Goal: Contribute content: Contribute content

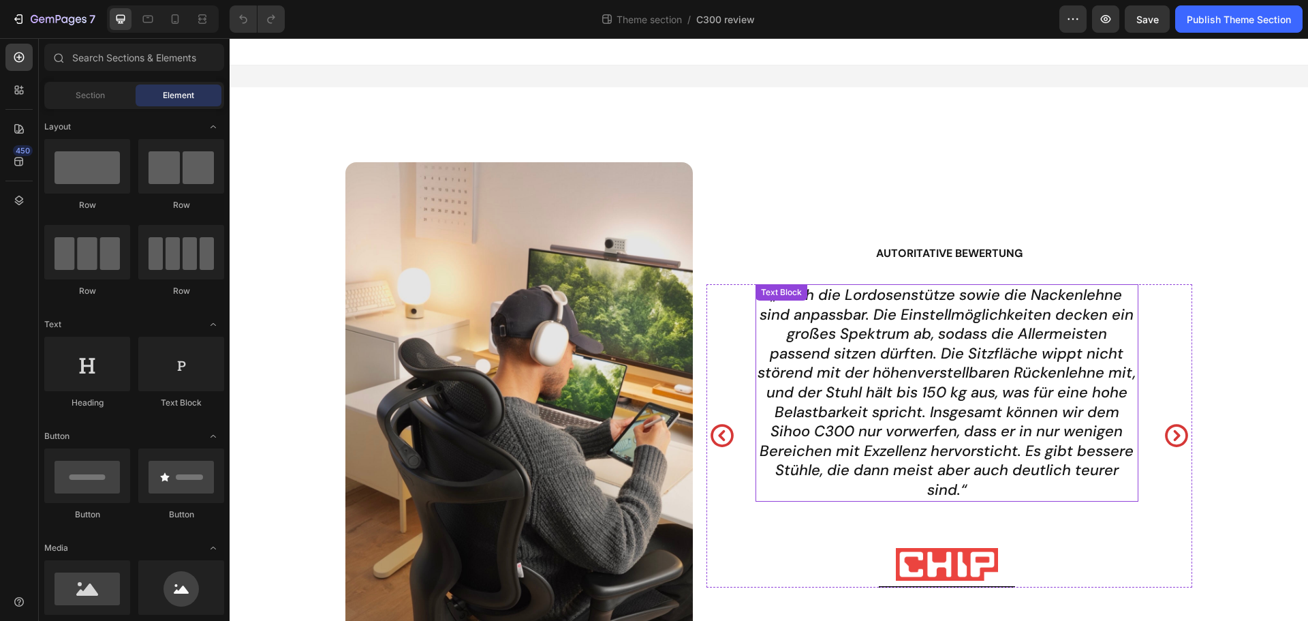
click at [835, 308] on p "„Auch die Lordosenstütze sowie die Nackenlehne sind anpassbar. Die Einstellmögl…" at bounding box center [947, 392] width 380 height 215
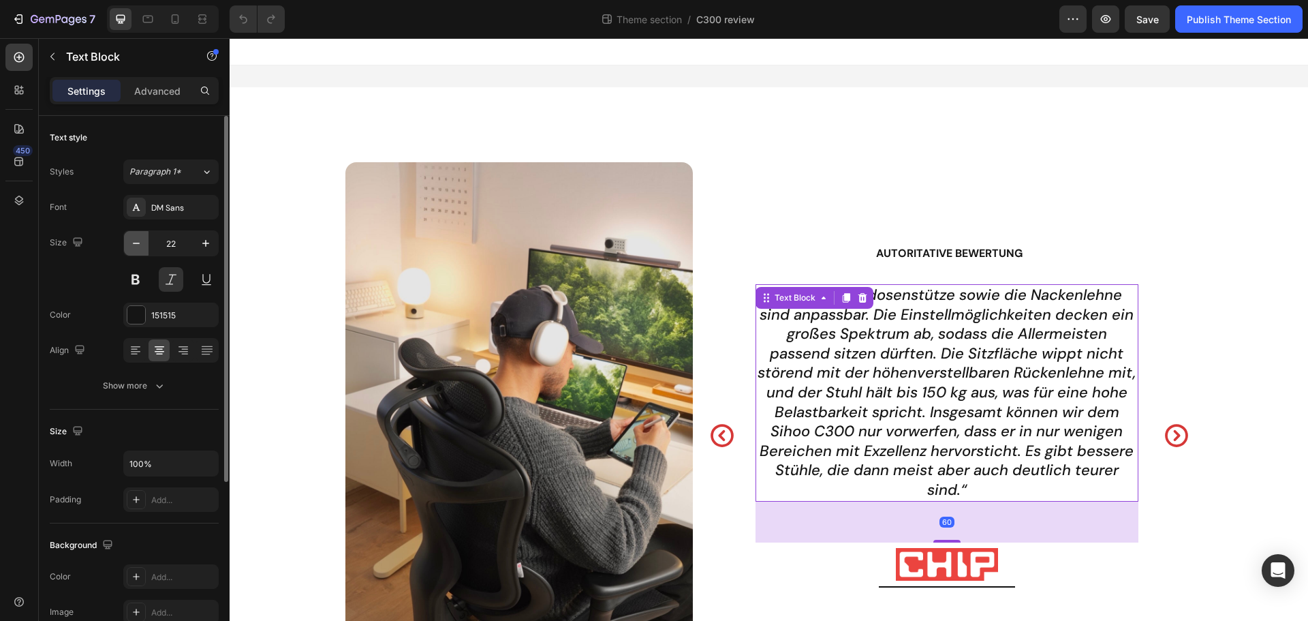
click at [145, 243] on button "button" at bounding box center [136, 243] width 25 height 25
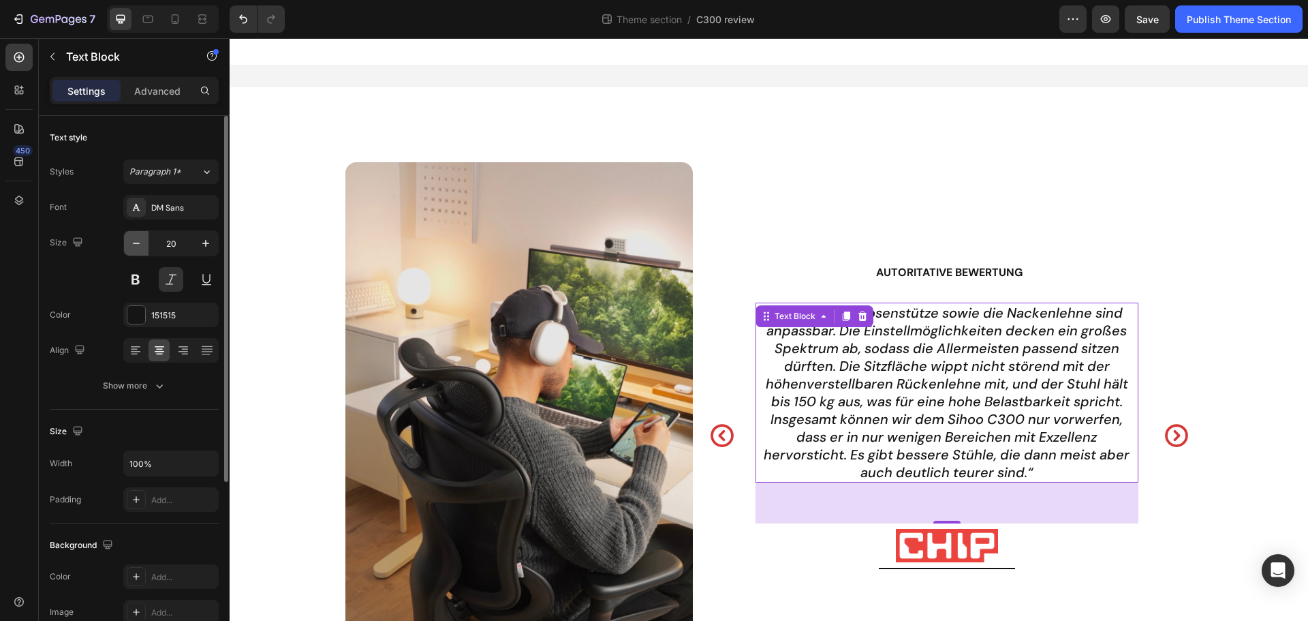
click at [142, 246] on icon "button" at bounding box center [136, 243] width 14 height 14
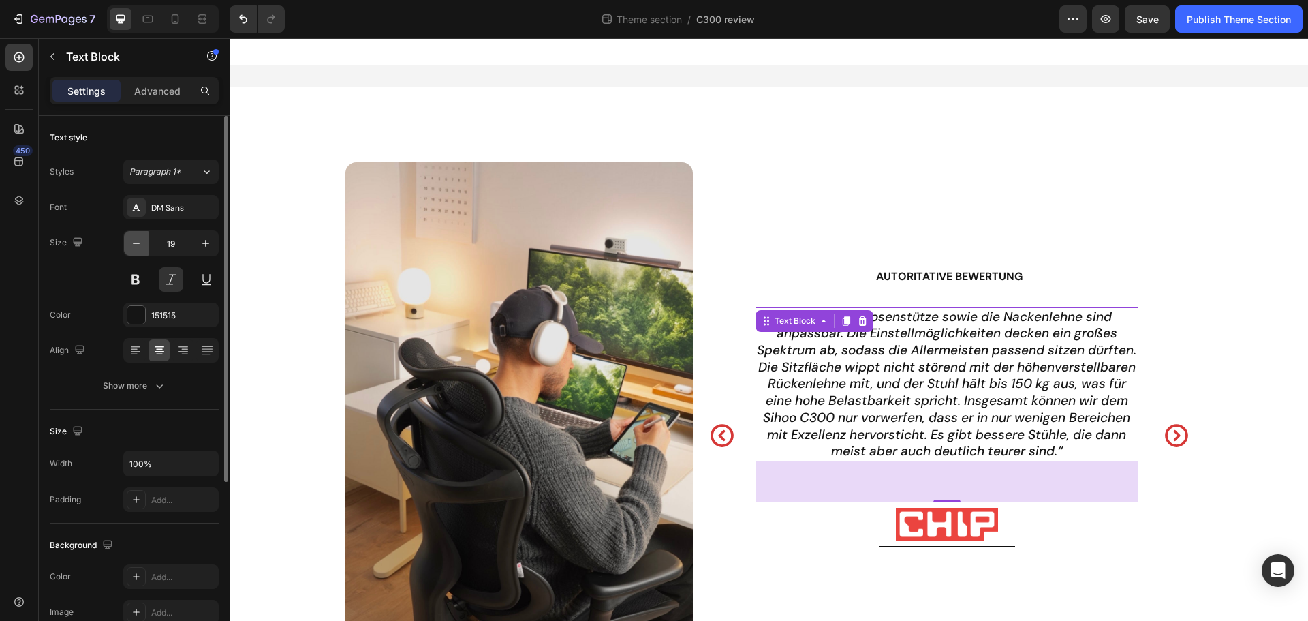
click at [142, 246] on icon "button" at bounding box center [136, 243] width 14 height 14
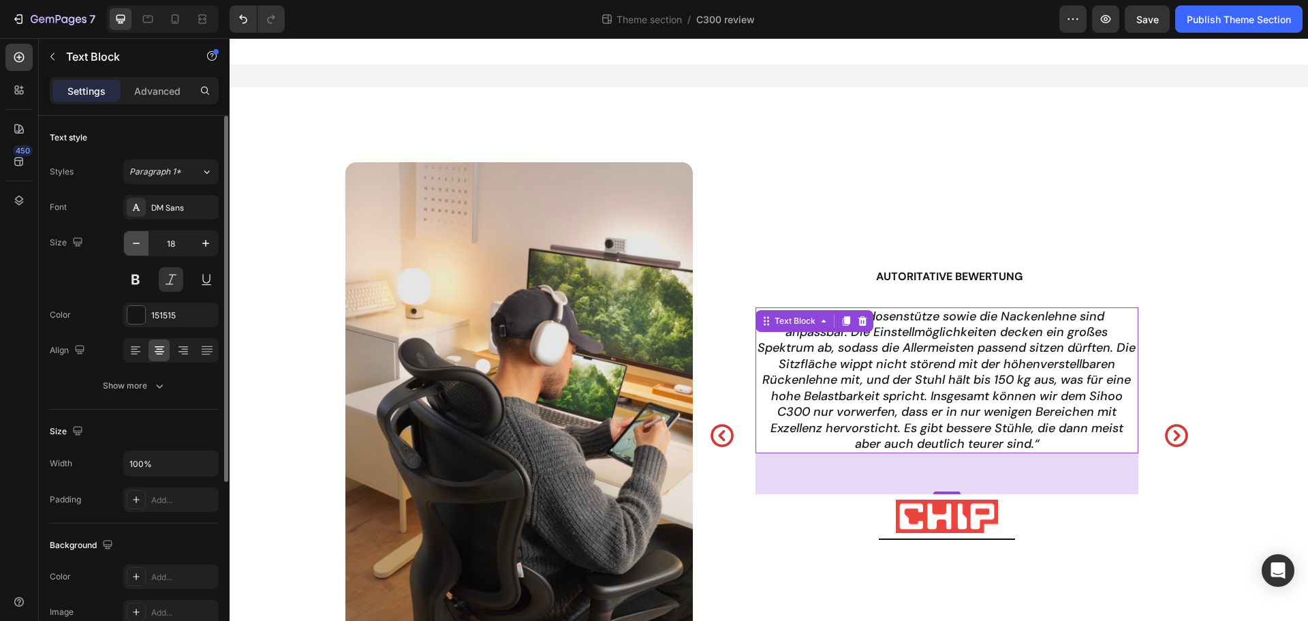
click at [142, 246] on icon "button" at bounding box center [136, 243] width 14 height 14
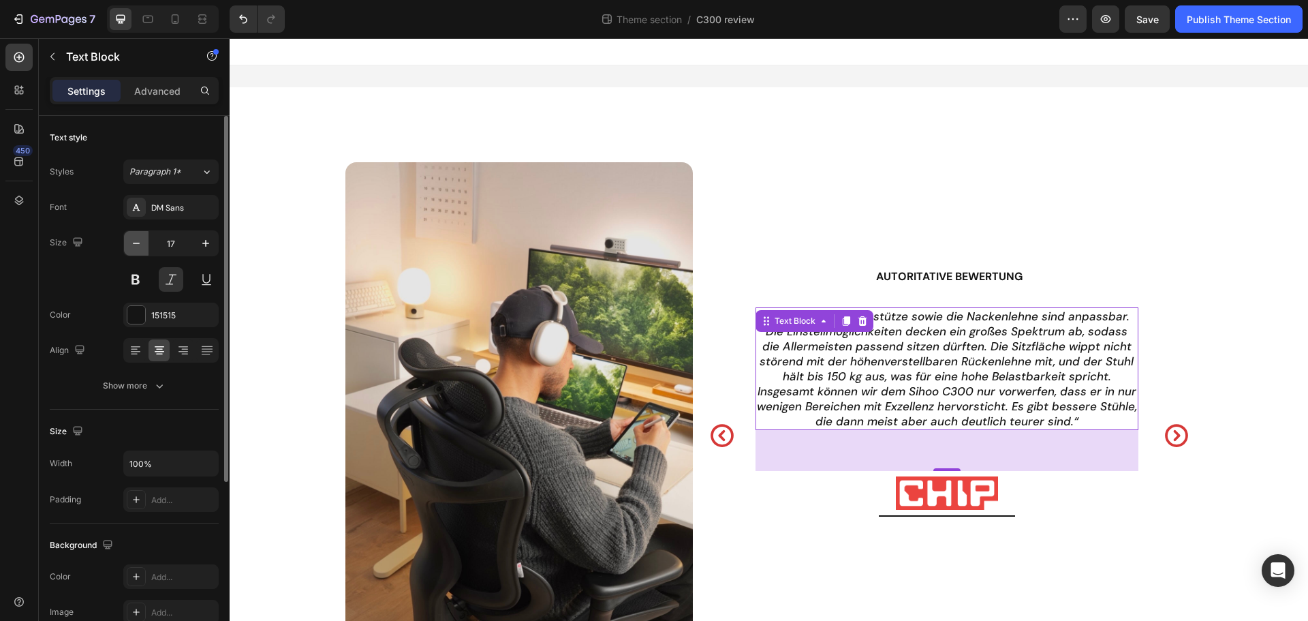
click at [142, 246] on icon "button" at bounding box center [136, 243] width 14 height 14
type input "16"
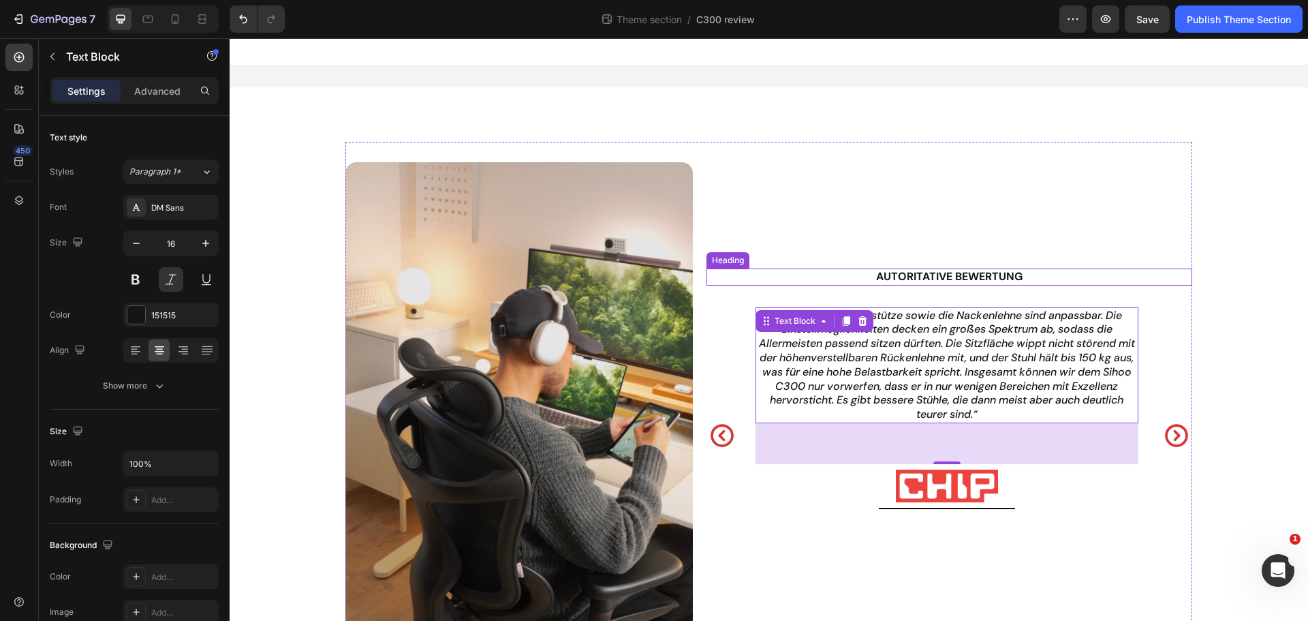
click at [946, 280] on h2 "Autoritative Bewertung" at bounding box center [950, 276] width 486 height 17
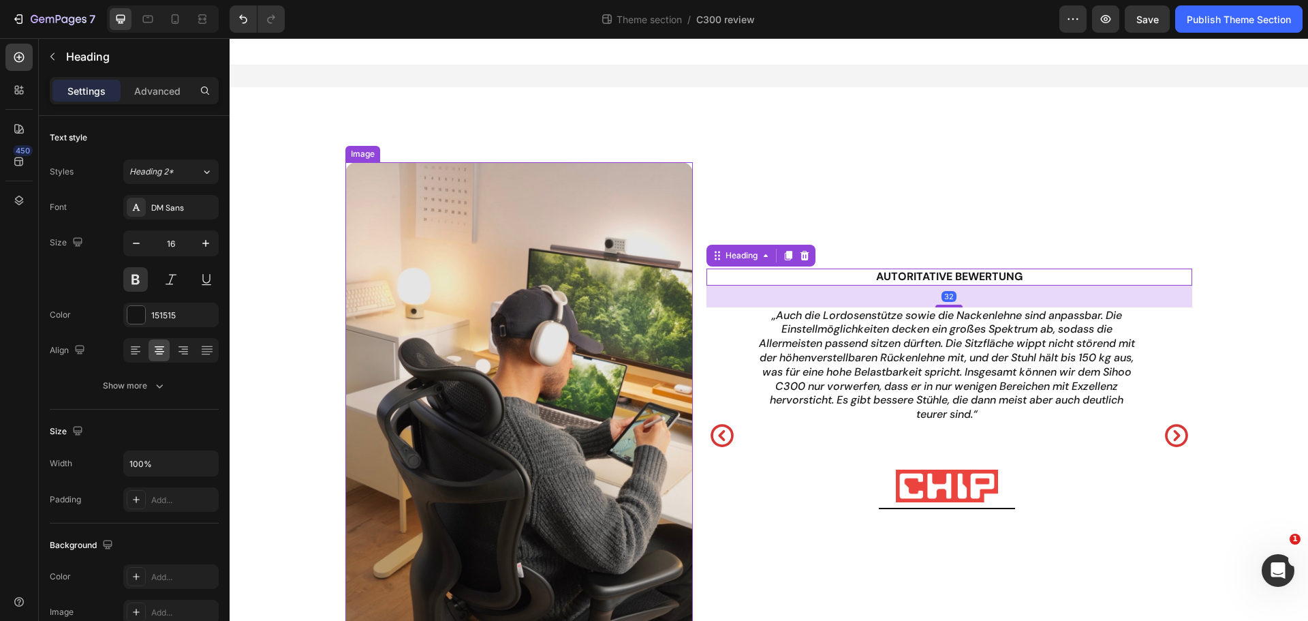
click at [480, 283] on img at bounding box center [518, 421] width 347 height 519
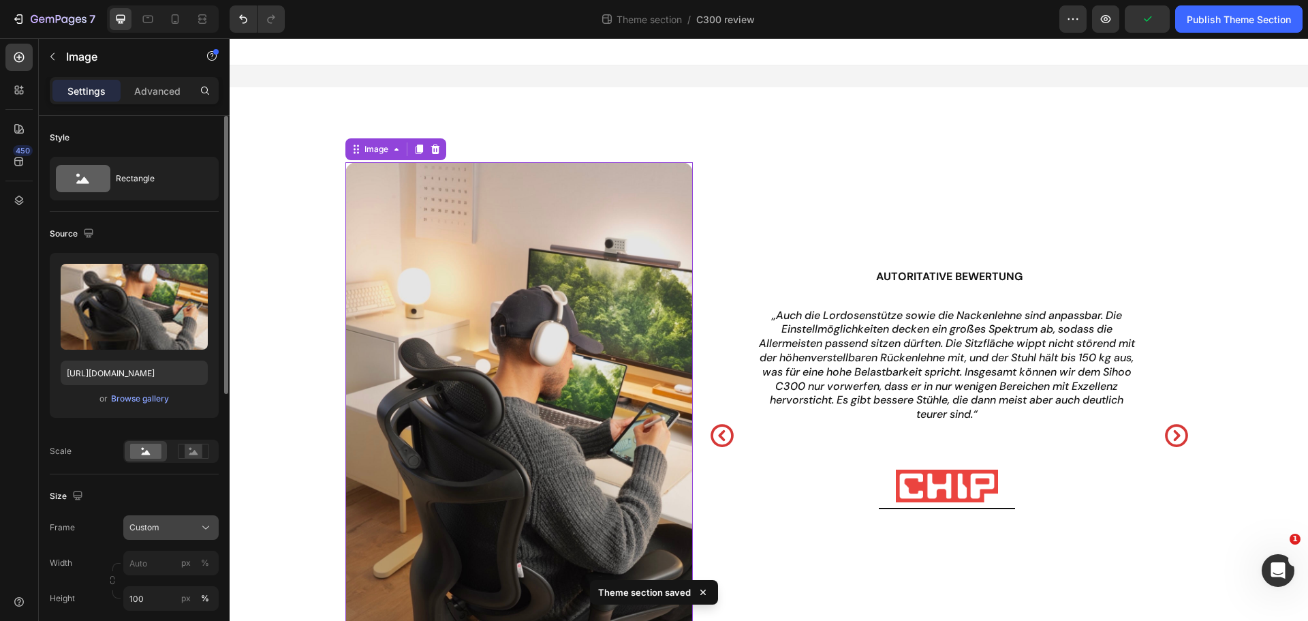
scroll to position [136, 0]
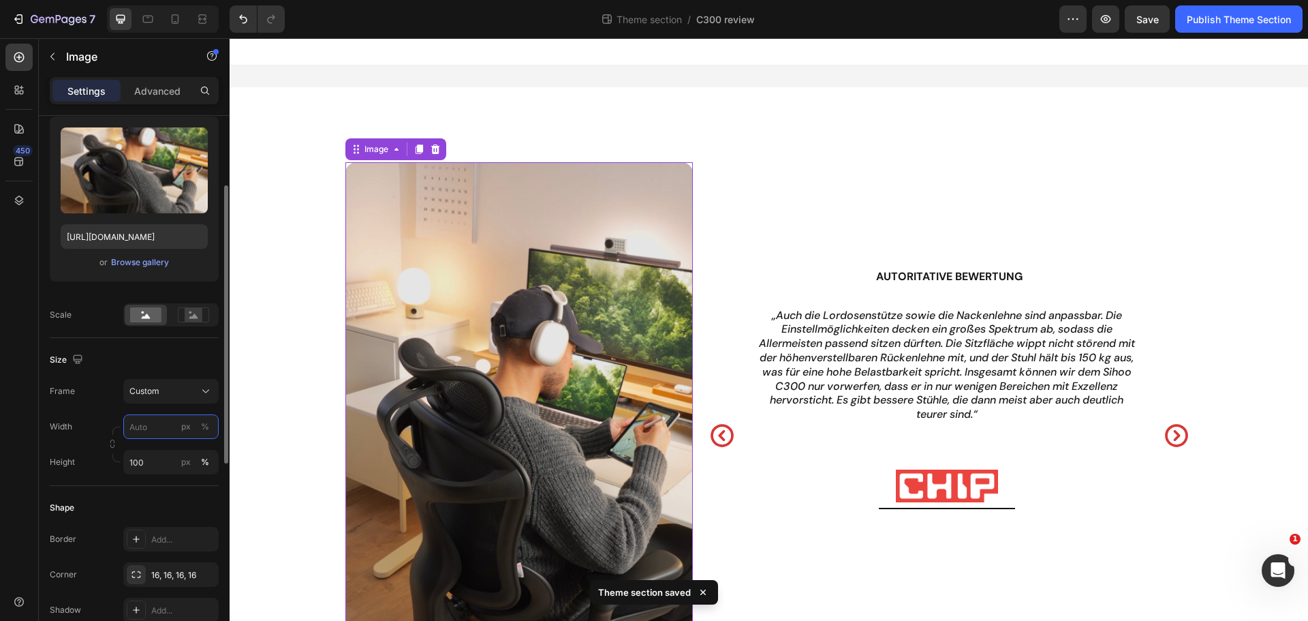
click at [157, 429] on input "px %" at bounding box center [170, 426] width 95 height 25
click at [153, 456] on p "Full 100%" at bounding box center [168, 459] width 79 height 12
type input "100"
click at [166, 390] on div "Custom" at bounding box center [162, 391] width 67 height 12
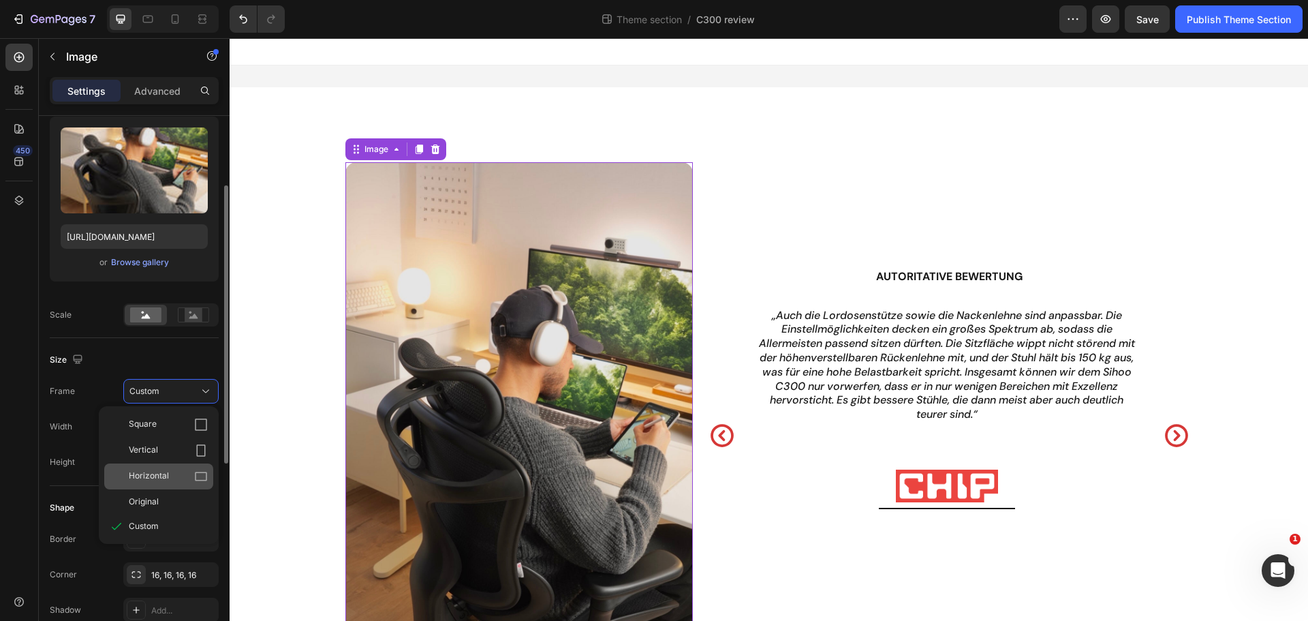
click at [166, 467] on div "Horizontal" at bounding box center [158, 476] width 109 height 26
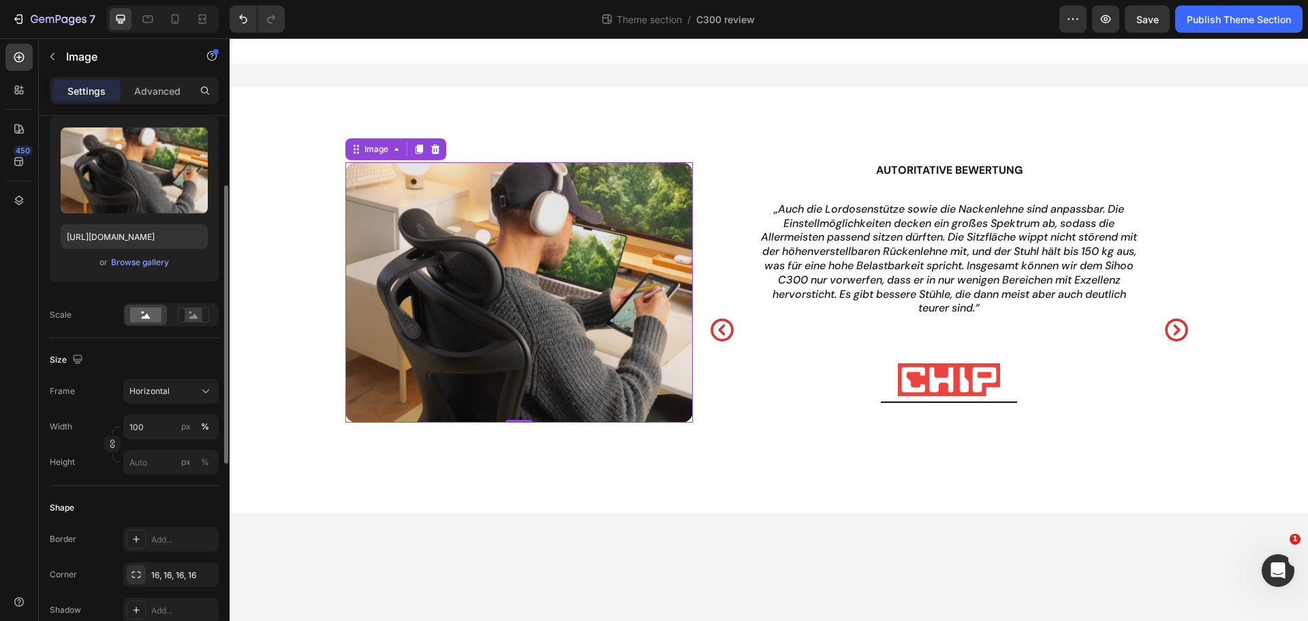
click at [677, 205] on img at bounding box center [518, 292] width 347 height 260
click at [202, 388] on icon at bounding box center [206, 391] width 14 height 14
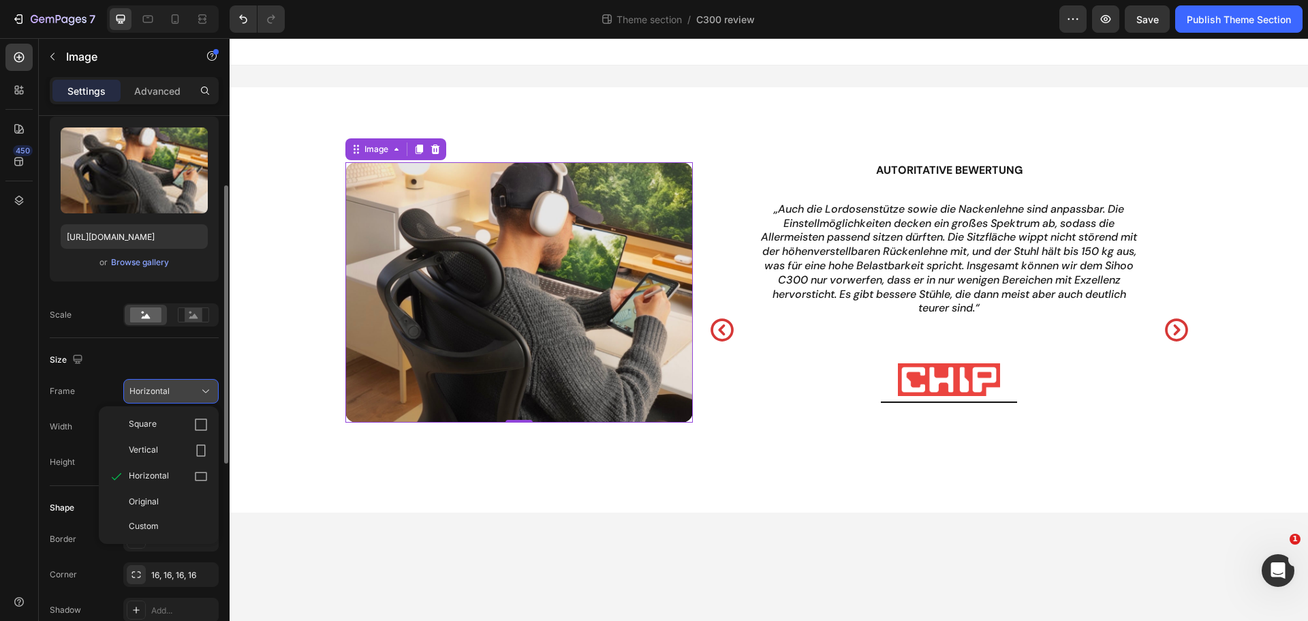
click at [202, 388] on icon at bounding box center [206, 391] width 14 height 14
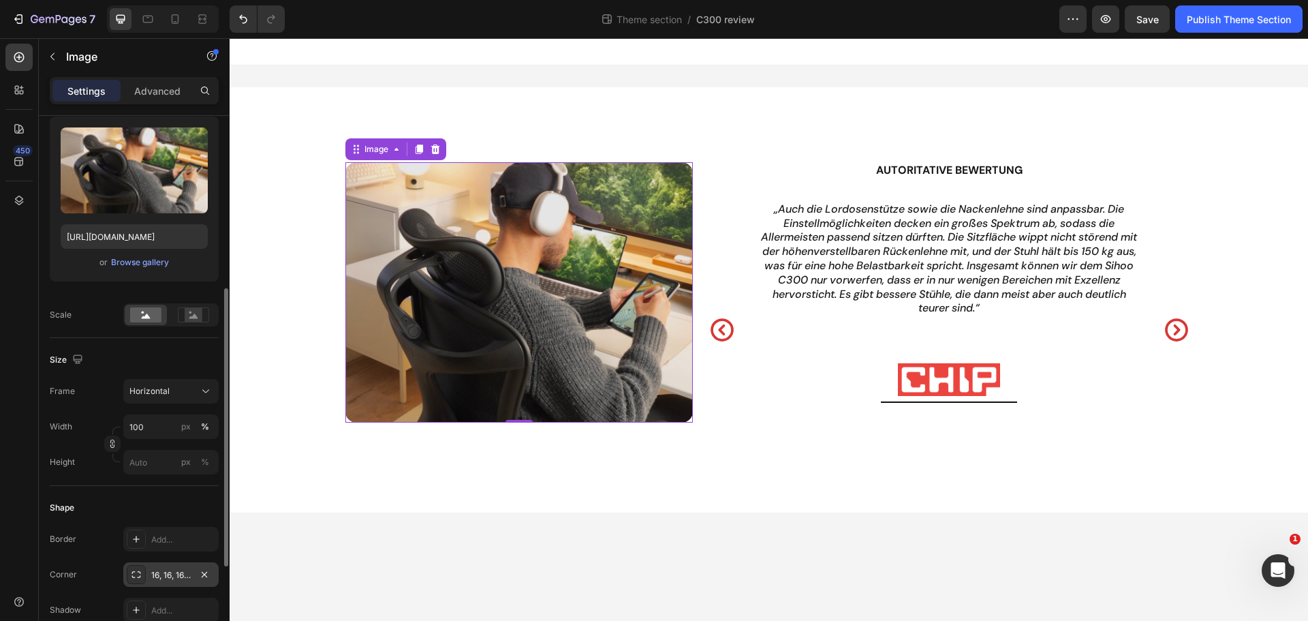
scroll to position [204, 0]
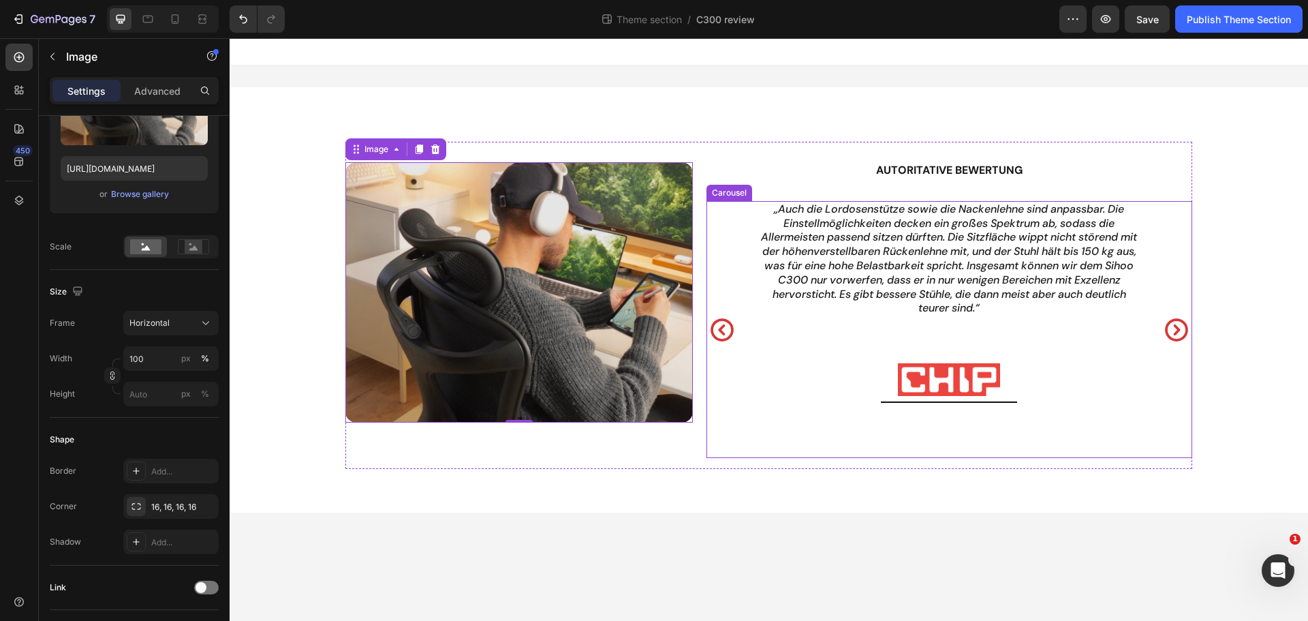
click at [1176, 325] on icon "Carousel Next Arrow" at bounding box center [1176, 329] width 27 height 27
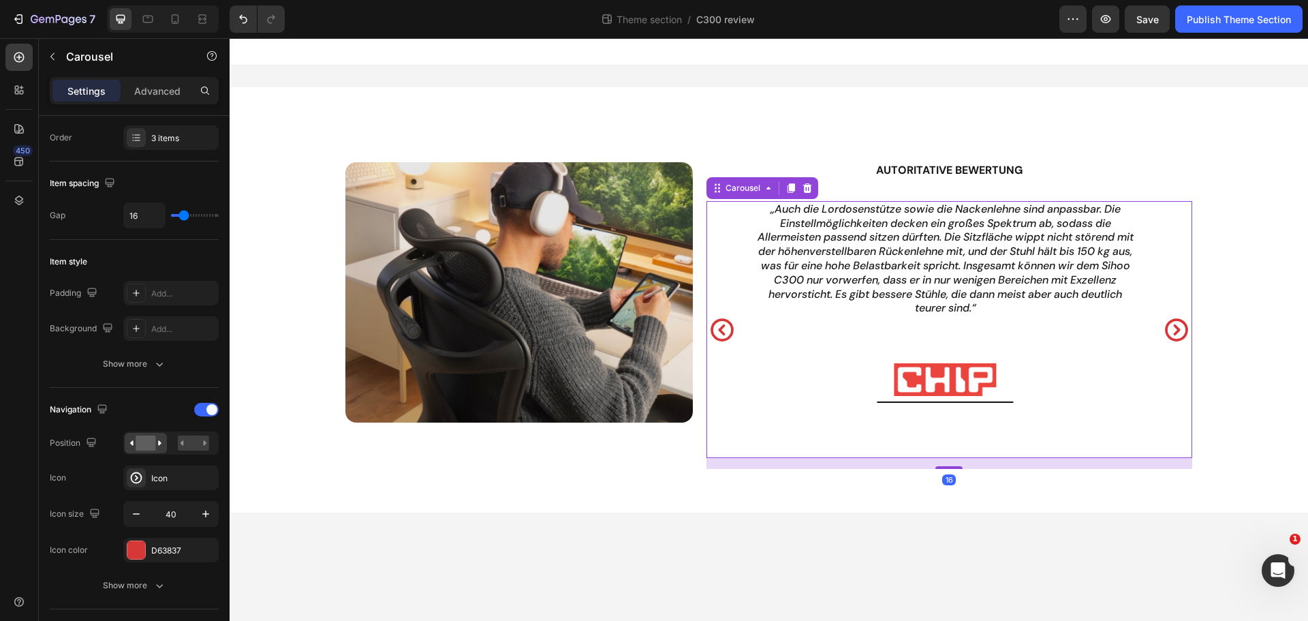
scroll to position [0, 0]
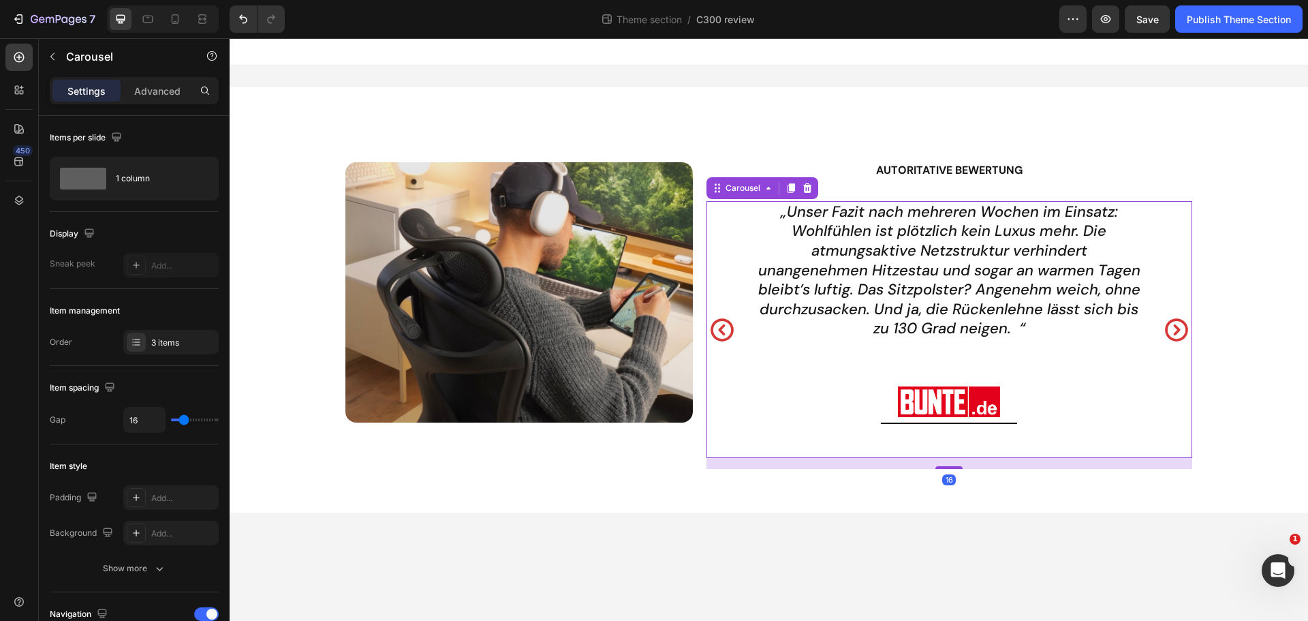
click at [717, 327] on icon "Carousel Back Arrow" at bounding box center [722, 329] width 27 height 27
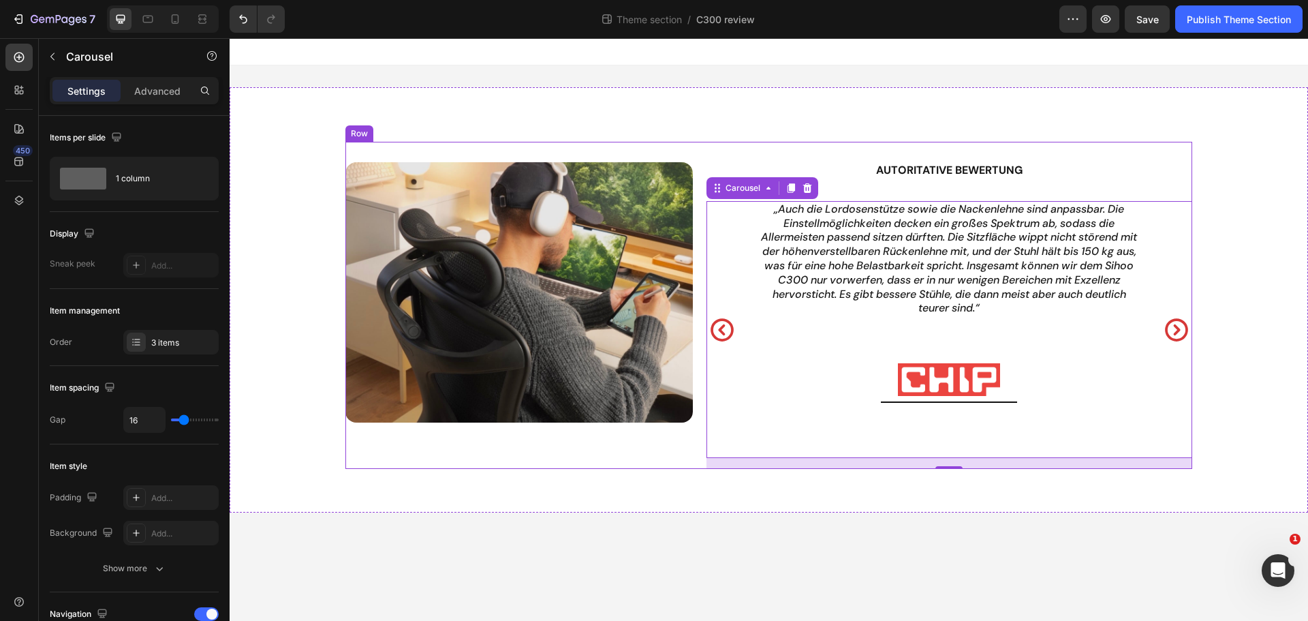
click at [704, 175] on div "Autoritative Bewertung Heading „Auch die Lordosenstütze sowie die Nackenlehne s…" at bounding box center [768, 305] width 846 height 327
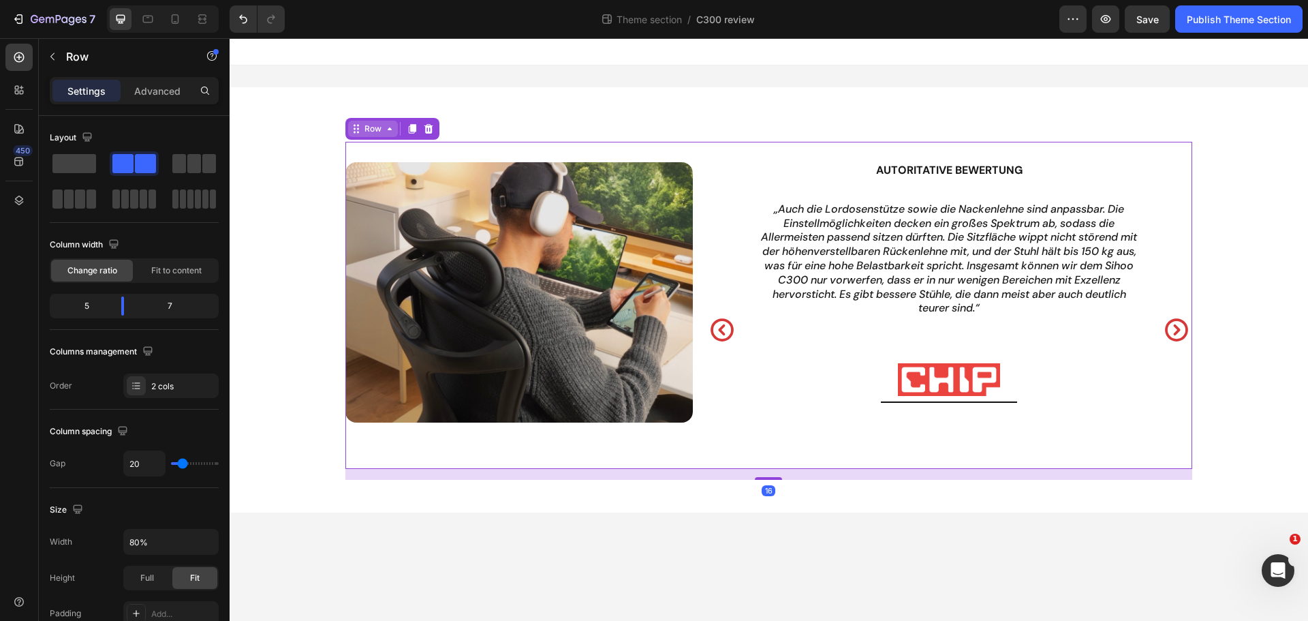
click at [378, 129] on div "Row" at bounding box center [373, 129] width 22 height 12
click at [375, 129] on div "Row" at bounding box center [373, 129] width 22 height 12
click at [371, 128] on div "Row" at bounding box center [373, 129] width 22 height 12
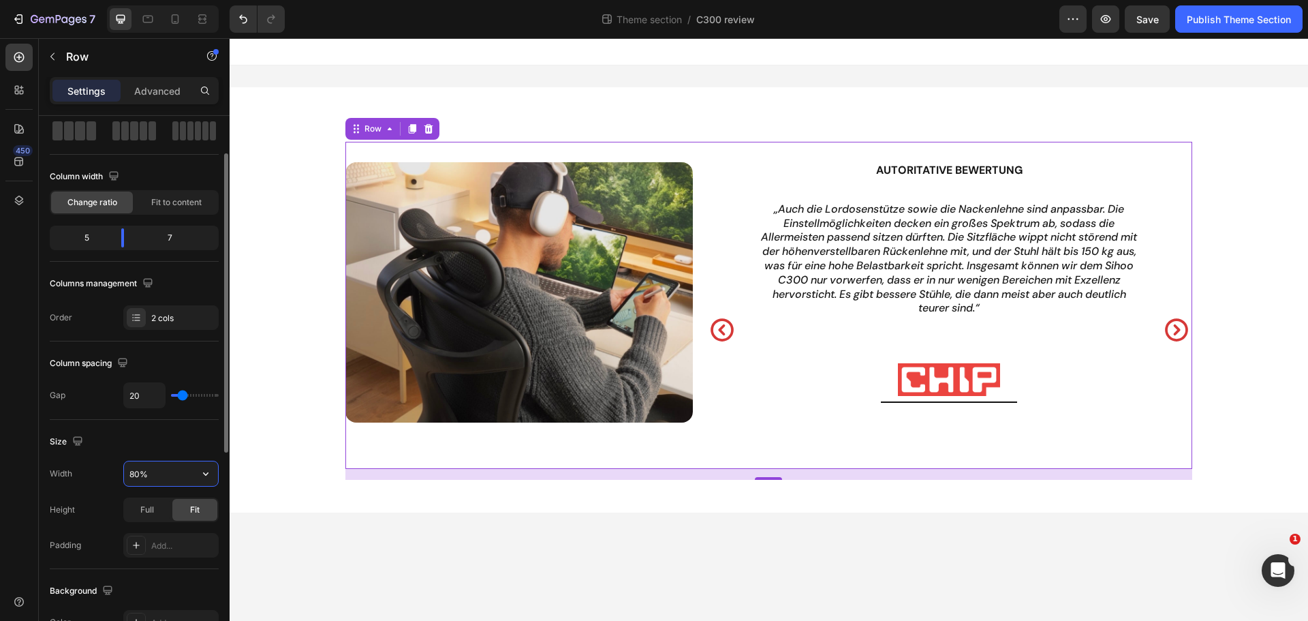
click at [153, 480] on input "80%" at bounding box center [171, 473] width 94 height 25
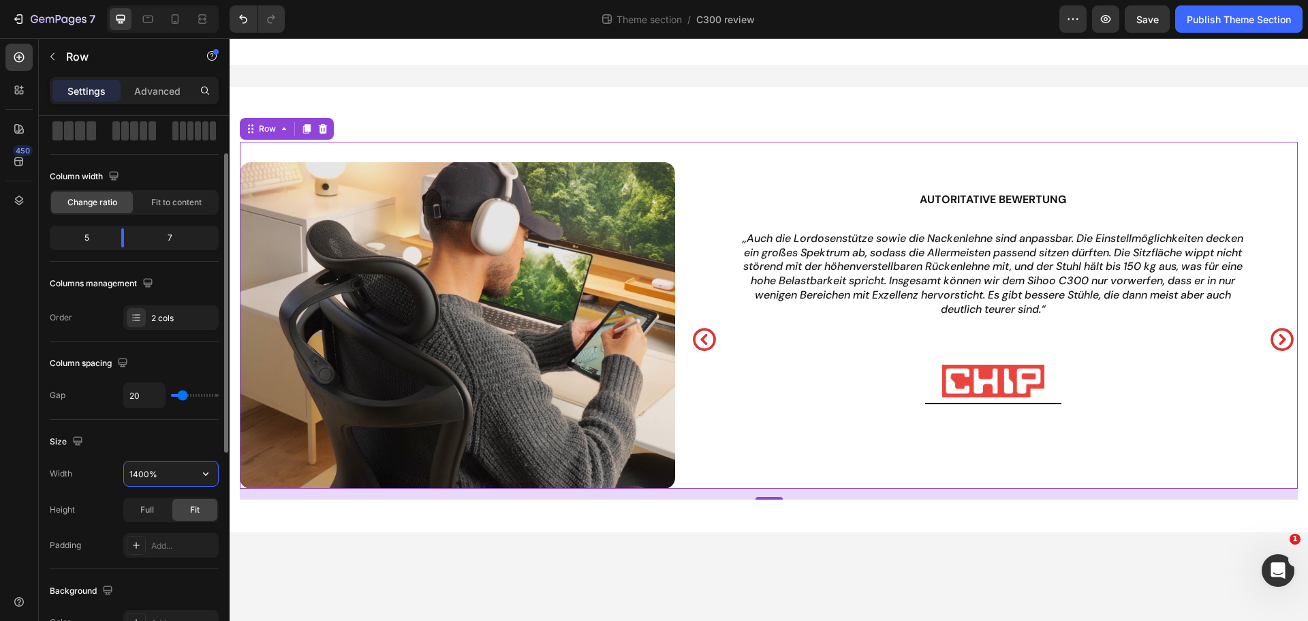
type input "1400"
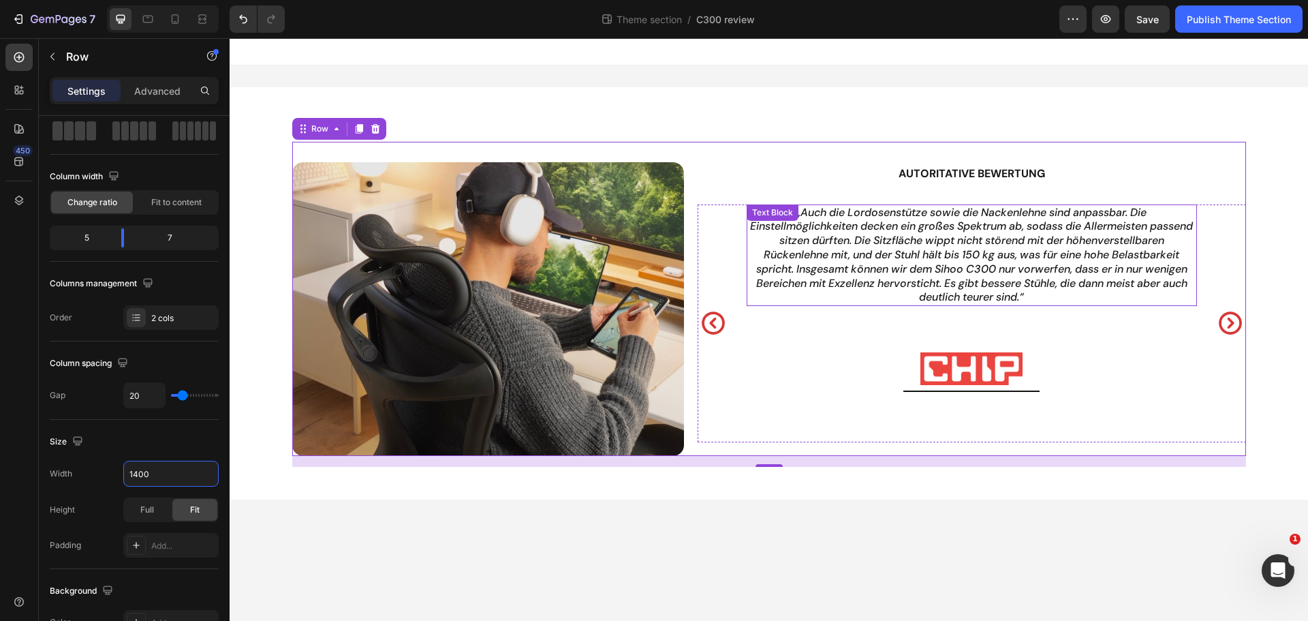
click at [859, 266] on p "„Auch die Lordosenstütze sowie die Nackenlehne sind anpassbar. Die Einstellmögl…" at bounding box center [972, 255] width 448 height 99
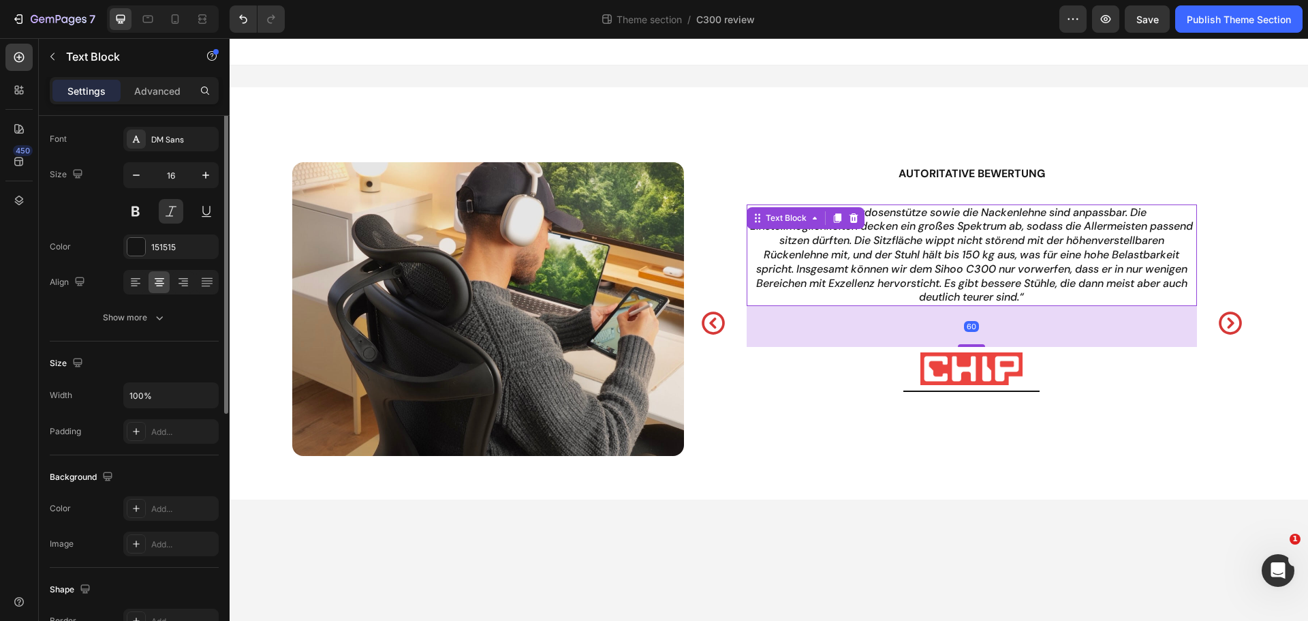
scroll to position [0, 0]
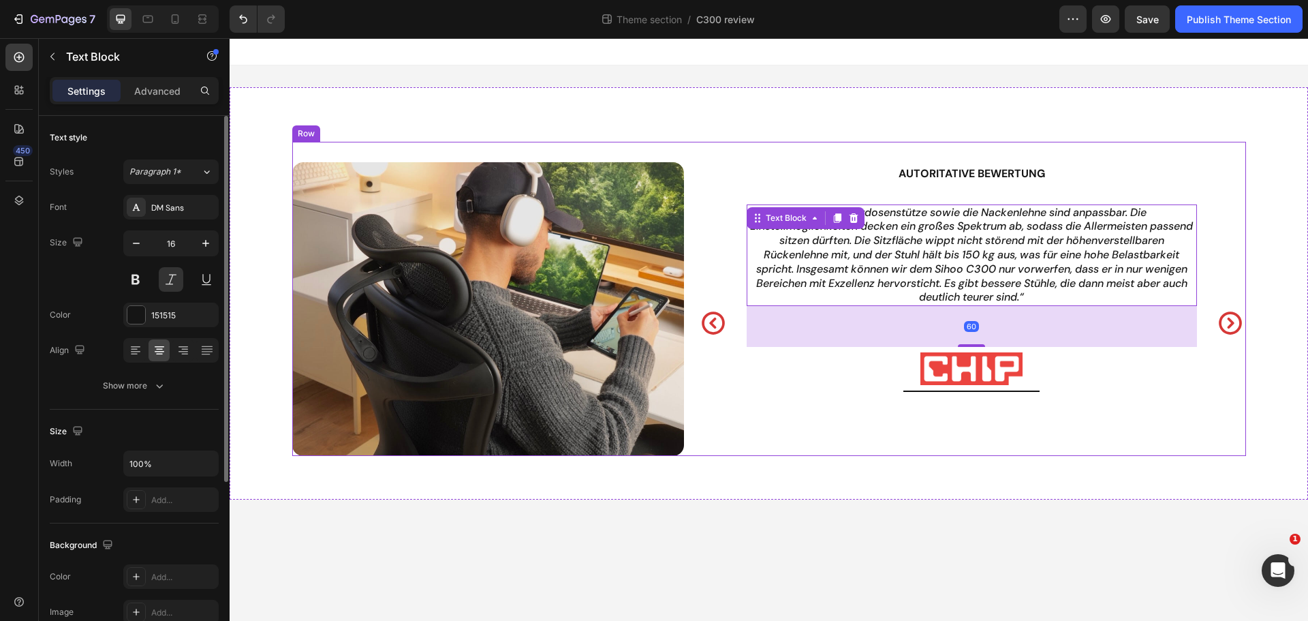
click at [687, 230] on div "Autoritative Bewertung Heading „Auch die Lordosenstütze sowie die Nackenlehne s…" at bounding box center [769, 299] width 954 height 314
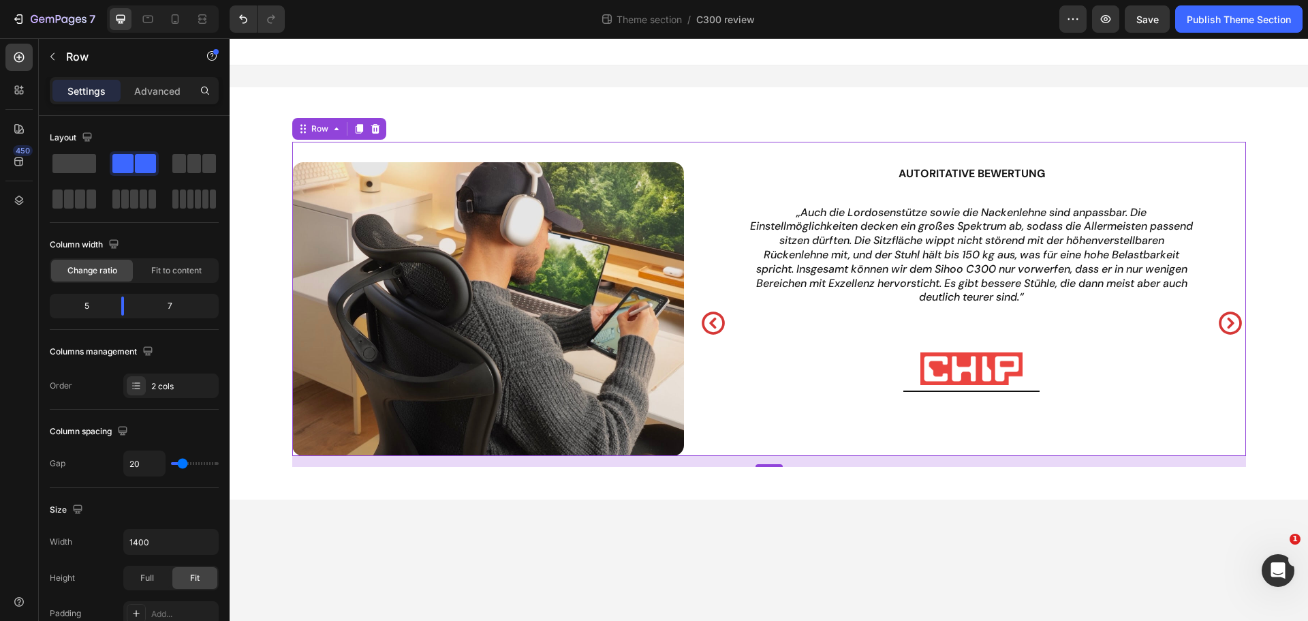
click at [705, 184] on div "Autoritative Bewertung Heading „Auch die Lordosenstütze sowie die Nackenlehne s…" at bounding box center [972, 309] width 548 height 294
click at [61, 64] on button "button" at bounding box center [53, 57] width 22 height 22
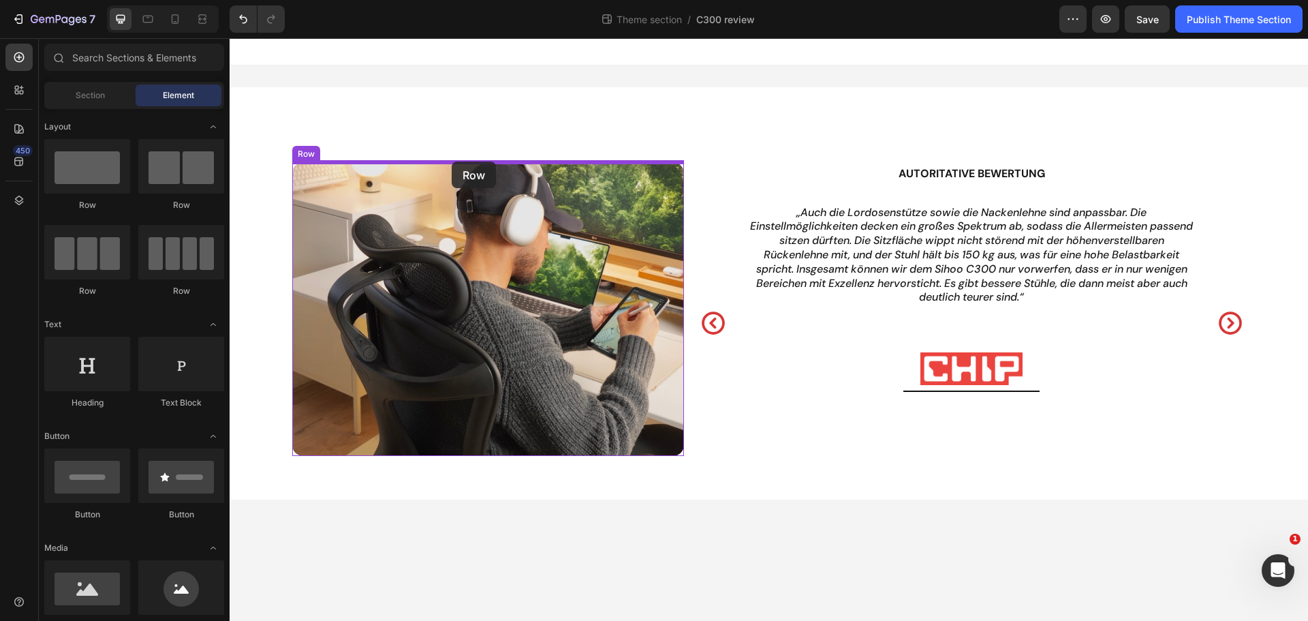
drag, startPoint x: 321, startPoint y: 217, endPoint x: 452, endPoint y: 161, distance: 142.0
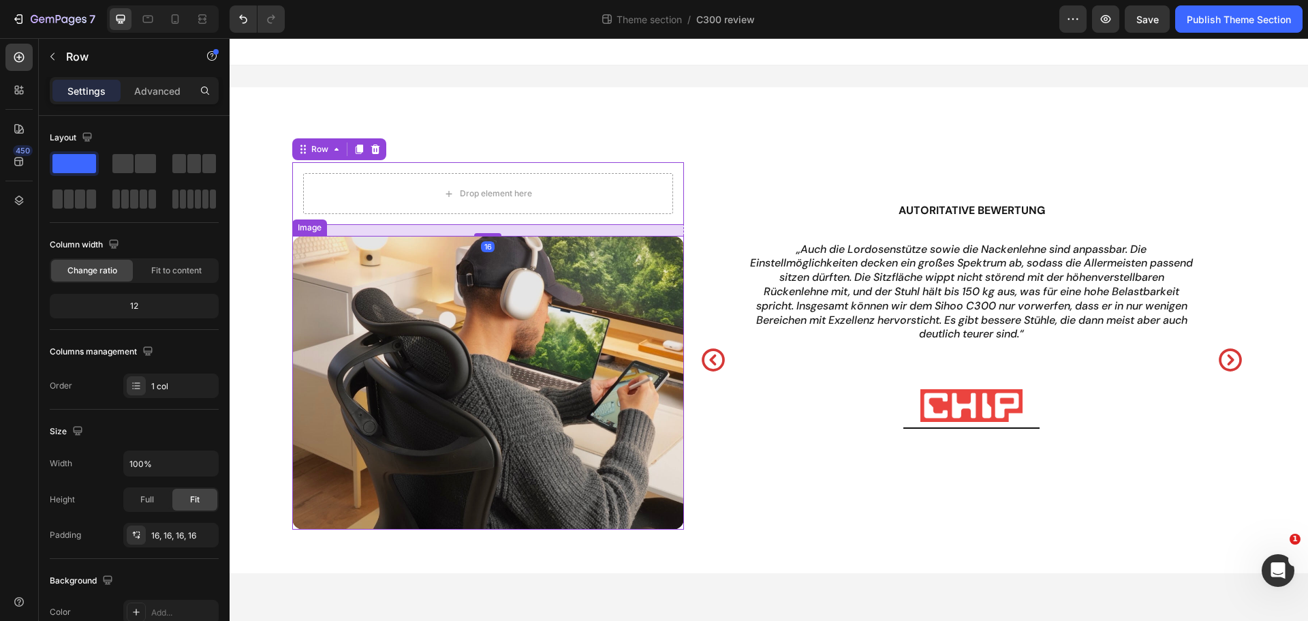
click at [432, 281] on img at bounding box center [488, 383] width 392 height 294
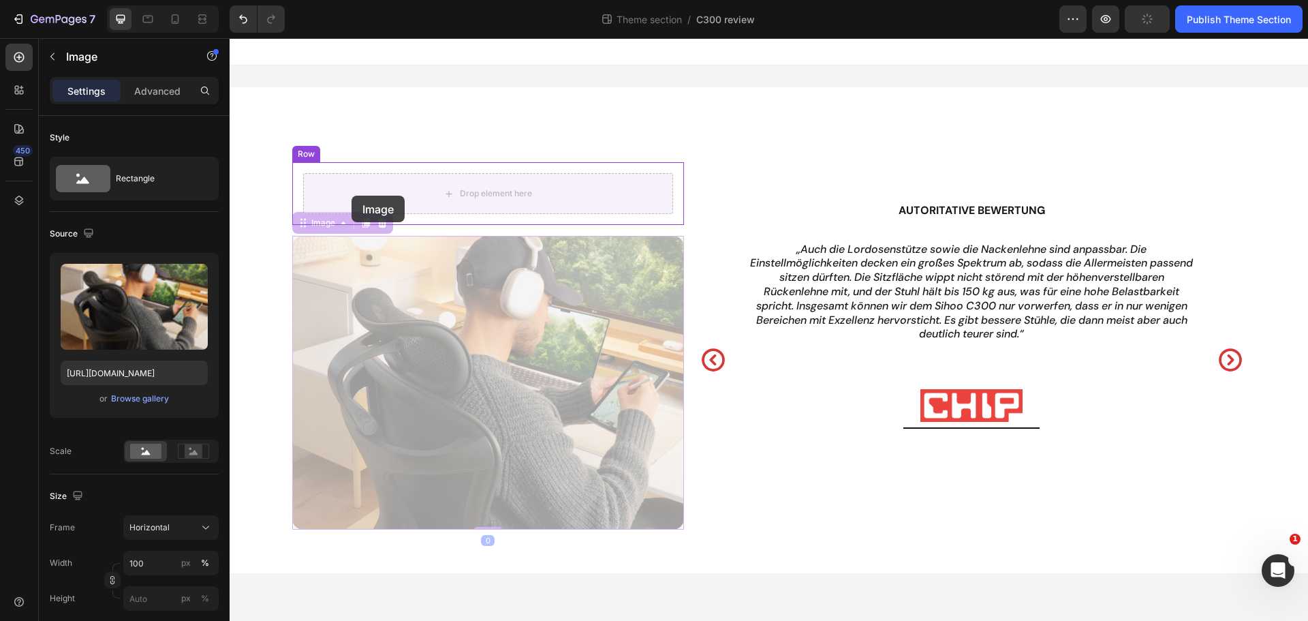
drag, startPoint x: 306, startPoint y: 227, endPoint x: 352, endPoint y: 196, distance: 55.4
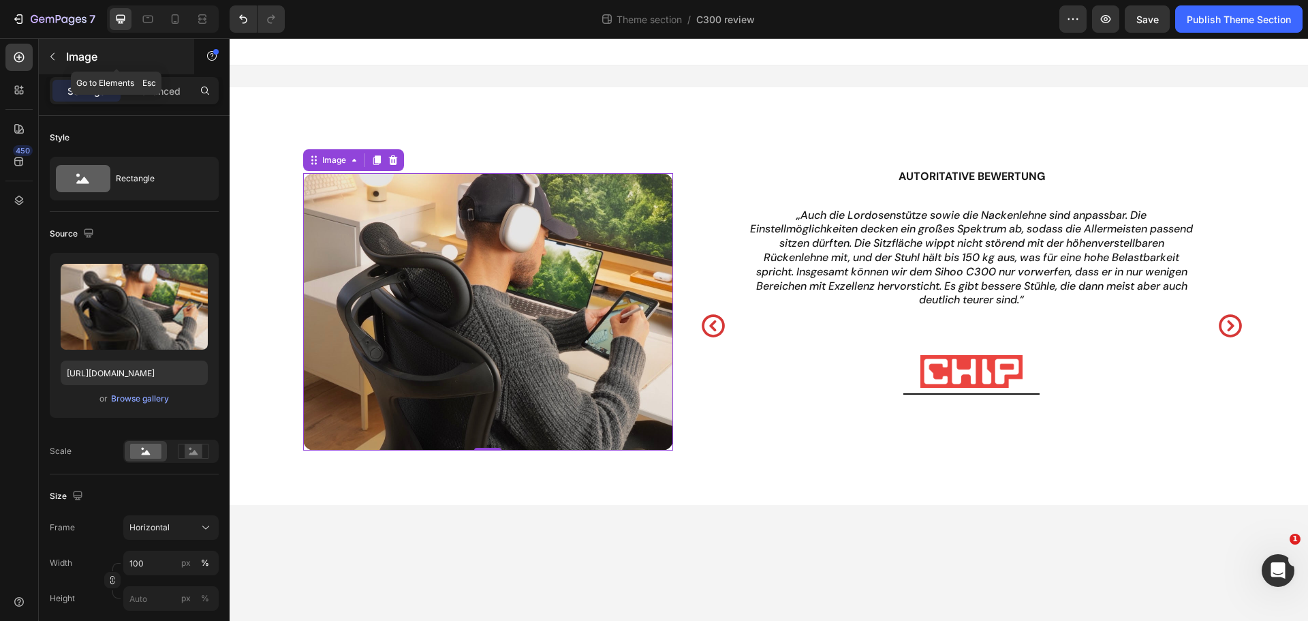
click at [61, 61] on button "button" at bounding box center [53, 57] width 22 height 22
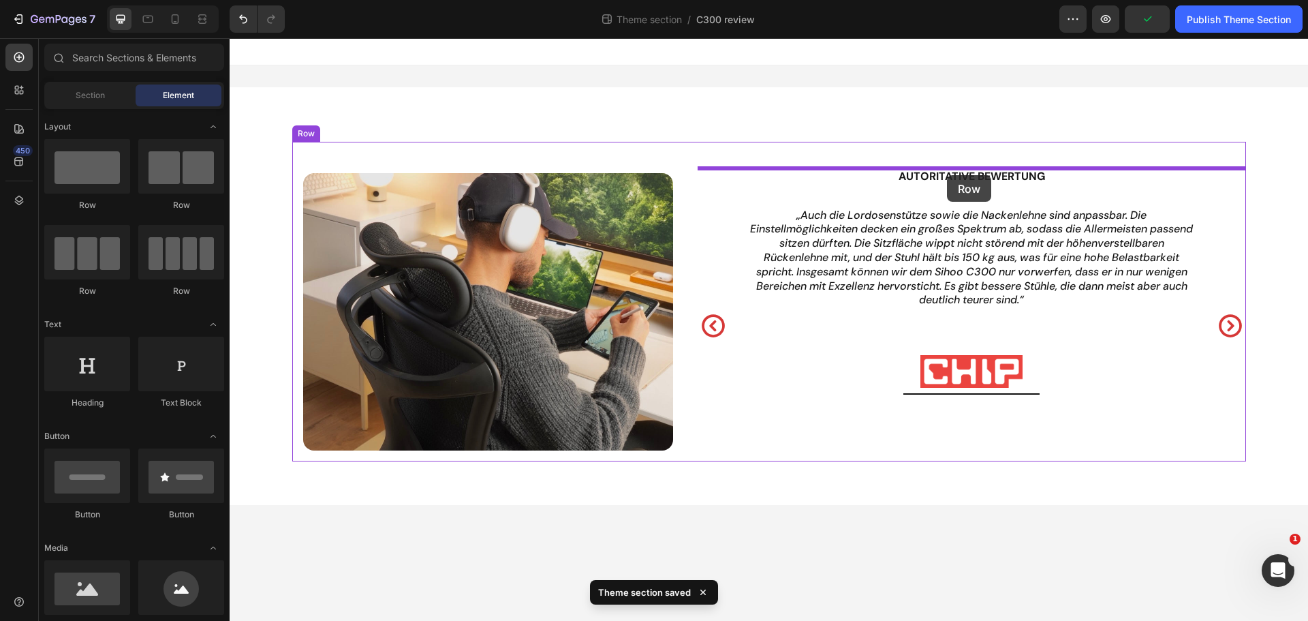
drag, startPoint x: 327, startPoint y: 208, endPoint x: 947, endPoint y: 175, distance: 620.9
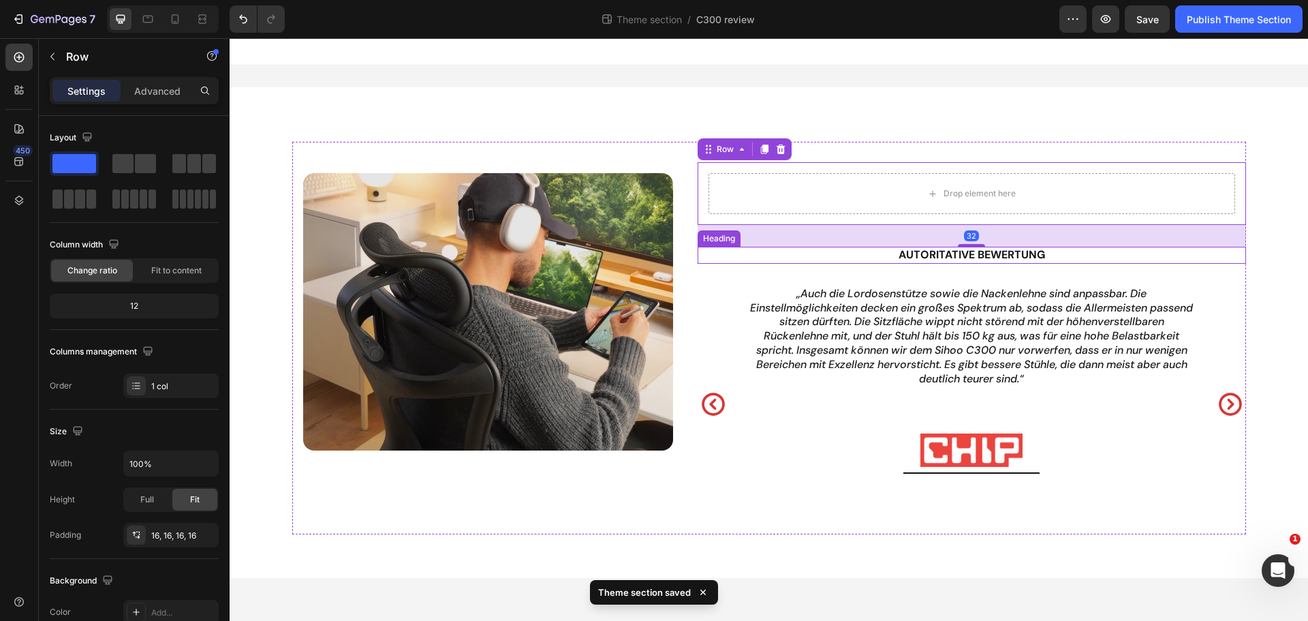
click at [963, 251] on h2 "Autoritative Bewertung" at bounding box center [972, 255] width 548 height 17
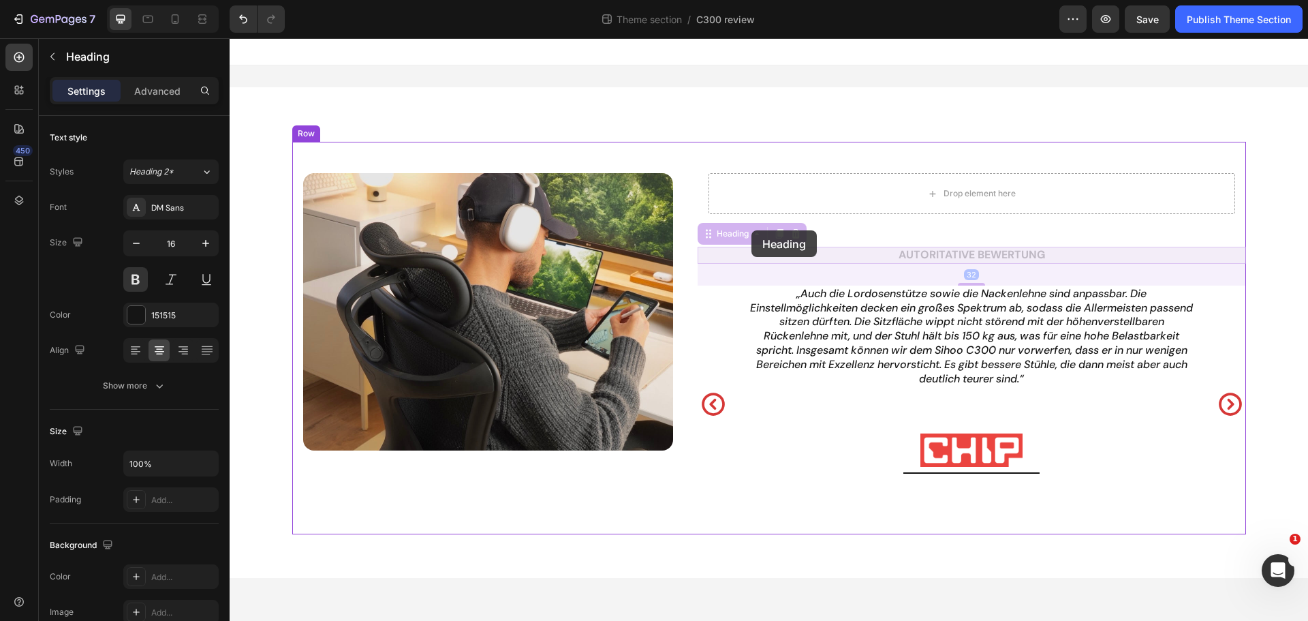
drag, startPoint x: 710, startPoint y: 236, endPoint x: 732, endPoint y: 231, distance: 23.0
click at [732, 231] on div "Drop element here Row Autoritative Bewertung Heading 32 Autoritative Bewertung …" at bounding box center [769, 318] width 1078 height 561
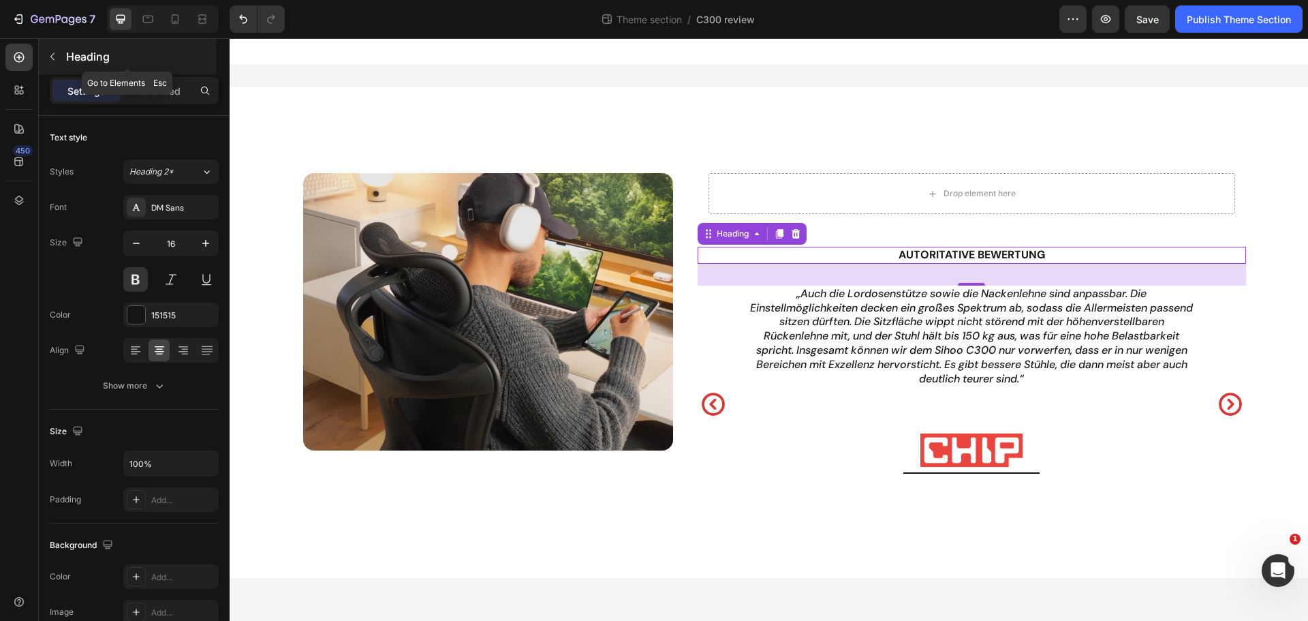
click at [73, 63] on p "Heading" at bounding box center [139, 56] width 147 height 16
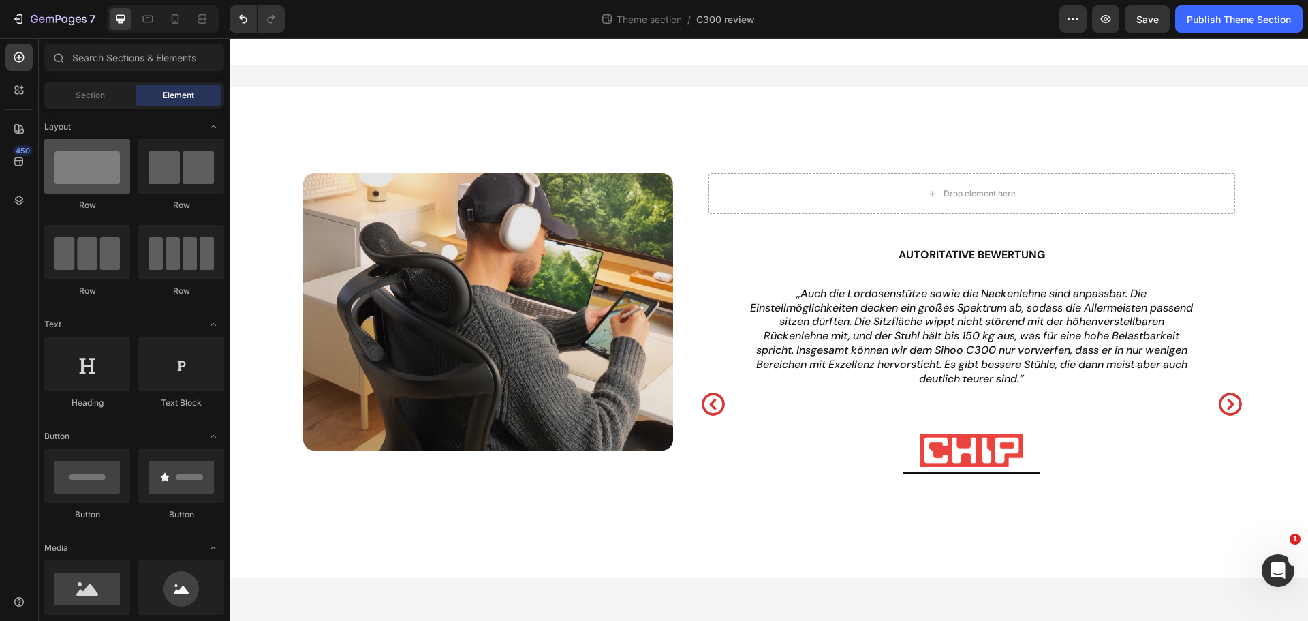
click at [108, 167] on div at bounding box center [87, 166] width 86 height 55
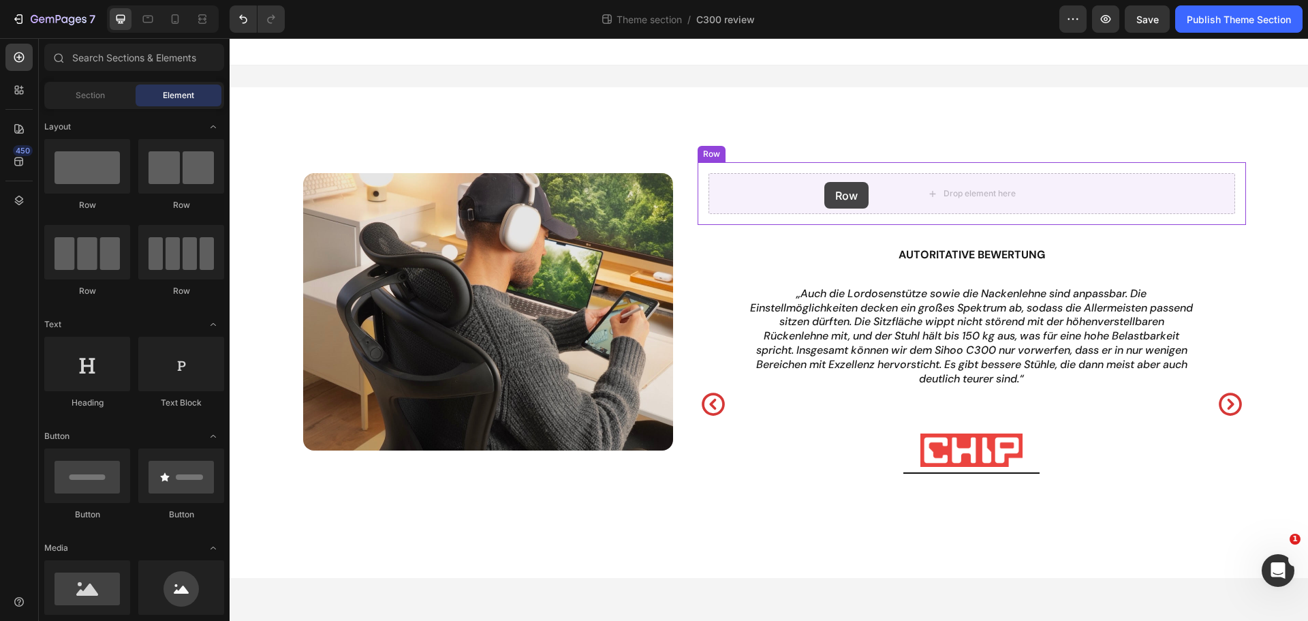
drag, startPoint x: 328, startPoint y: 213, endPoint x: 824, endPoint y: 186, distance: 496.1
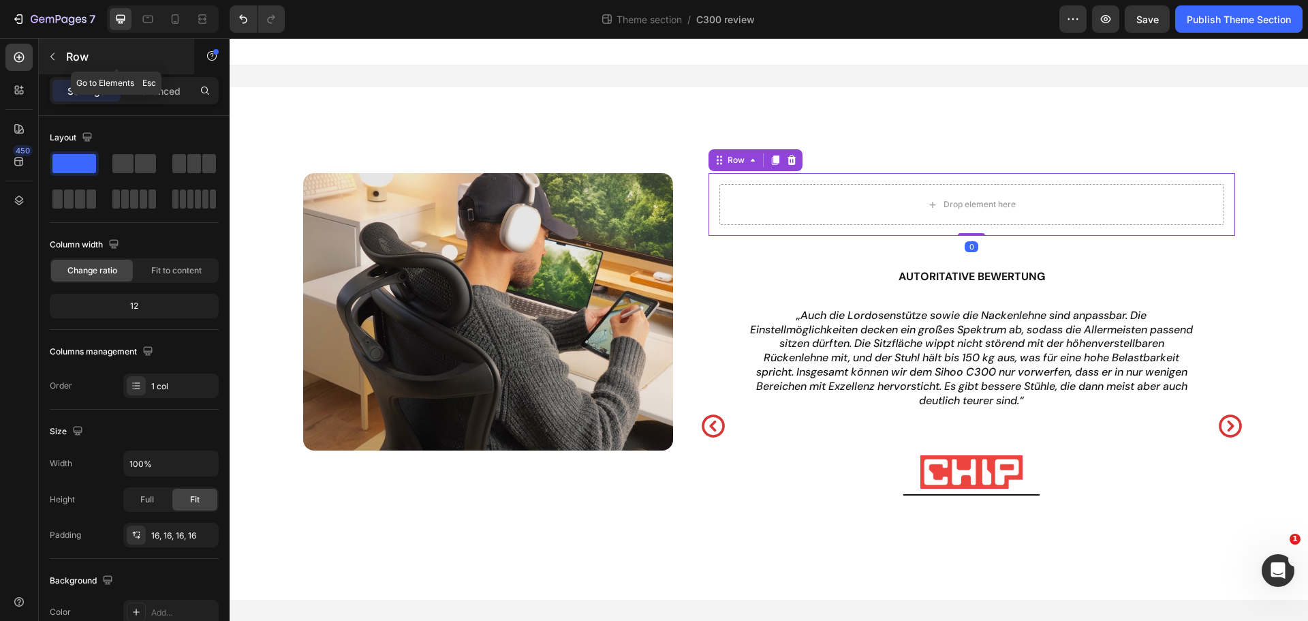
click at [82, 57] on p "Row" at bounding box center [124, 56] width 116 height 16
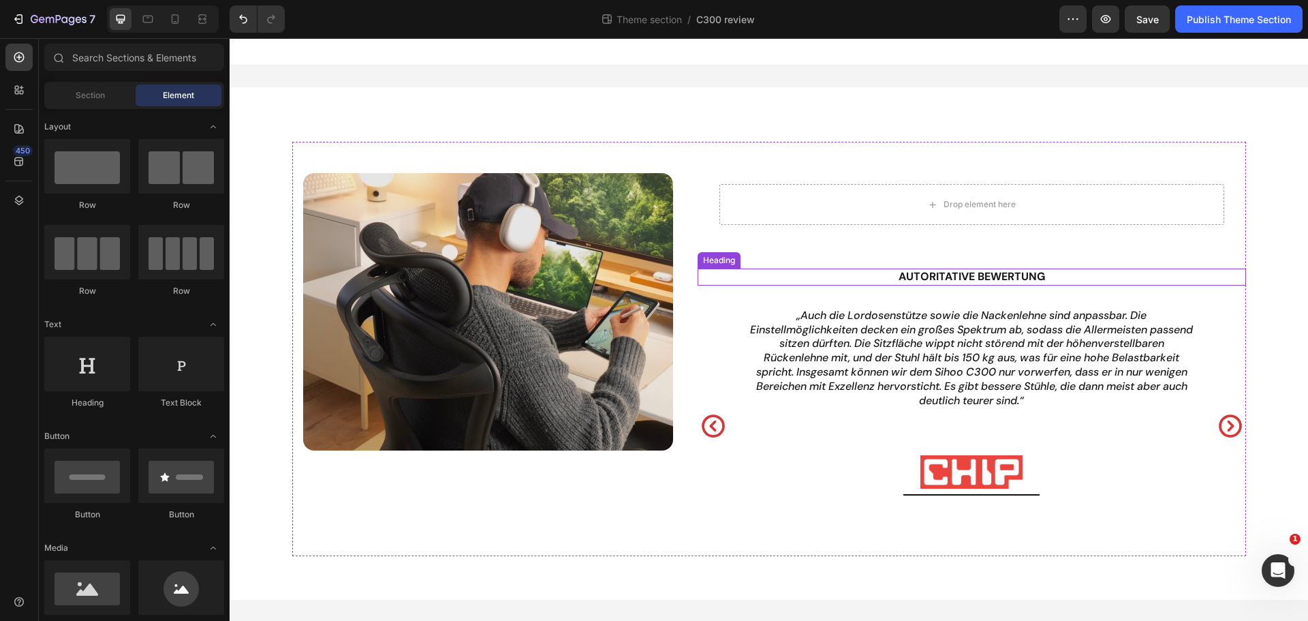
click at [871, 276] on h2 "Autoritative Bewertung" at bounding box center [972, 276] width 548 height 17
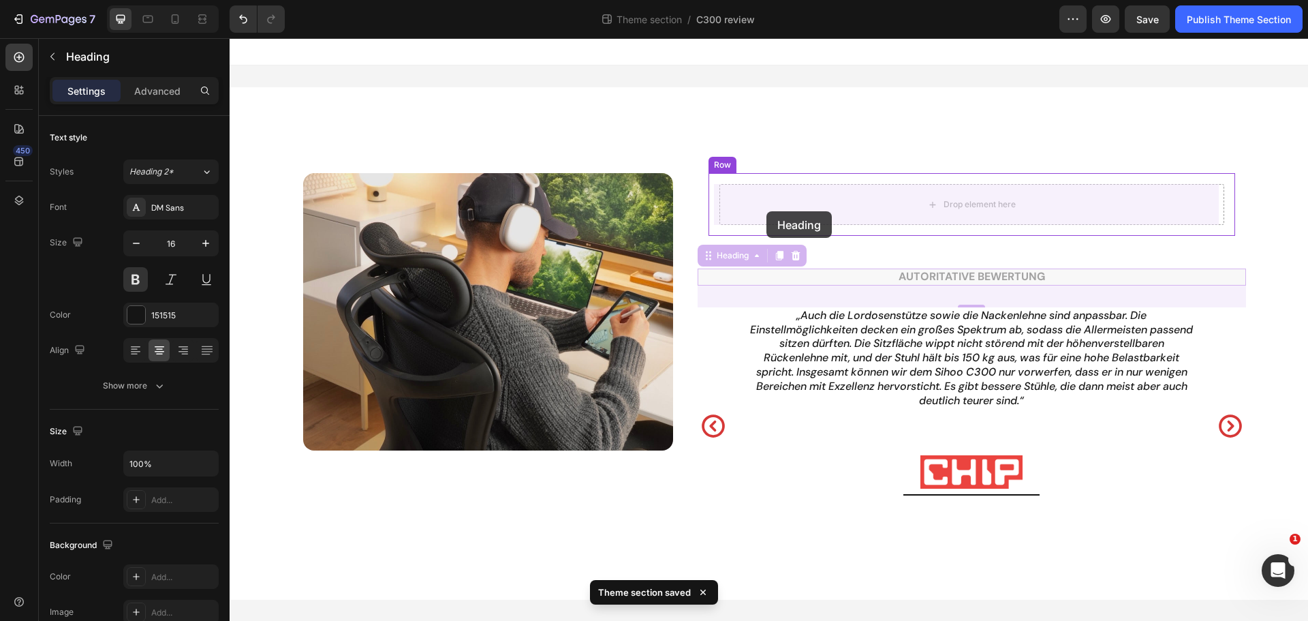
drag, startPoint x: 706, startPoint y: 260, endPoint x: 766, endPoint y: 211, distance: 77.6
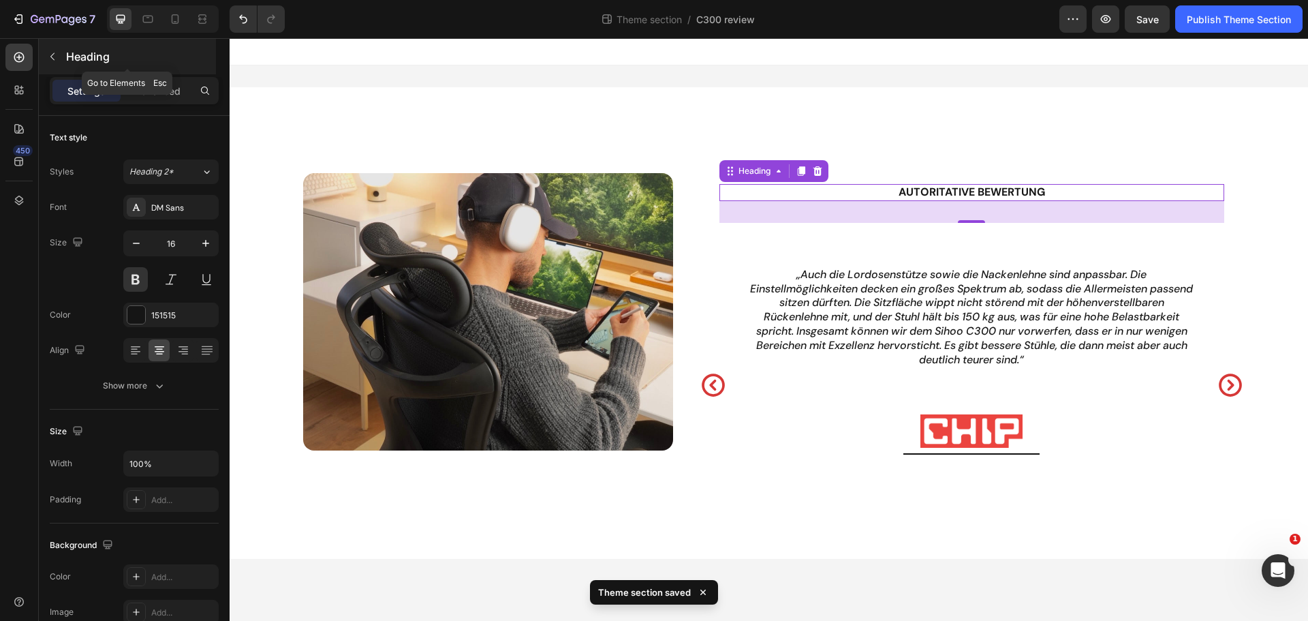
click at [58, 59] on button "button" at bounding box center [53, 57] width 22 height 22
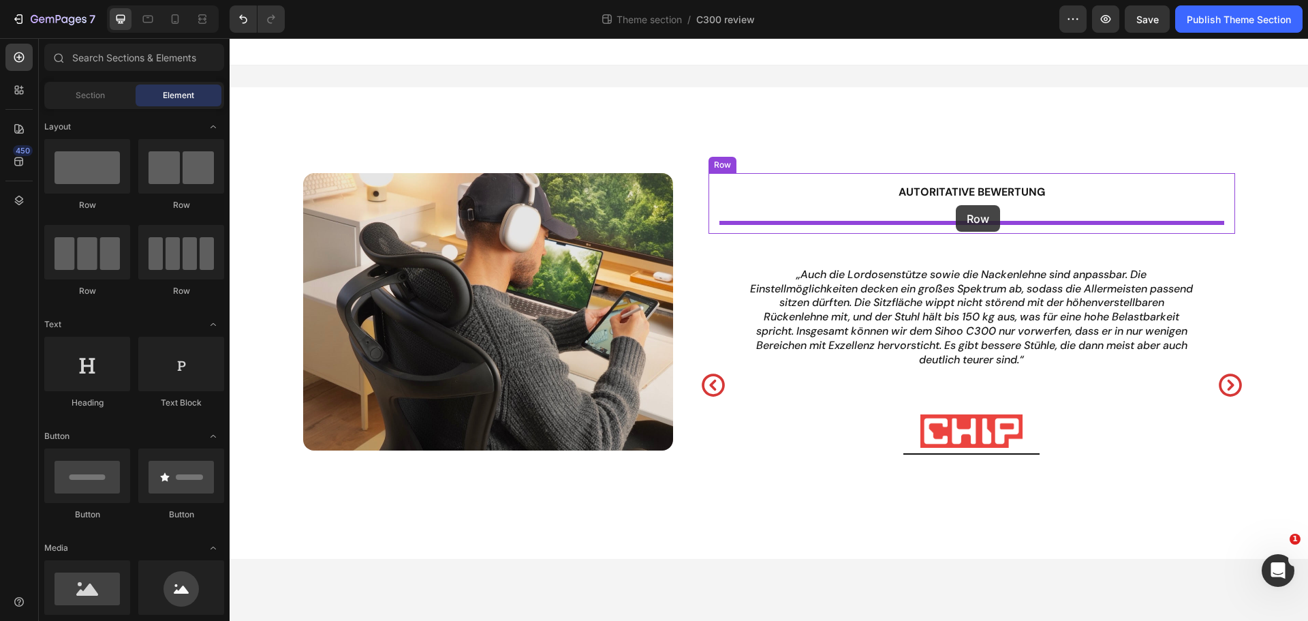
drag, startPoint x: 315, startPoint y: 201, endPoint x: 957, endPoint y: 205, distance: 641.1
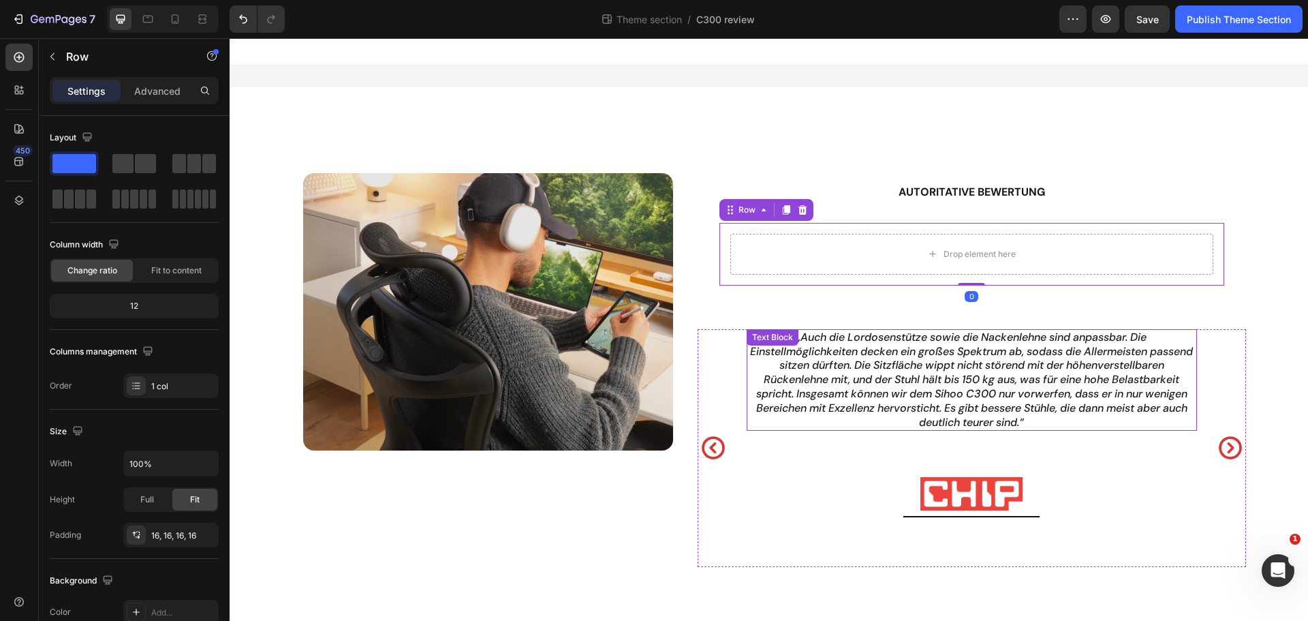
click at [842, 338] on p "„Auch die Lordosenstütze sowie die Nackenlehne sind anpassbar. Die Einstellmögl…" at bounding box center [972, 379] width 448 height 99
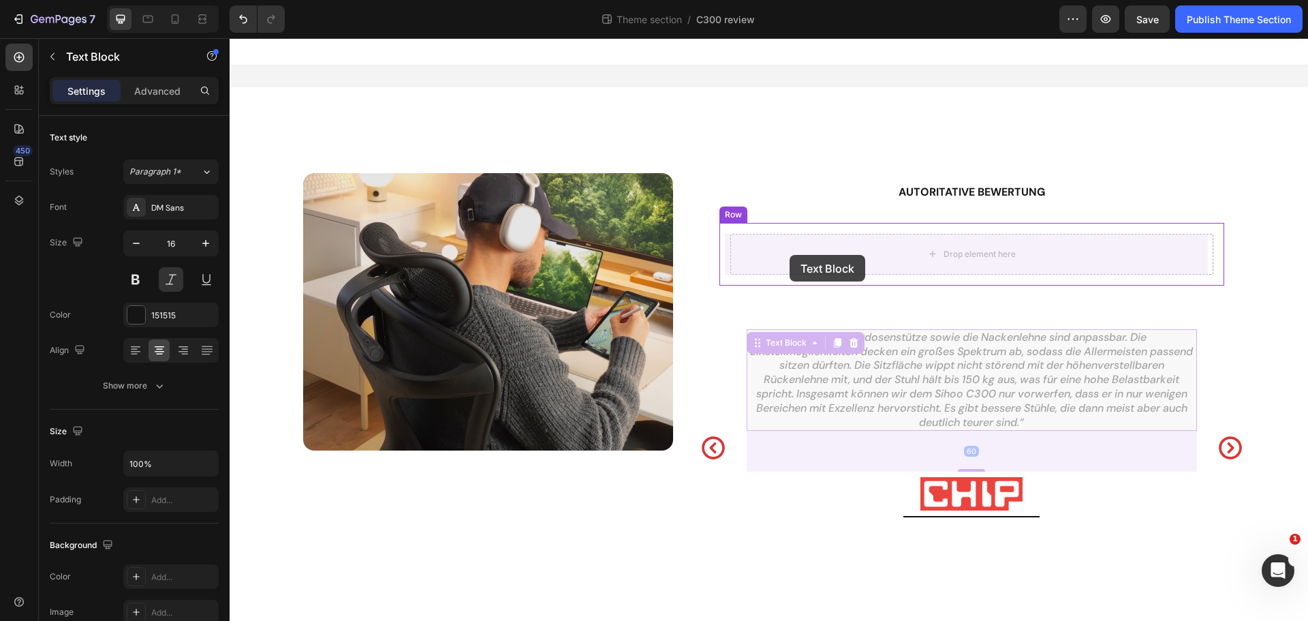
drag, startPoint x: 753, startPoint y: 345, endPoint x: 779, endPoint y: 270, distance: 79.5
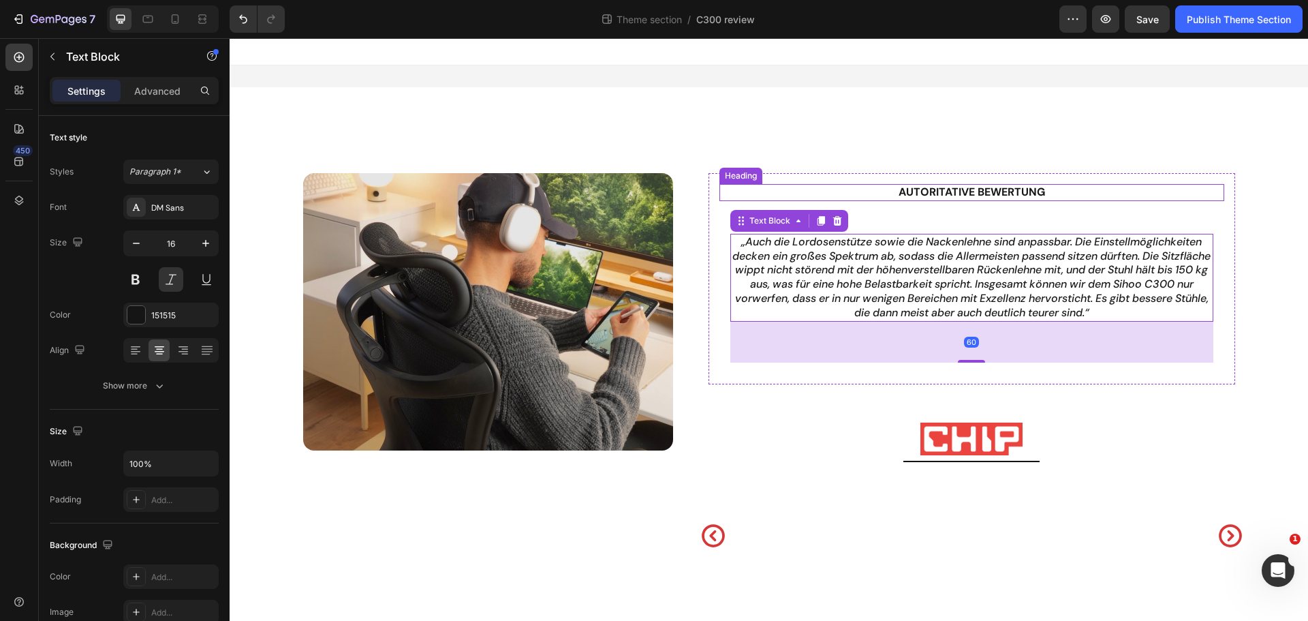
click at [944, 198] on h2 "Autoritative Bewertung" at bounding box center [971, 192] width 505 height 17
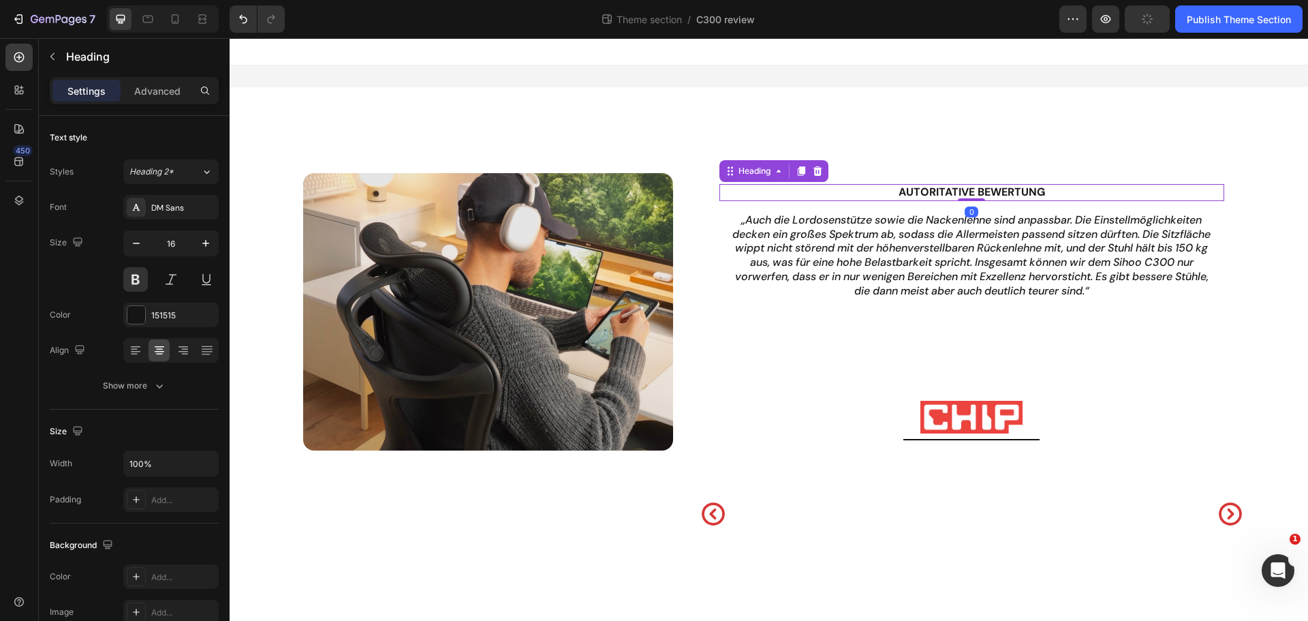
drag, startPoint x: 962, startPoint y: 220, endPoint x: 967, endPoint y: 193, distance: 27.8
click at [967, 193] on div "Autoritative Bewertung Heading 0" at bounding box center [971, 192] width 505 height 17
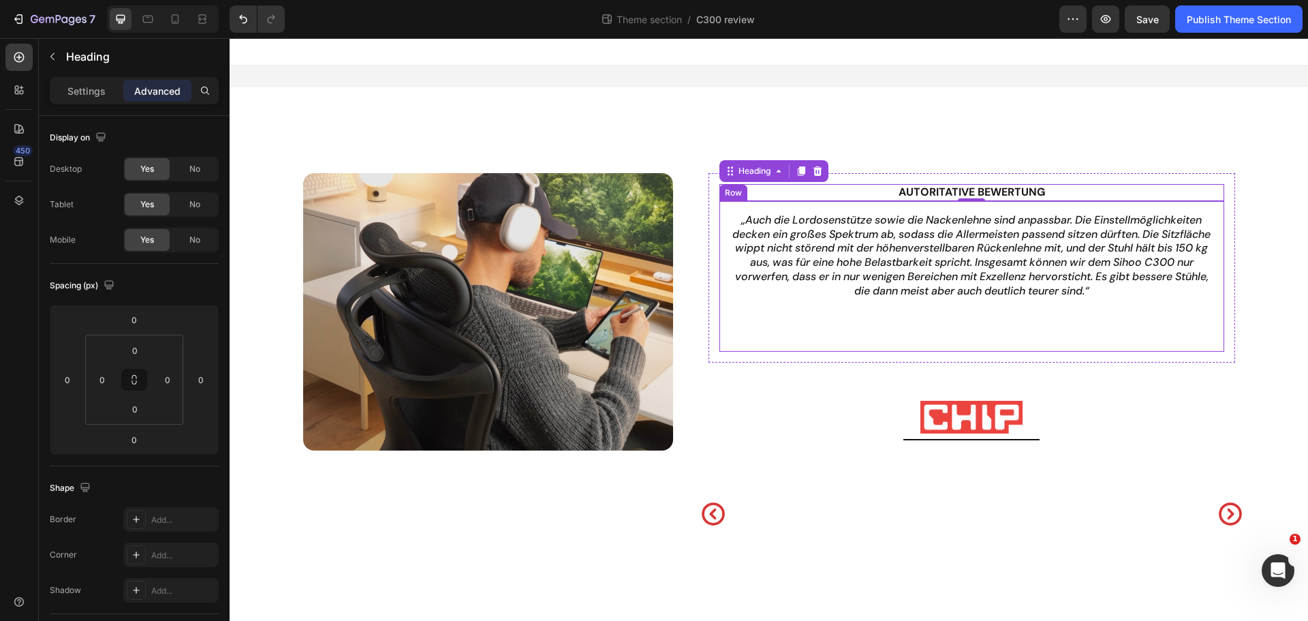
click at [963, 317] on div "„Auch die Lordosenstütze sowie die Nackenlehne sind anpassbar. Die Einstellmögl…" at bounding box center [971, 276] width 483 height 129
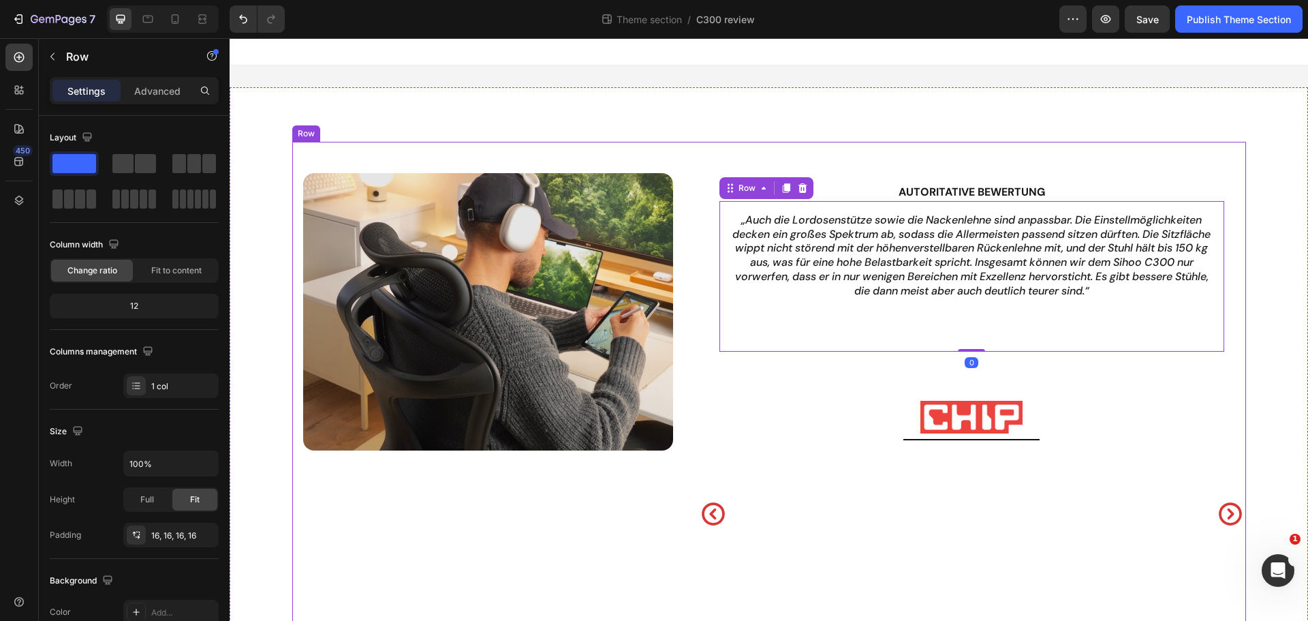
click at [999, 366] on div "Autoritative Bewertung Heading „Auch die Lordosenstütze sowie die Nackenlehne s…" at bounding box center [972, 267] width 548 height 211
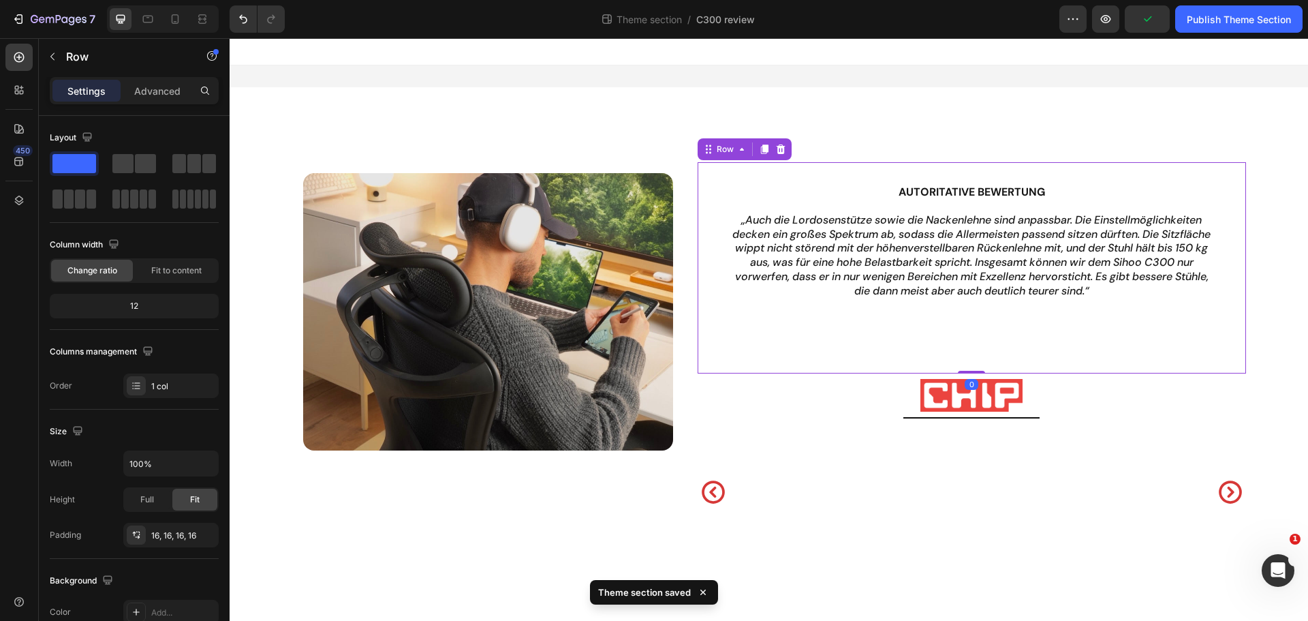
drag, startPoint x: 969, startPoint y: 393, endPoint x: 1046, endPoint y: 340, distance: 94.1
click at [964, 358] on div "Autoritative Bewertung Heading „Auch die Lordosenstütze sowie die Nackenlehne s…" at bounding box center [972, 267] width 548 height 211
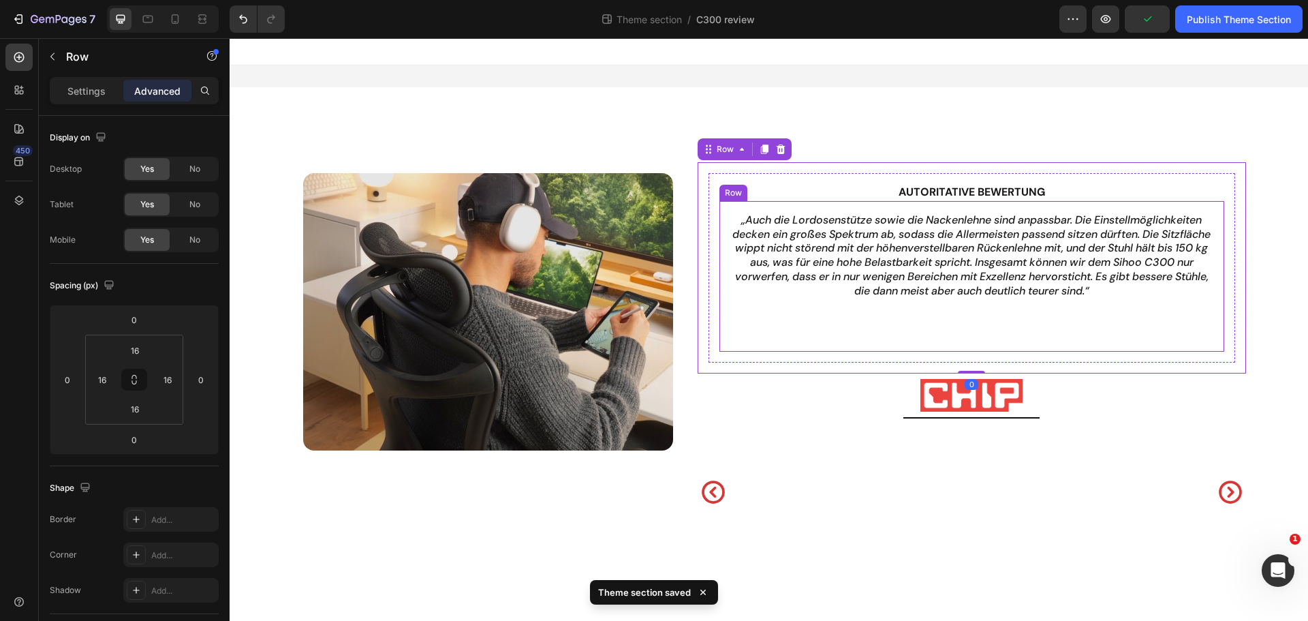
click at [1059, 338] on div "„Auch die Lordosenstütze sowie die Nackenlehne sind anpassbar. Die Einstellmögl…" at bounding box center [971, 276] width 483 height 129
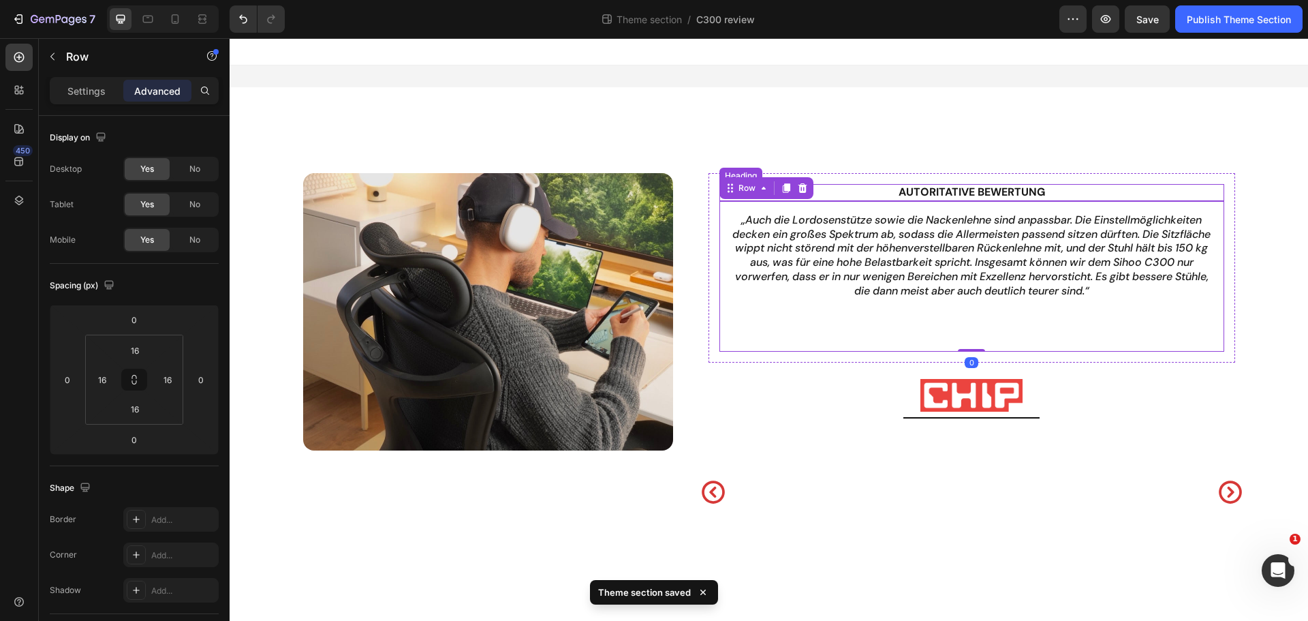
click at [989, 195] on h2 "Autoritative Bewertung" at bounding box center [971, 192] width 505 height 17
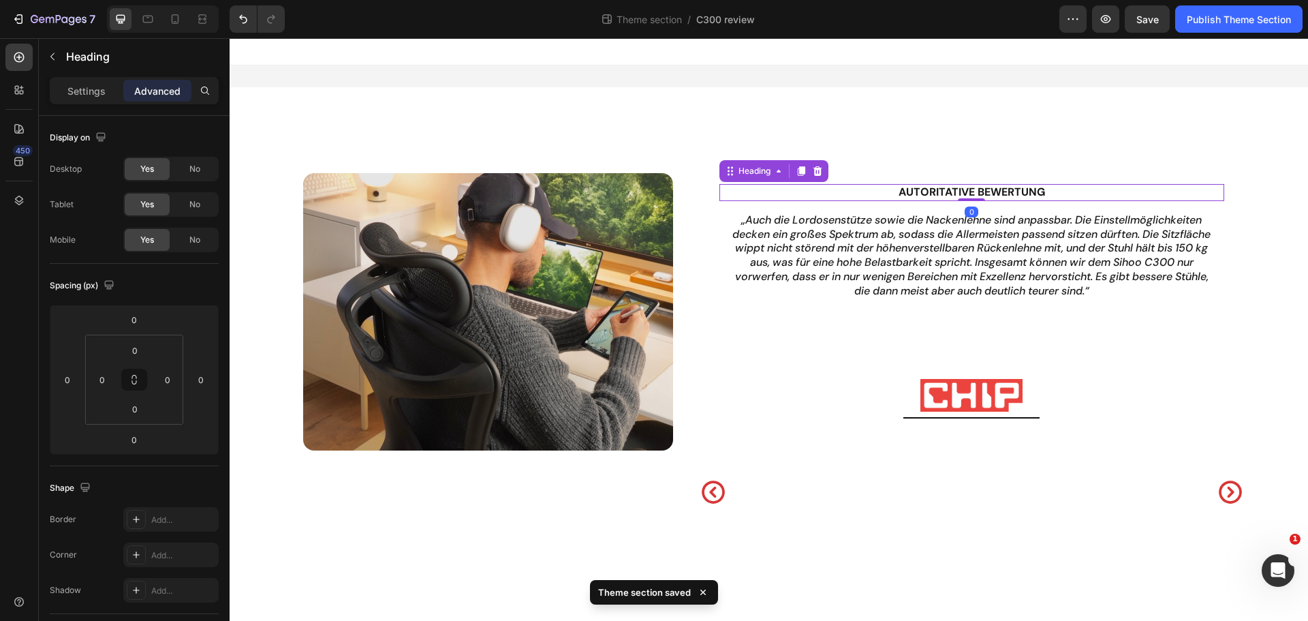
click at [1021, 196] on h2 "Autoritative Bewertung" at bounding box center [971, 192] width 505 height 17
click at [1021, 196] on p "Autoritative Bewertung" at bounding box center [972, 192] width 502 height 14
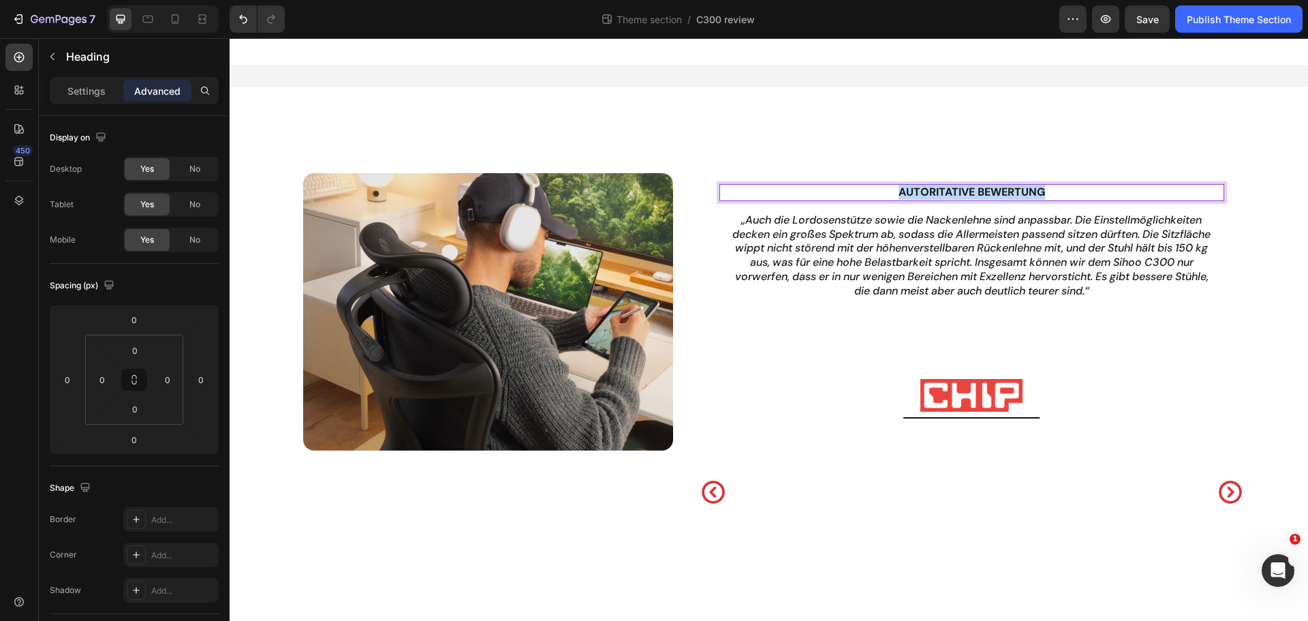
copy p "Autoritative Bewertung"
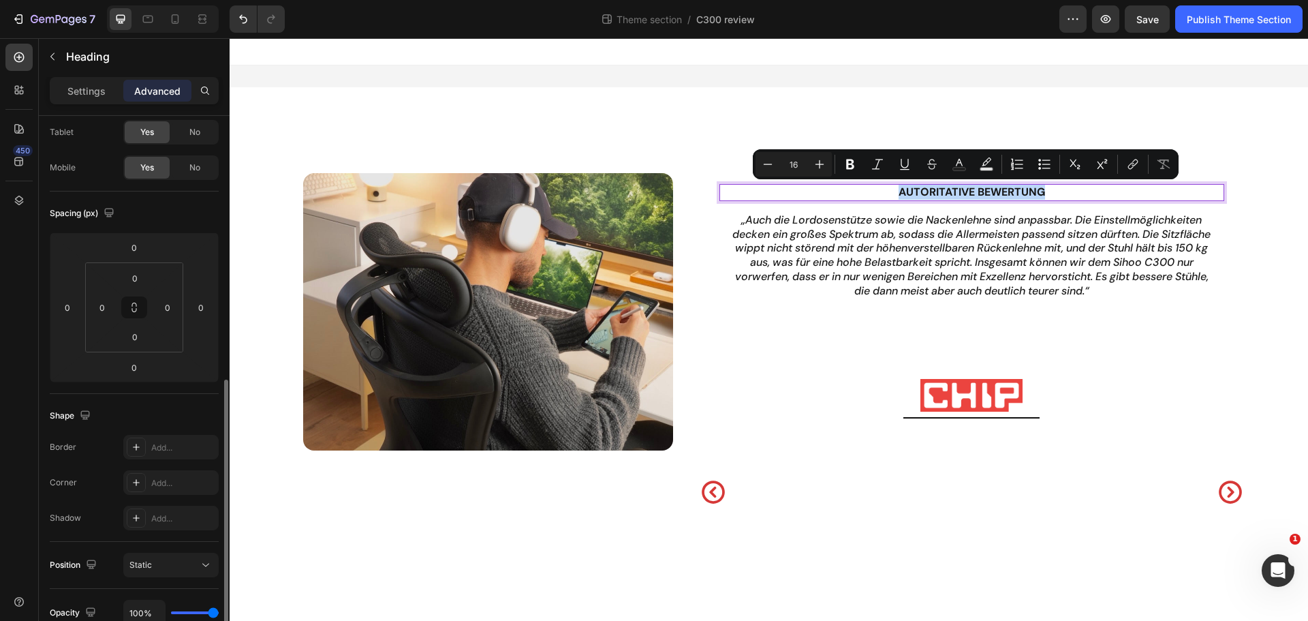
scroll to position [4, 0]
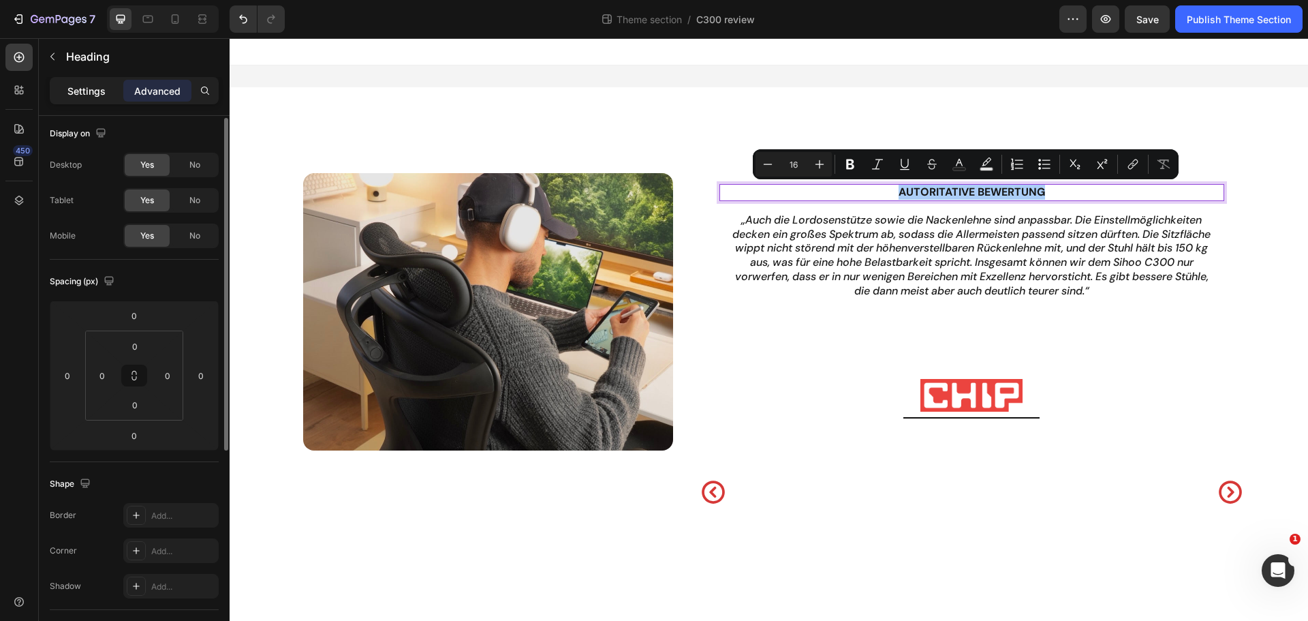
click at [104, 95] on p "Settings" at bounding box center [86, 91] width 38 height 14
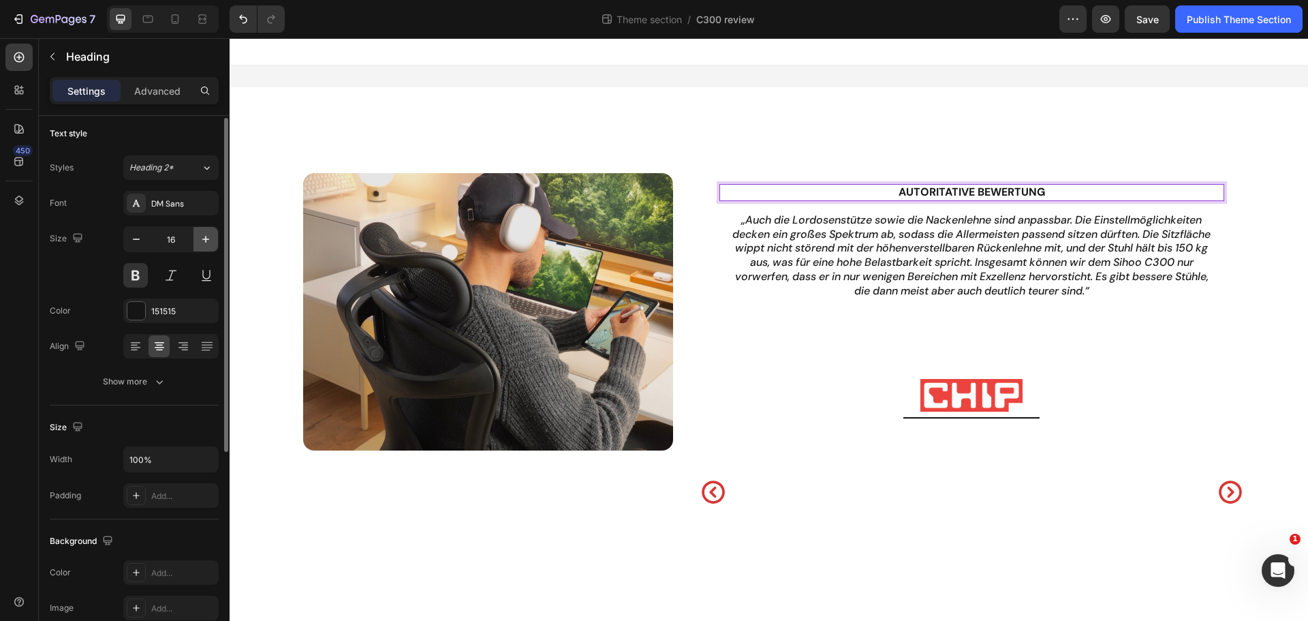
click at [203, 238] on icon "button" at bounding box center [206, 239] width 14 height 14
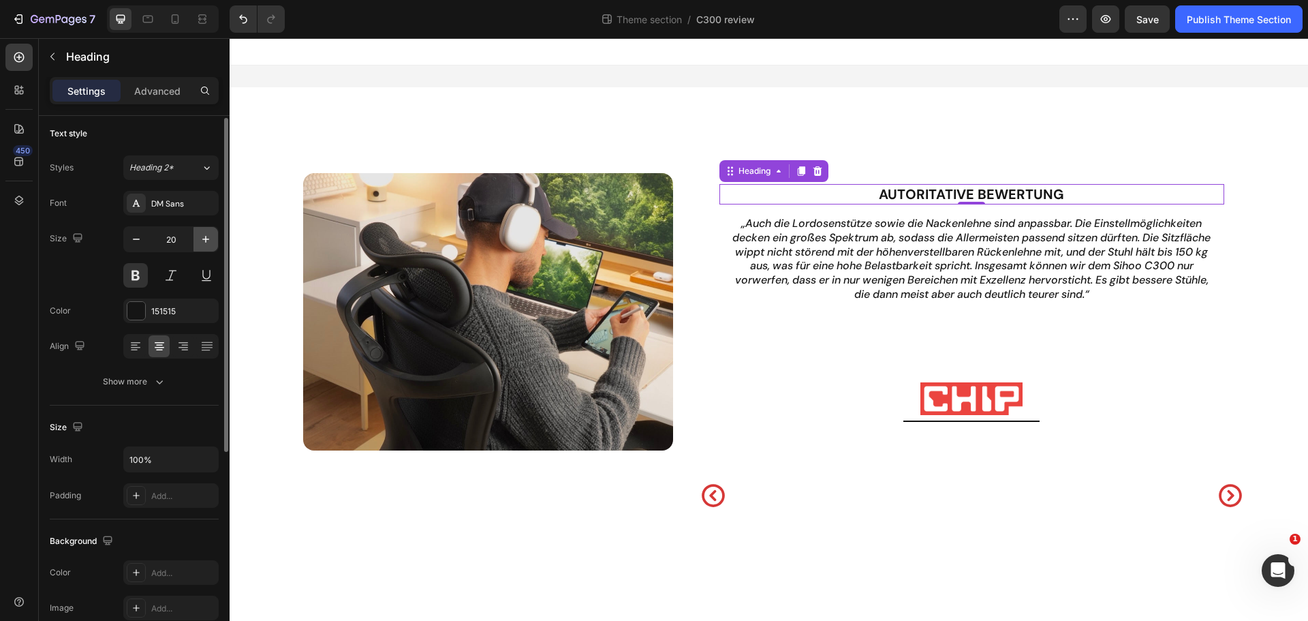
click at [203, 238] on icon "button" at bounding box center [206, 239] width 14 height 14
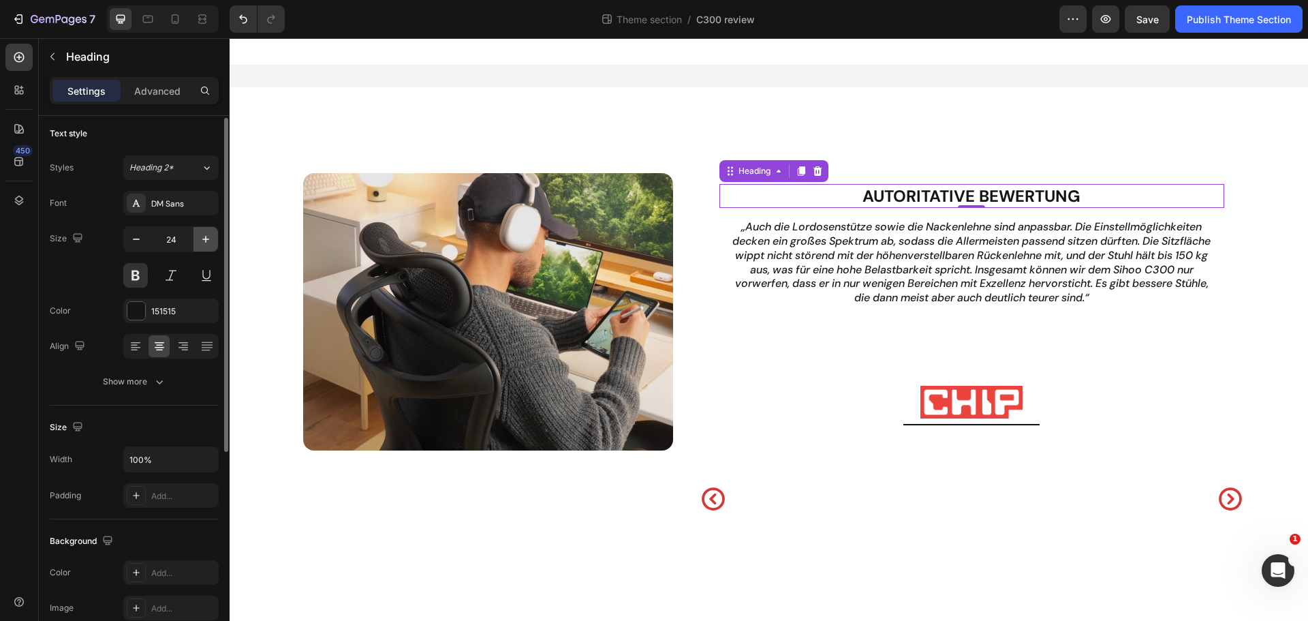
click at [203, 238] on icon "button" at bounding box center [206, 239] width 14 height 14
click at [168, 21] on div at bounding box center [175, 19] width 22 height 22
type input "14"
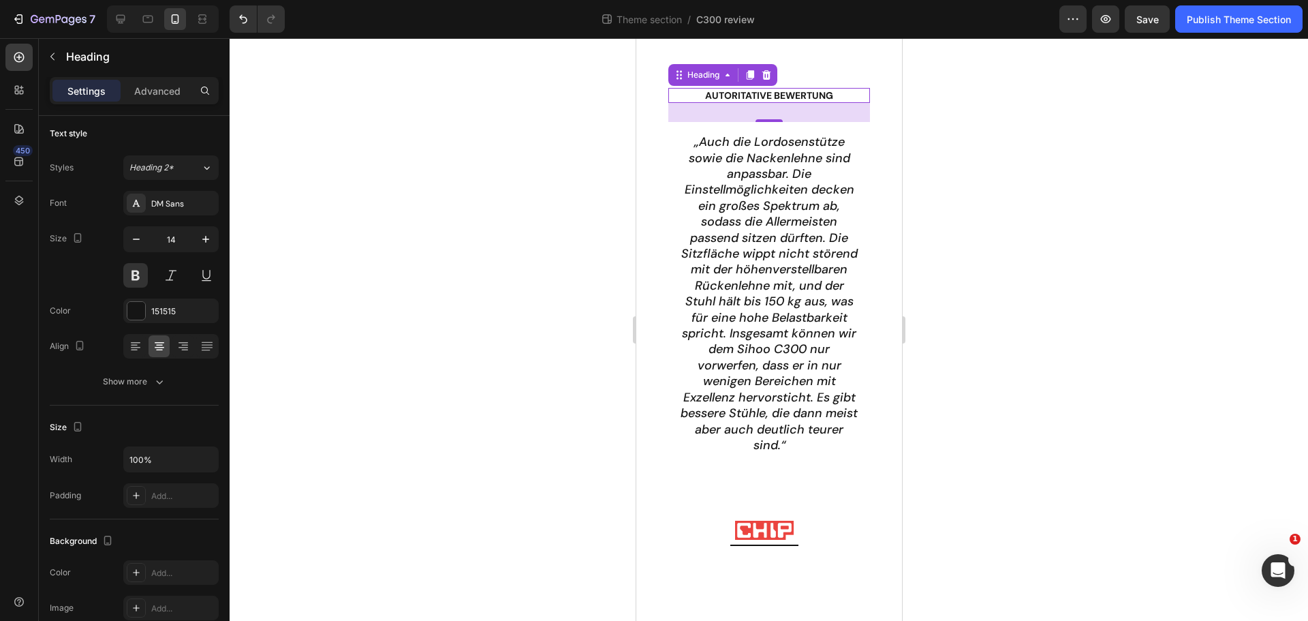
scroll to position [65, 0]
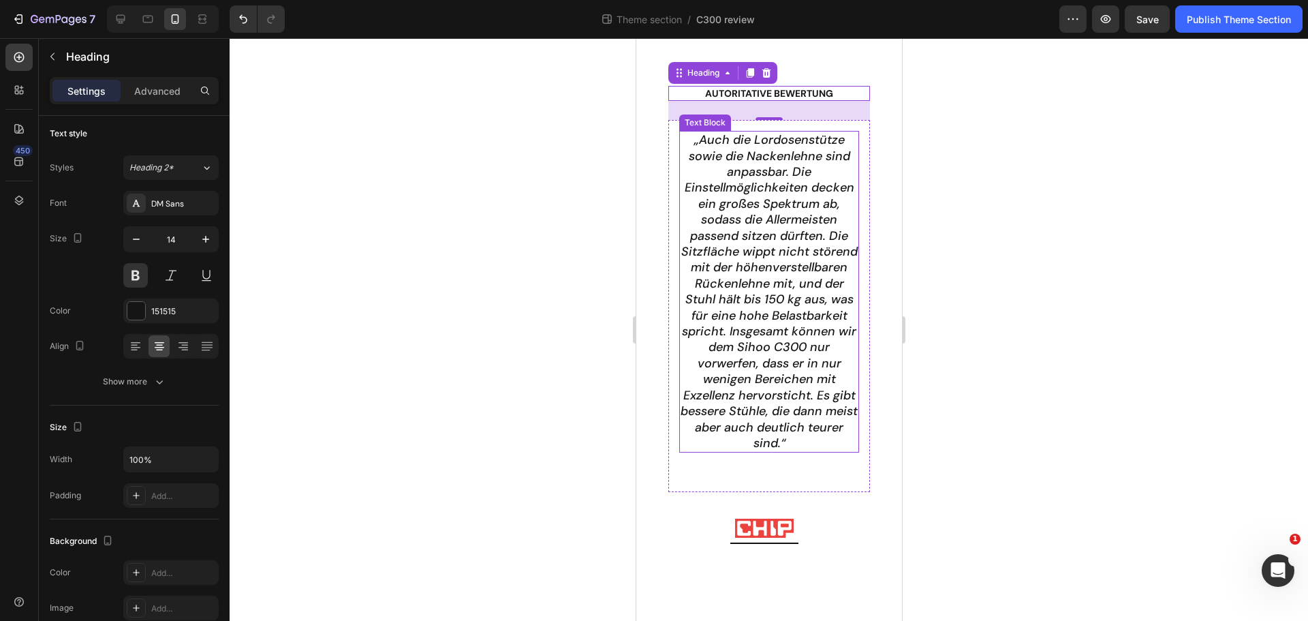
click at [799, 249] on p "„Auch die Lordosenstütze sowie die Nackenlehne sind anpassbar. Die Einstellmögl…" at bounding box center [768, 291] width 177 height 319
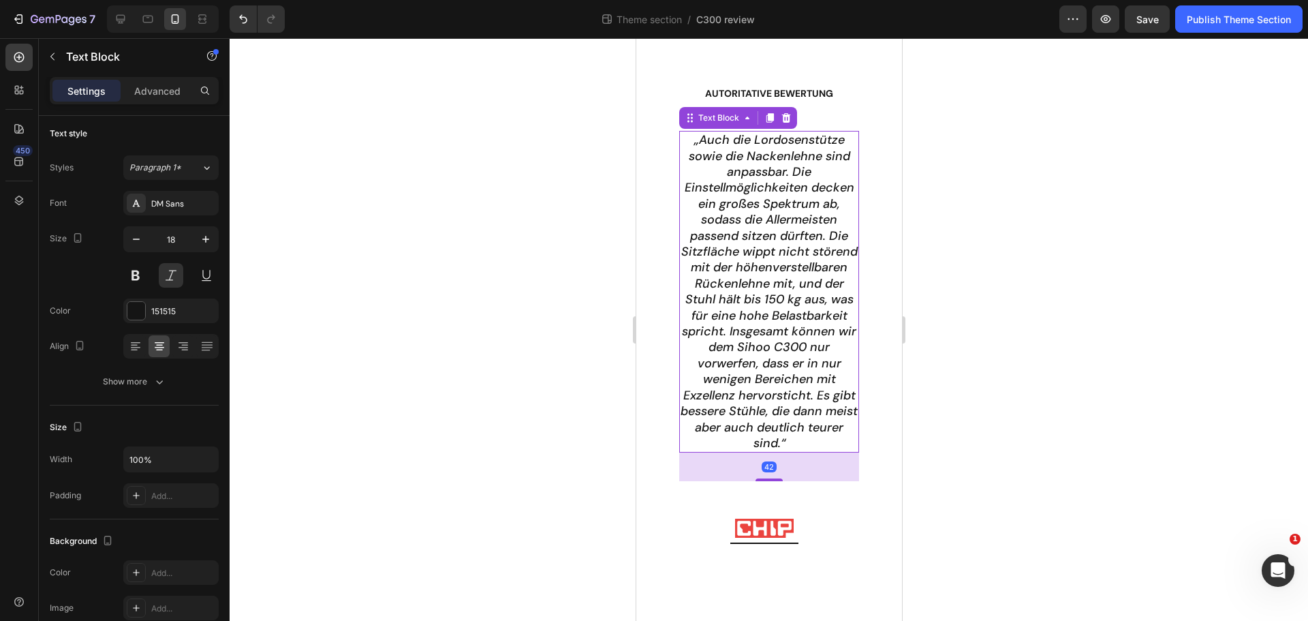
scroll to position [0, 0]
click at [138, 248] on icon "button" at bounding box center [136, 243] width 14 height 14
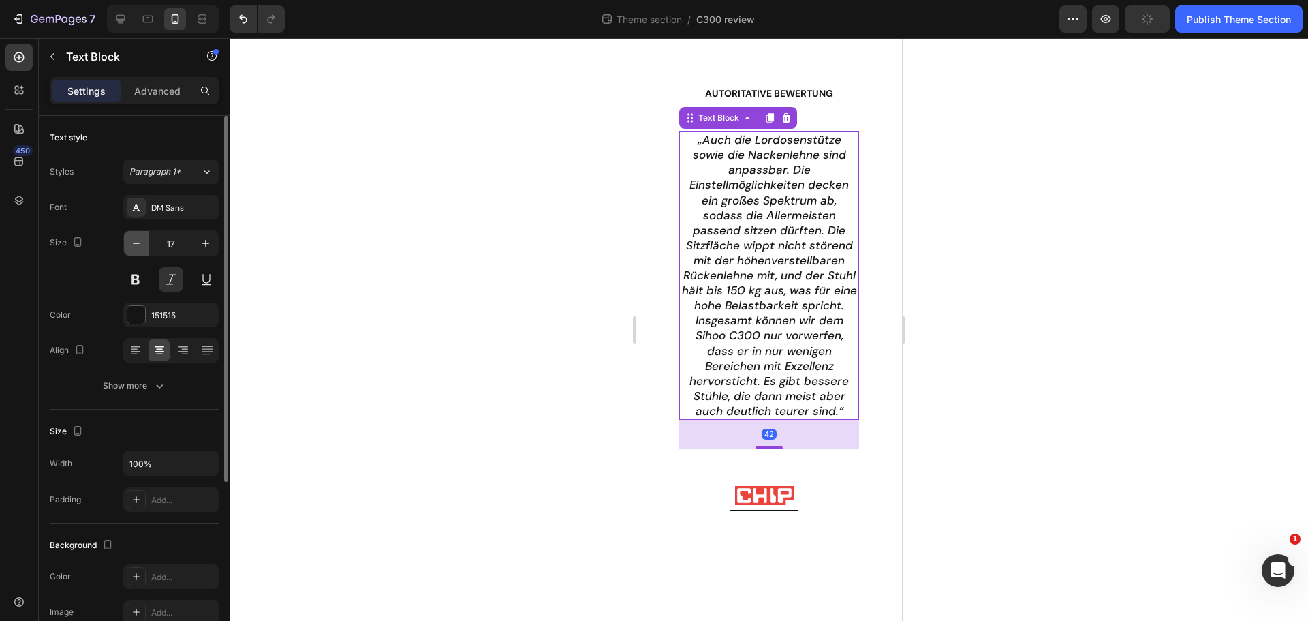
type input "16"
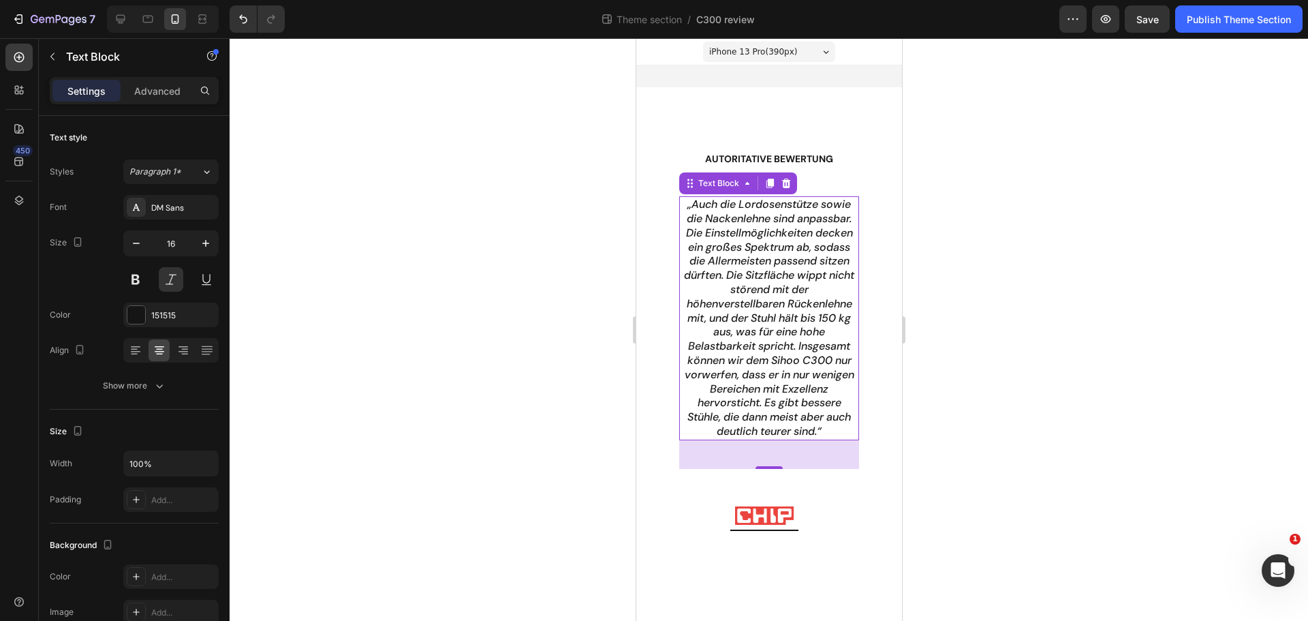
click at [786, 338] on p "„Auch die Lordosenstütze sowie die Nackenlehne sind anpassbar. Die Einstellmögl…" at bounding box center [768, 318] width 177 height 241
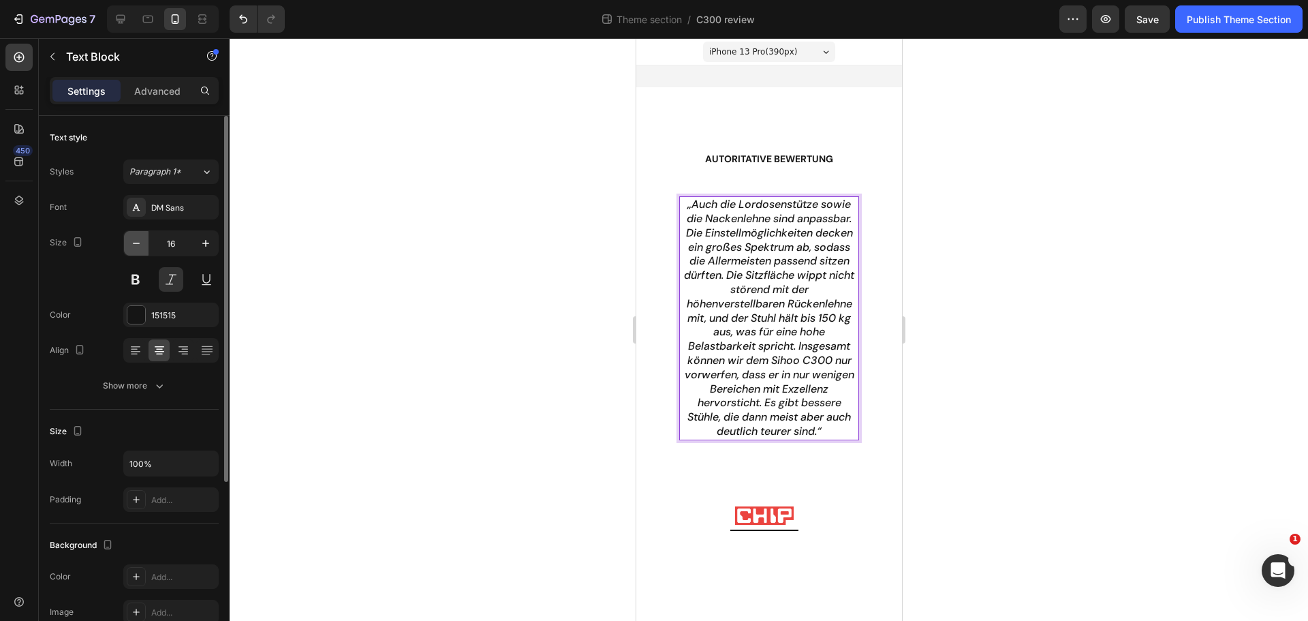
click at [138, 245] on icon "button" at bounding box center [136, 243] width 14 height 14
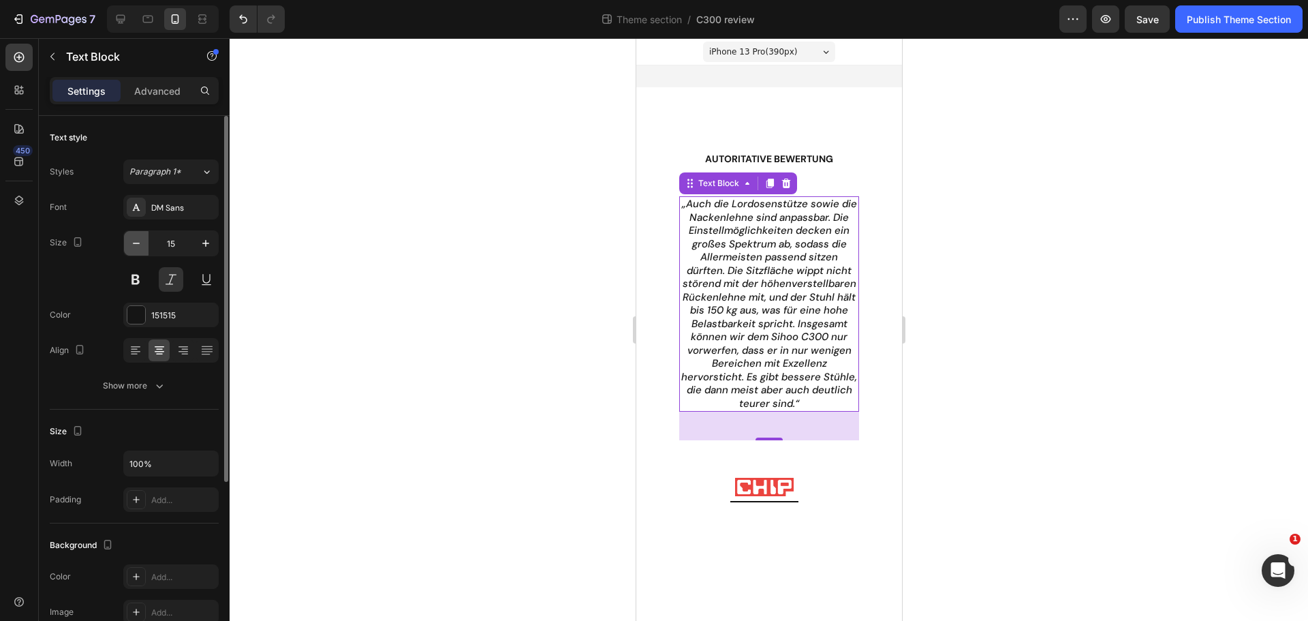
click at [138, 245] on icon "button" at bounding box center [136, 243] width 14 height 14
type input "14"
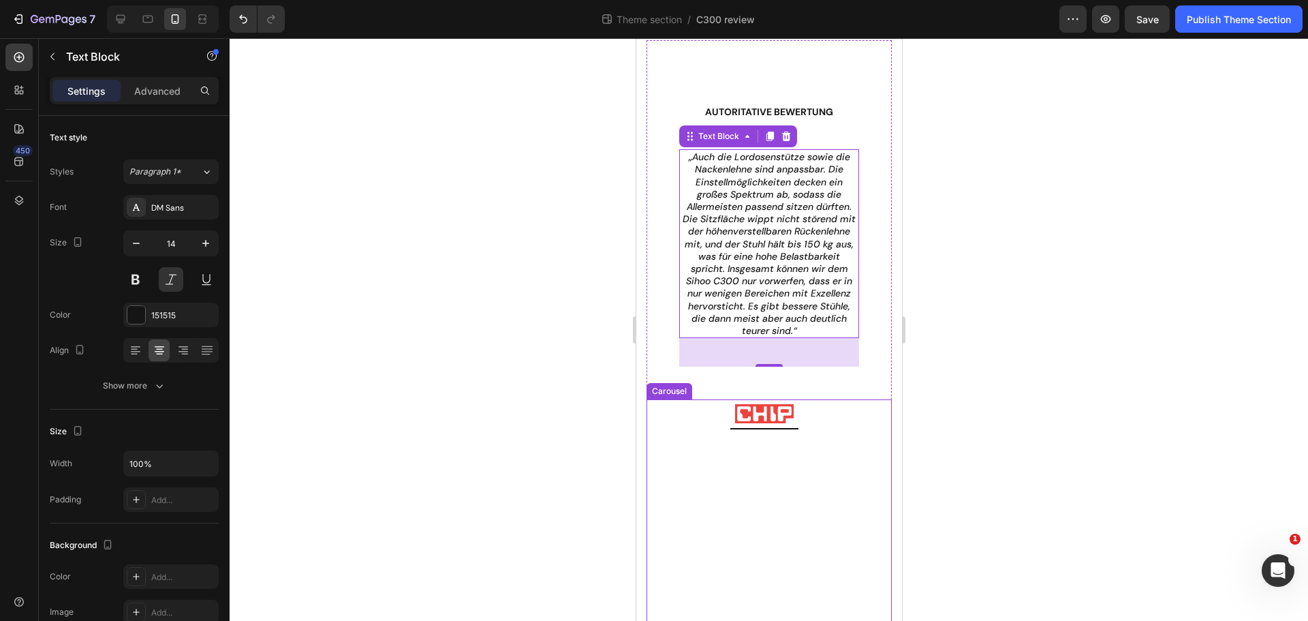
scroll to position [136, 0]
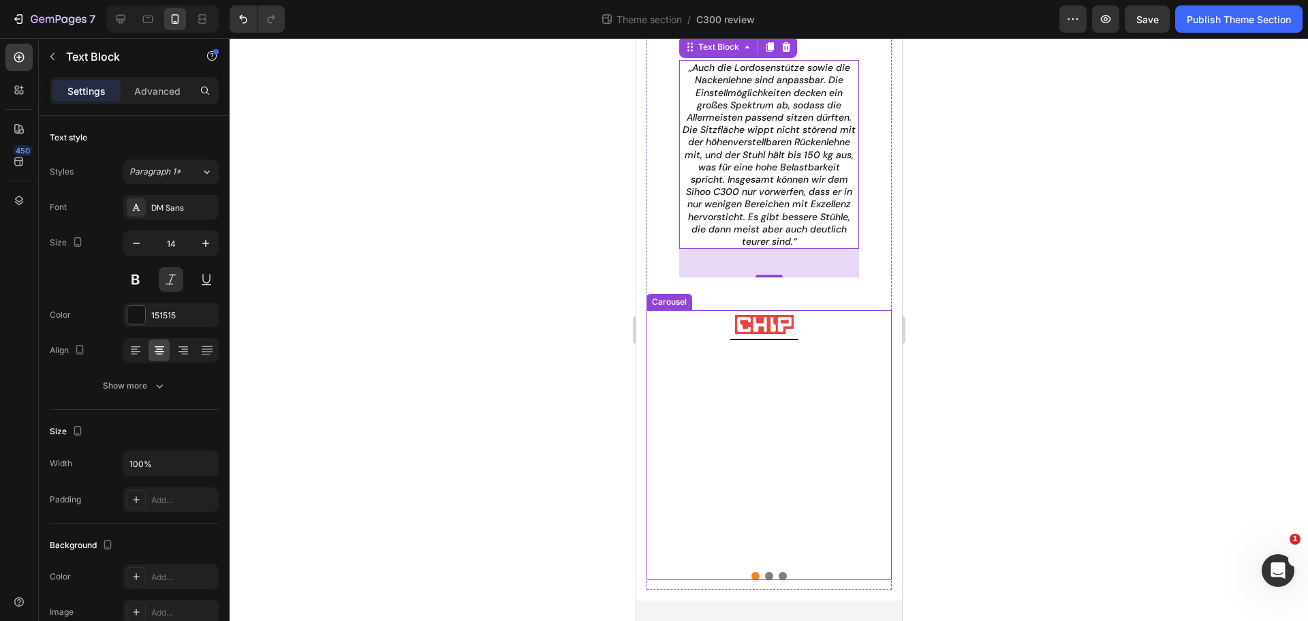
click at [809, 368] on div "Image Row" at bounding box center [763, 435] width 235 height 251
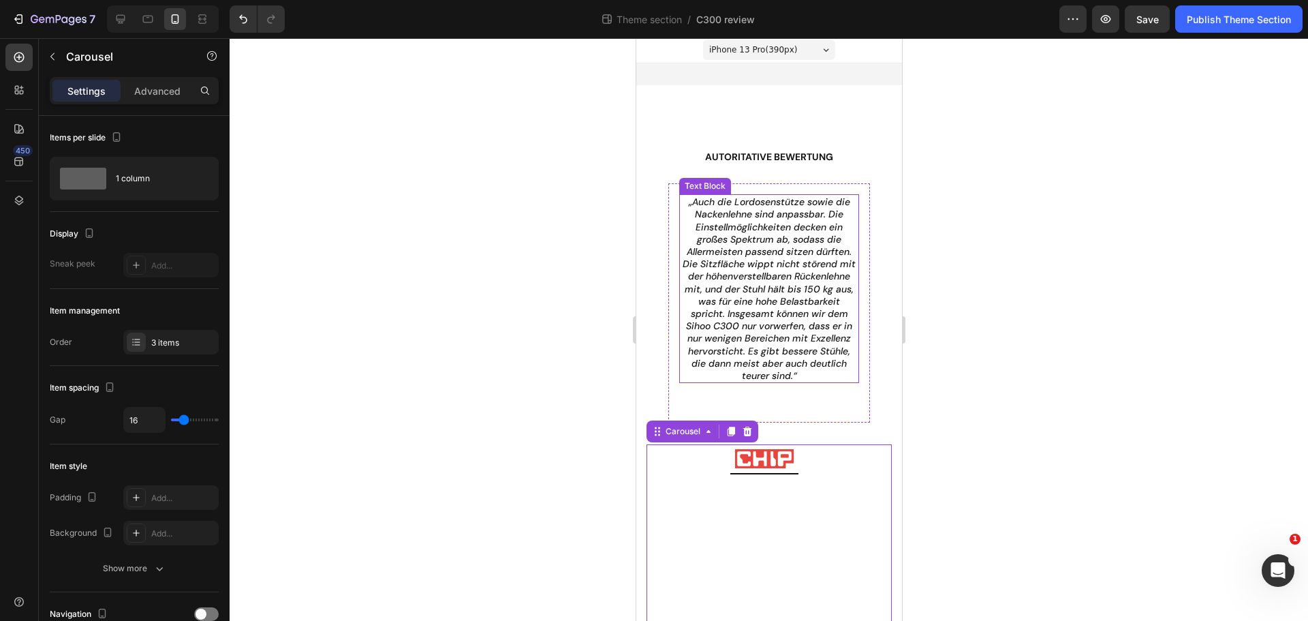
scroll to position [0, 0]
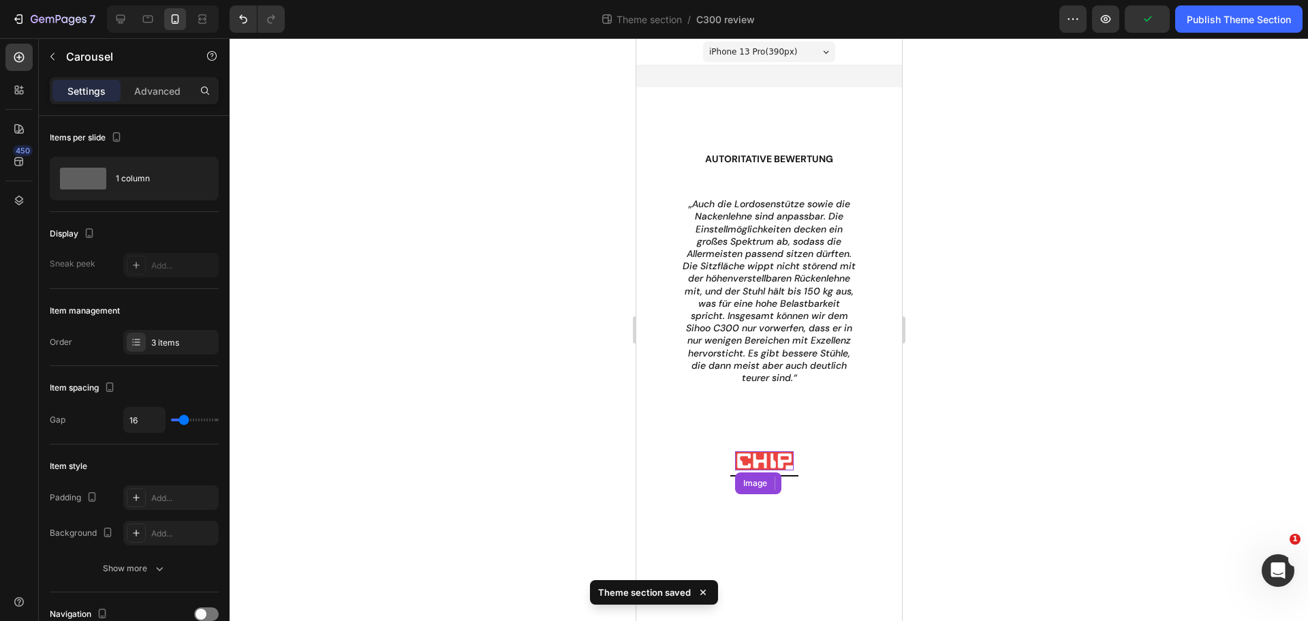
click at [779, 467] on img at bounding box center [763, 460] width 59 height 19
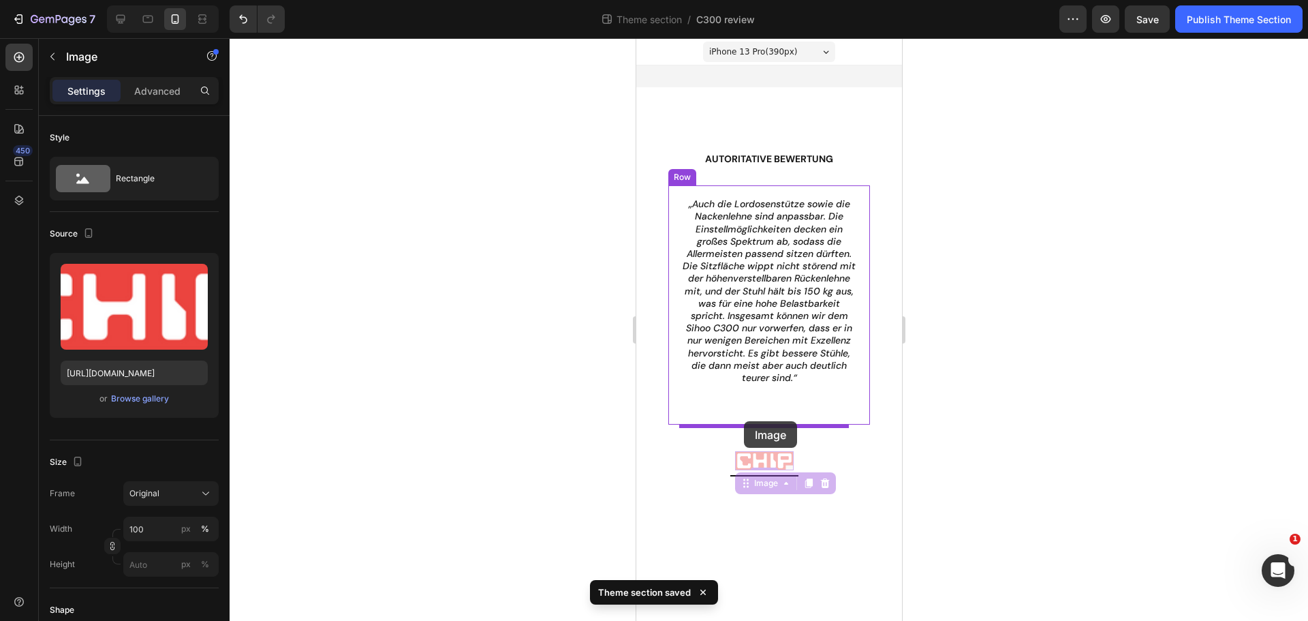
drag, startPoint x: 743, startPoint y: 496, endPoint x: 743, endPoint y: 421, distance: 74.9
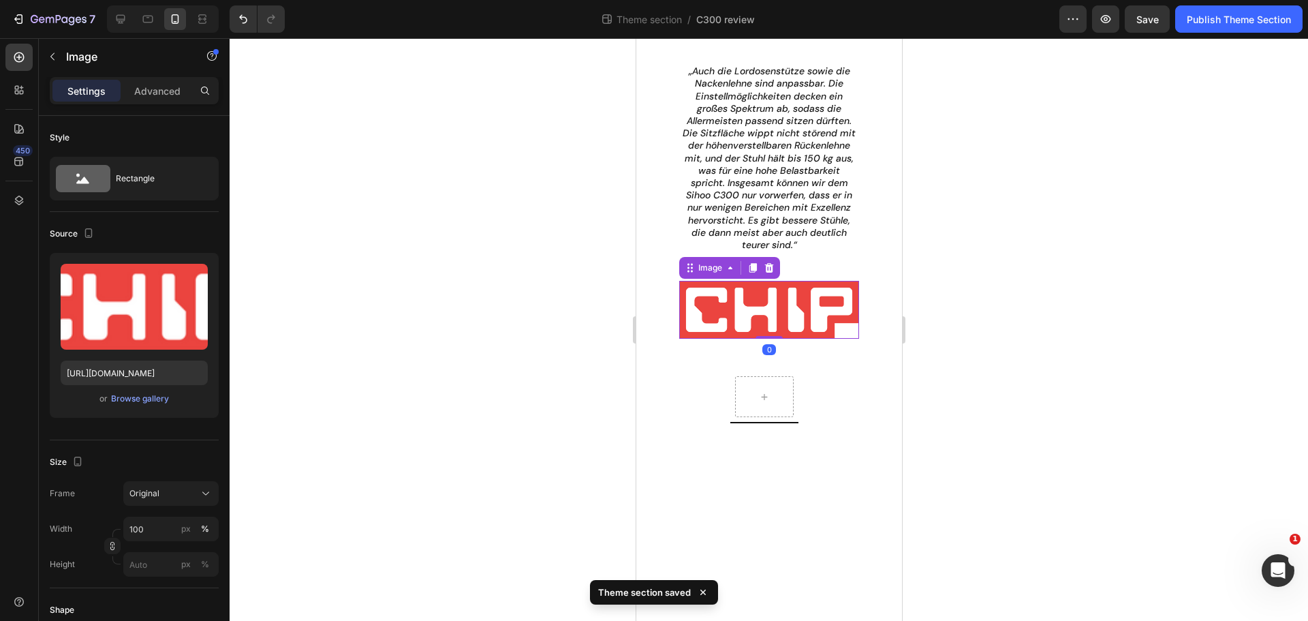
scroll to position [136, 0]
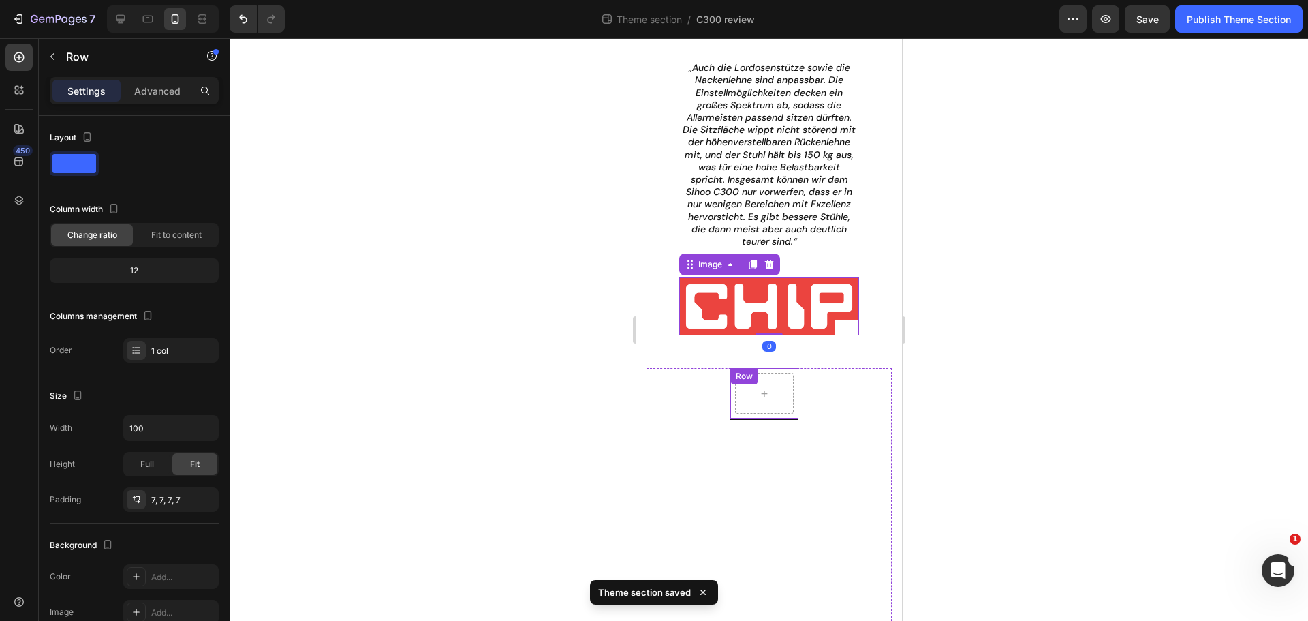
click at [739, 382] on div "Row" at bounding box center [743, 376] width 22 height 12
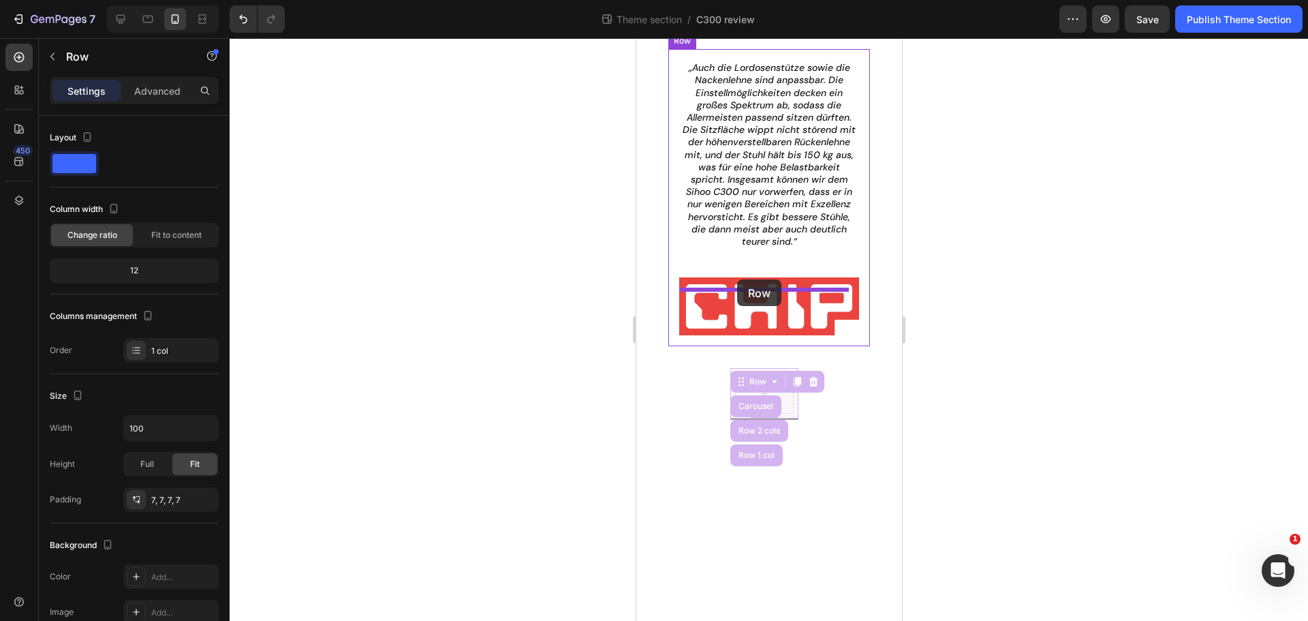
drag, startPoint x: 740, startPoint y: 394, endPoint x: 736, endPoint y: 279, distance: 115.2
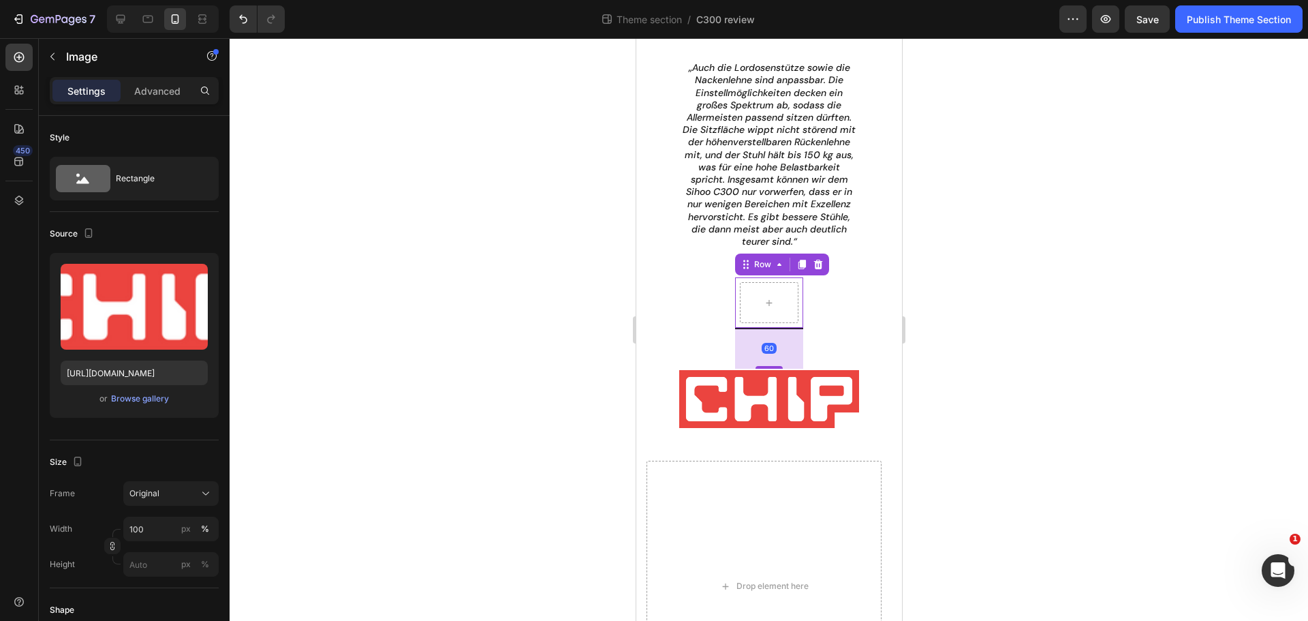
click at [736, 399] on img at bounding box center [769, 399] width 180 height 58
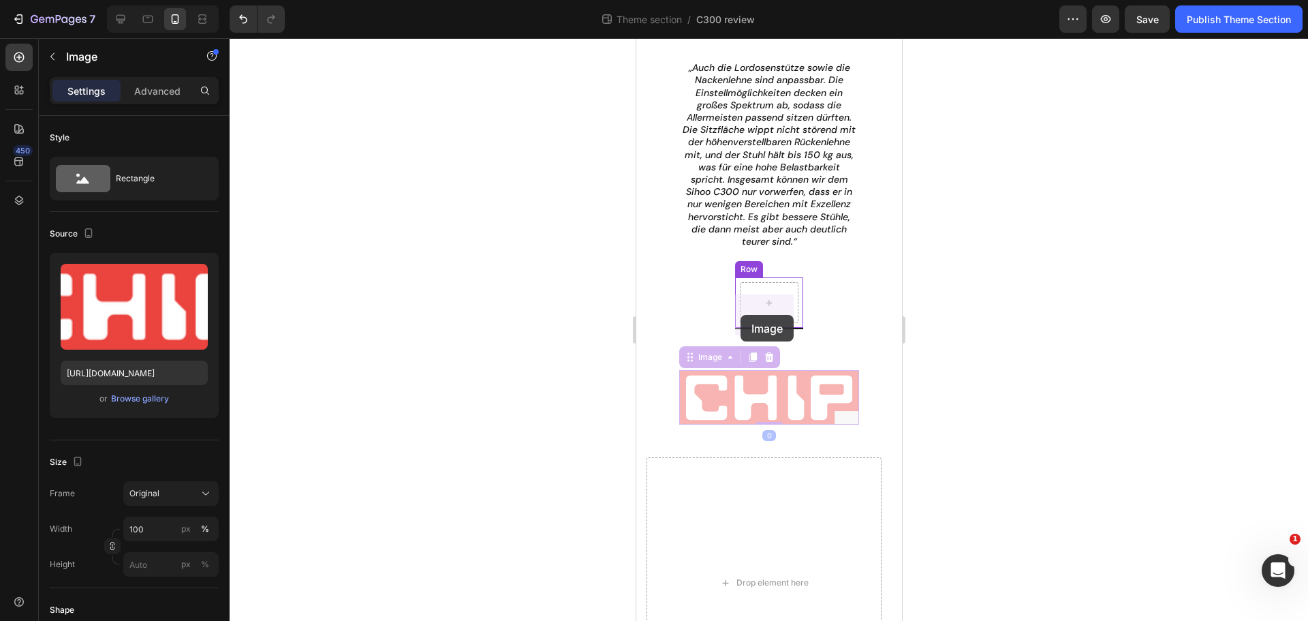
drag, startPoint x: 685, startPoint y: 370, endPoint x: 743, endPoint y: 309, distance: 83.9
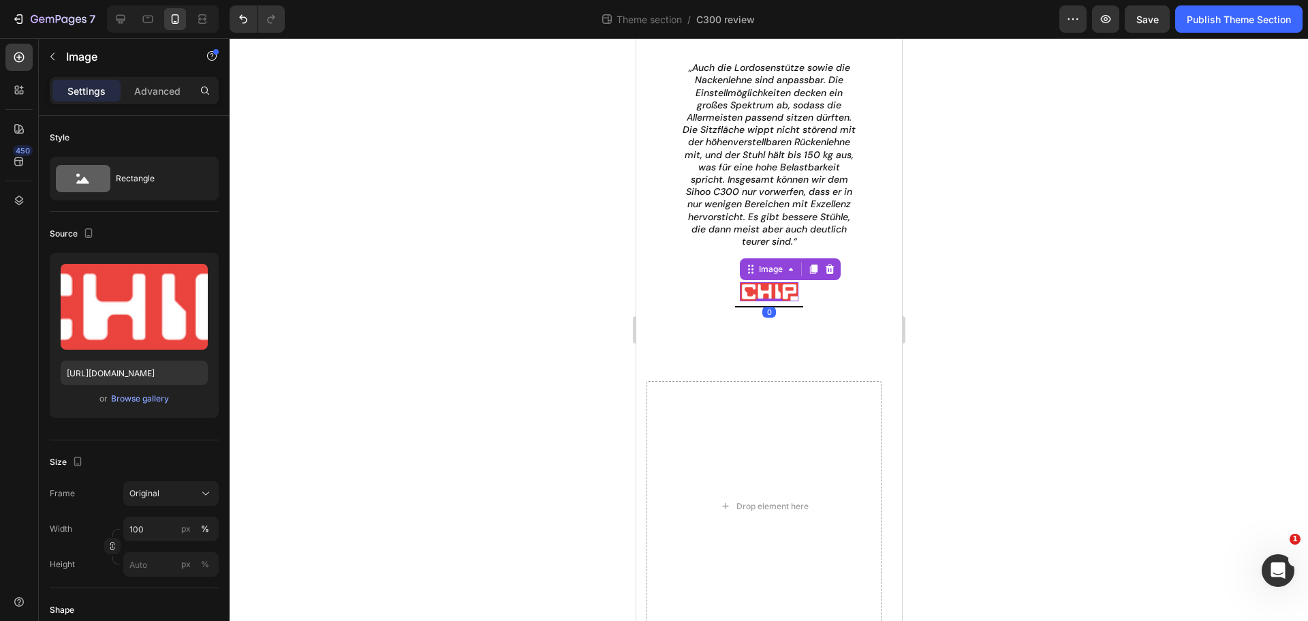
click at [957, 369] on div at bounding box center [769, 329] width 1078 height 583
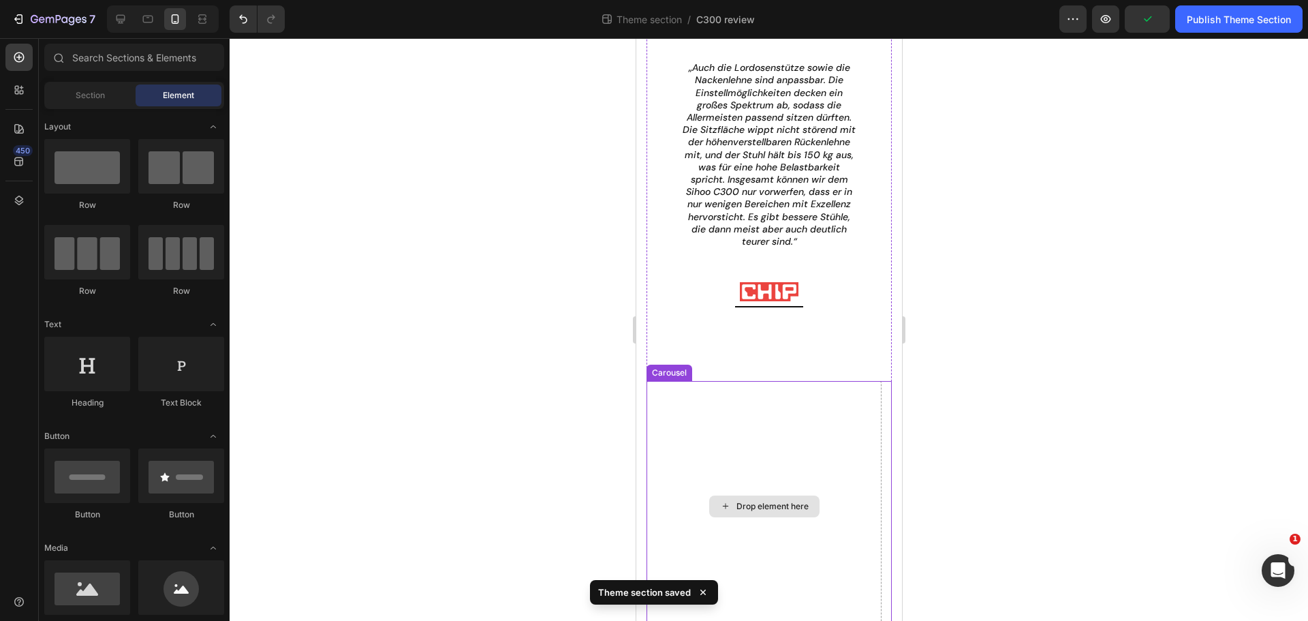
click at [760, 454] on div "Drop element here" at bounding box center [763, 506] width 235 height 251
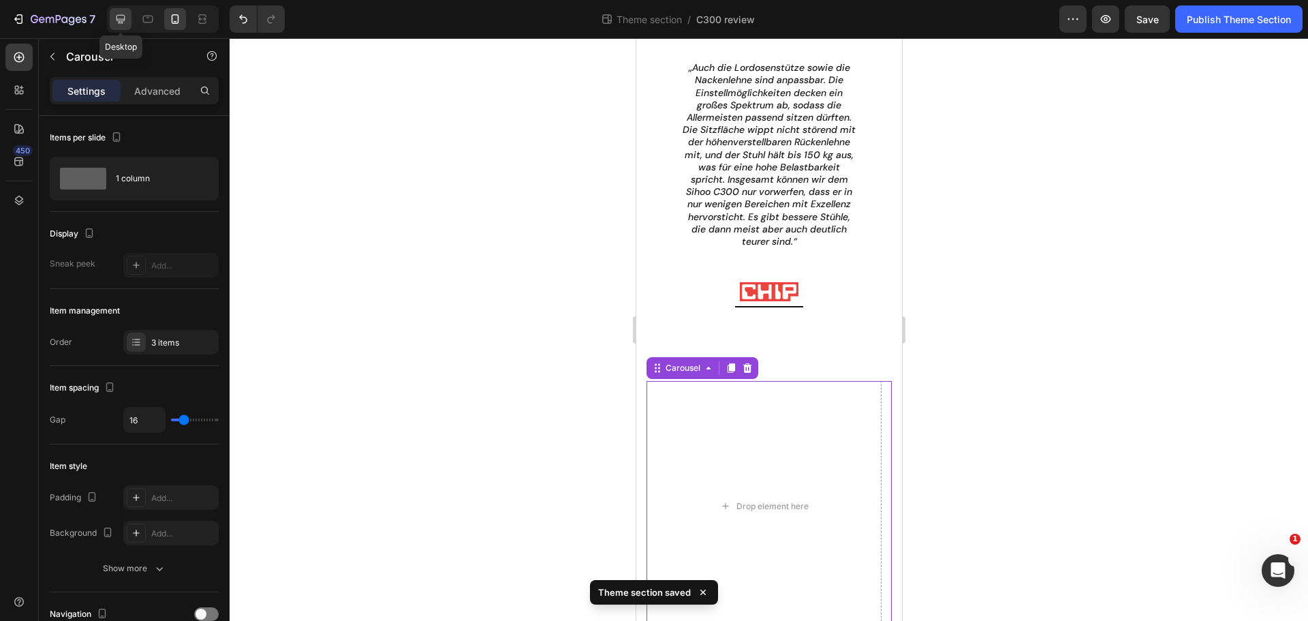
click at [120, 22] on icon at bounding box center [121, 19] width 9 height 9
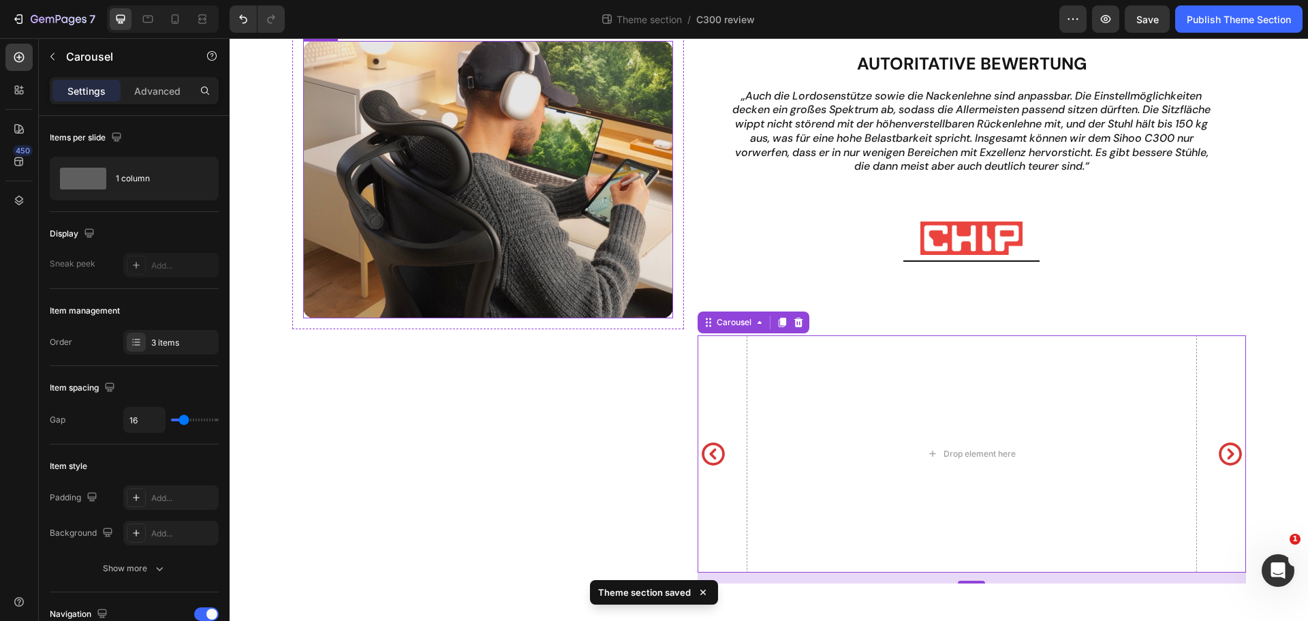
scroll to position [141, 0]
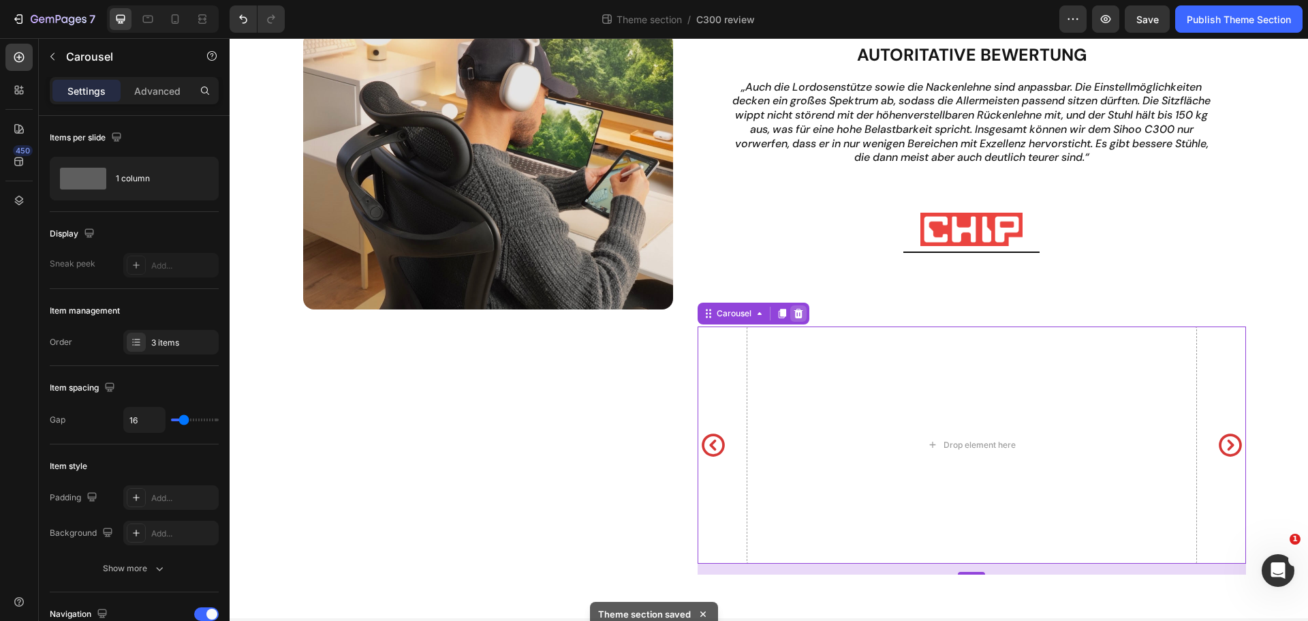
click at [793, 313] on icon at bounding box center [798, 313] width 11 height 11
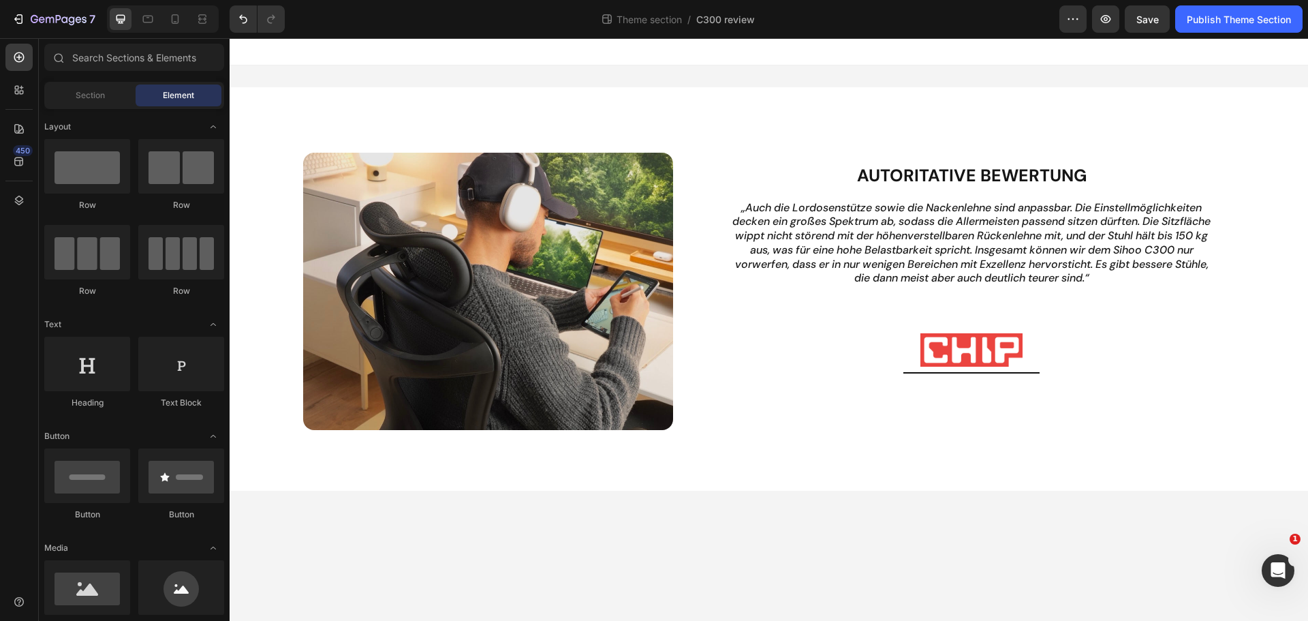
scroll to position [0, 0]
click at [963, 174] on p "Autoritative Bewertung" at bounding box center [972, 176] width 502 height 22
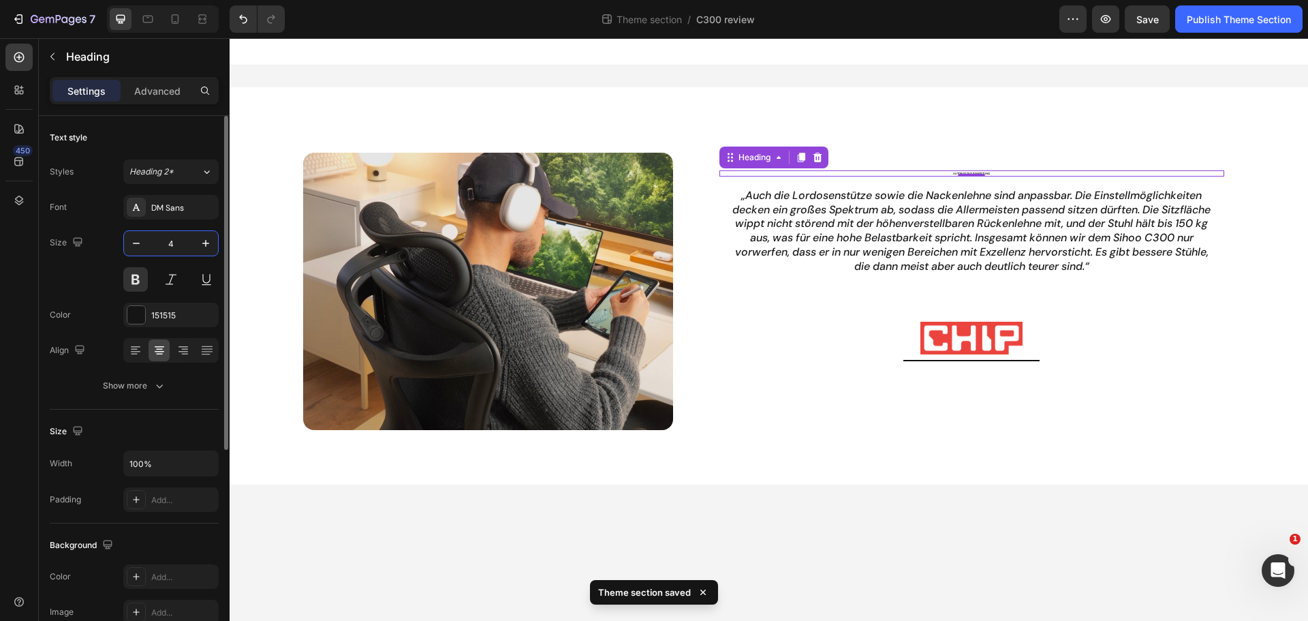
type input "44"
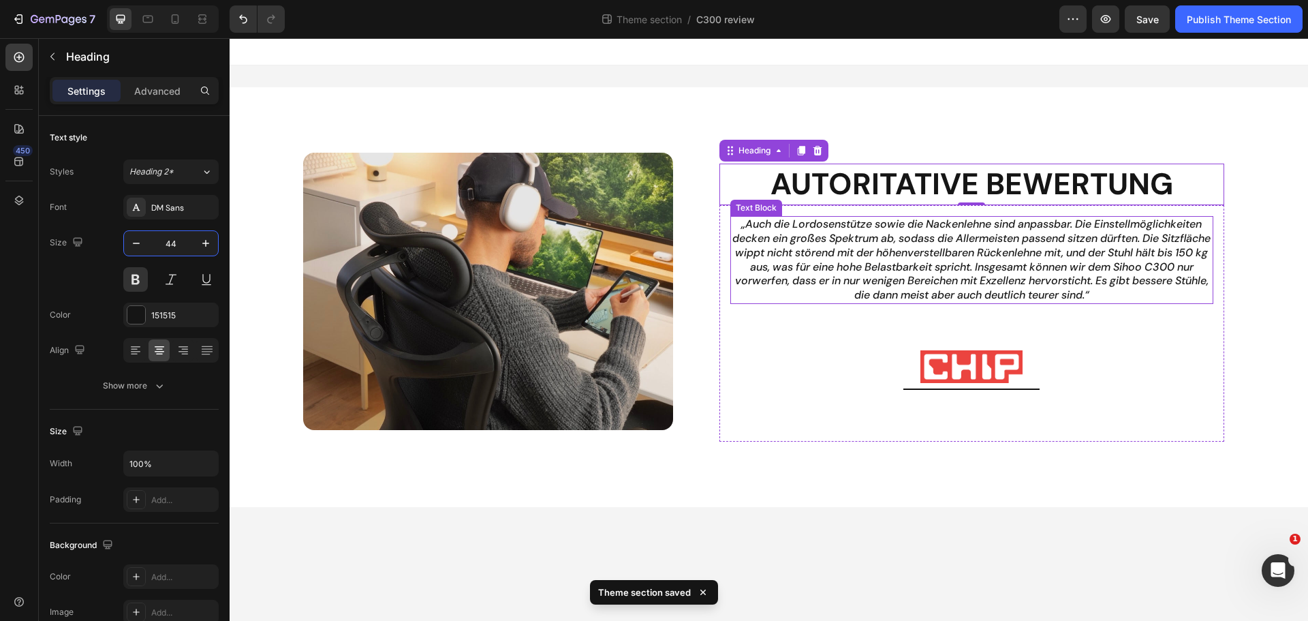
click at [967, 254] on p "„Auch die Lordosenstütze sowie die Nackenlehne sind anpassbar. Die Einstellmögl…" at bounding box center [972, 259] width 480 height 85
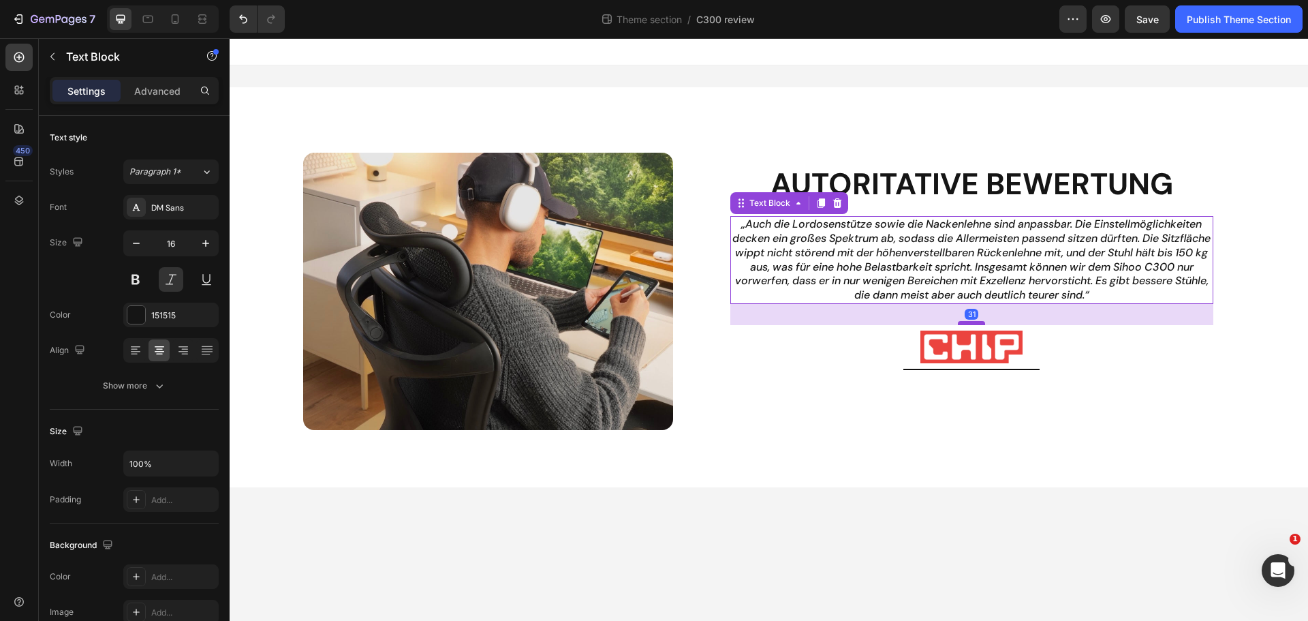
drag, startPoint x: 971, startPoint y: 343, endPoint x: 978, endPoint y: 323, distance: 21.1
click at [978, 323] on div at bounding box center [971, 323] width 27 height 4
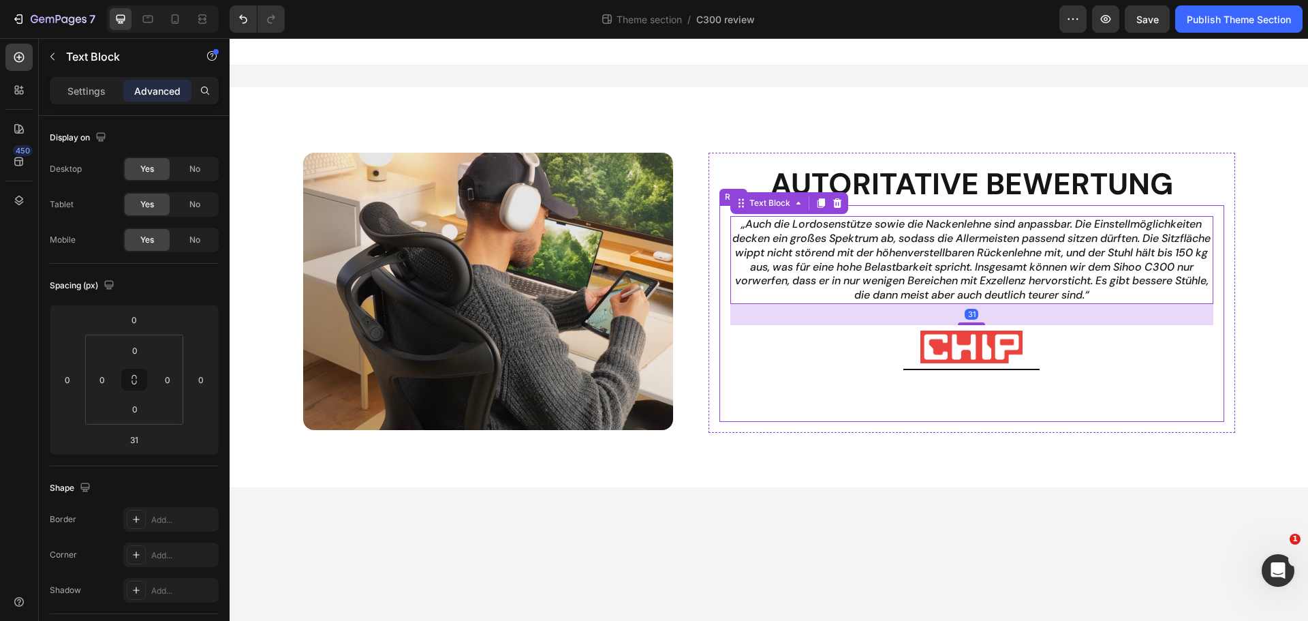
click at [991, 415] on div "„Auch die Lordosenstütze sowie die Nackenlehne sind anpassbar. Die Einstellmögl…" at bounding box center [971, 313] width 505 height 217
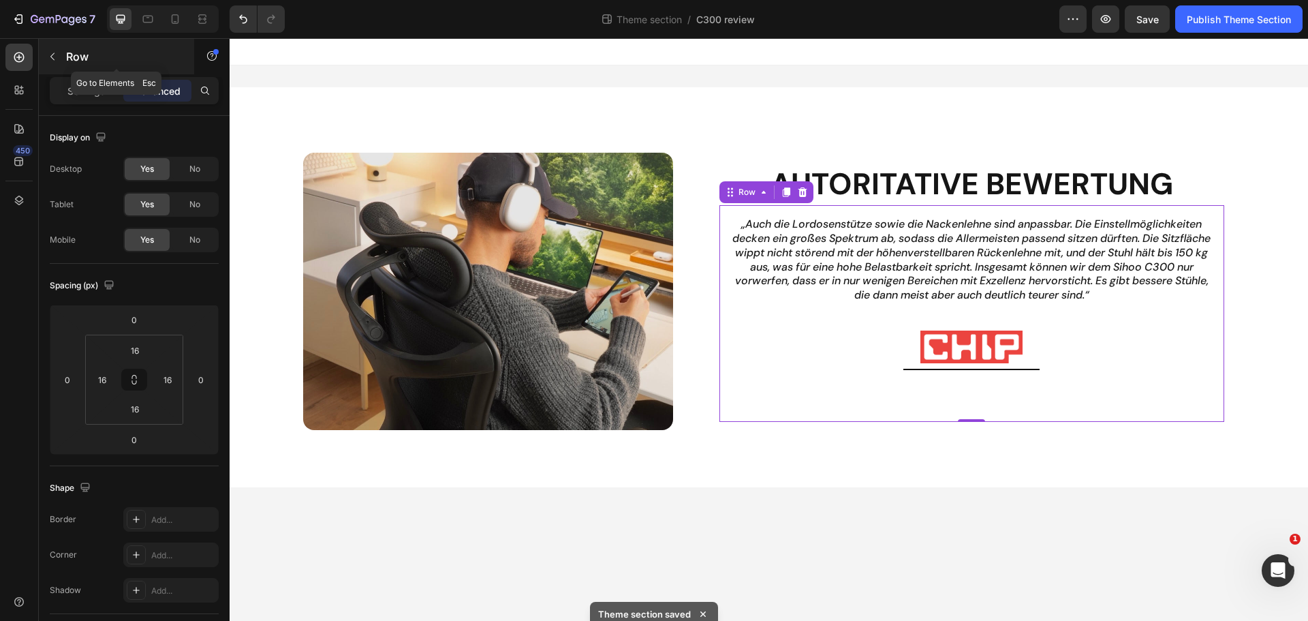
click at [67, 59] on p "Row" at bounding box center [124, 56] width 116 height 16
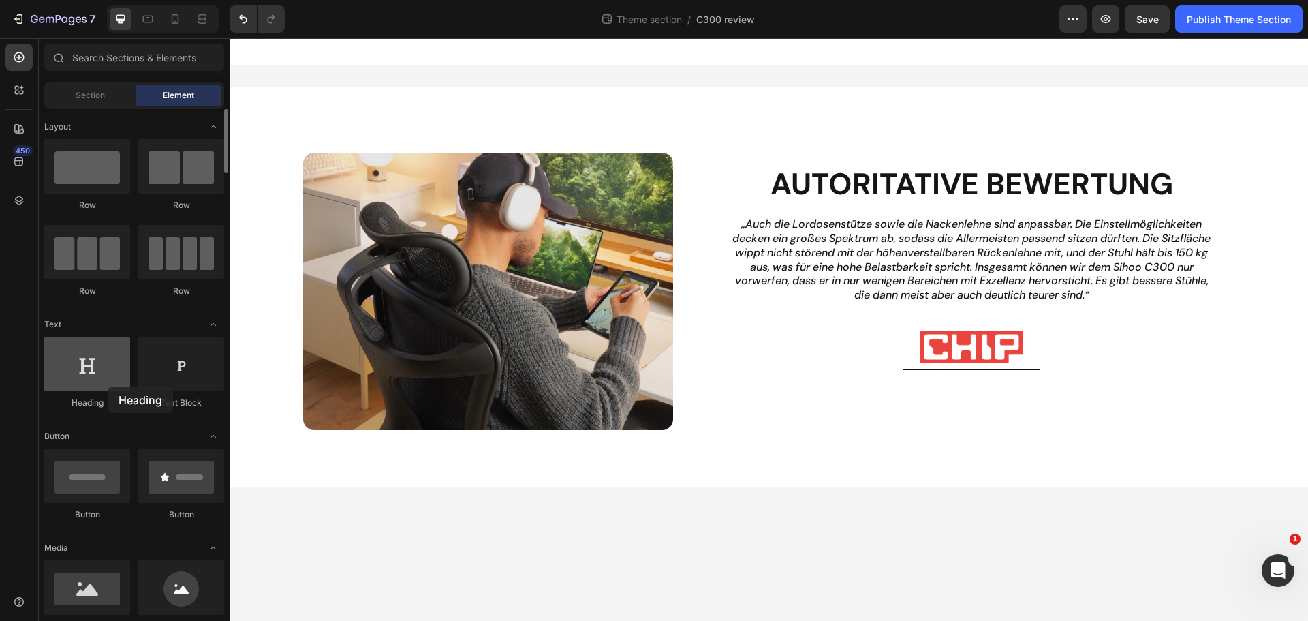
drag, startPoint x: 112, startPoint y: 372, endPoint x: 93, endPoint y: 384, distance: 22.7
click at [93, 384] on div at bounding box center [87, 364] width 86 height 55
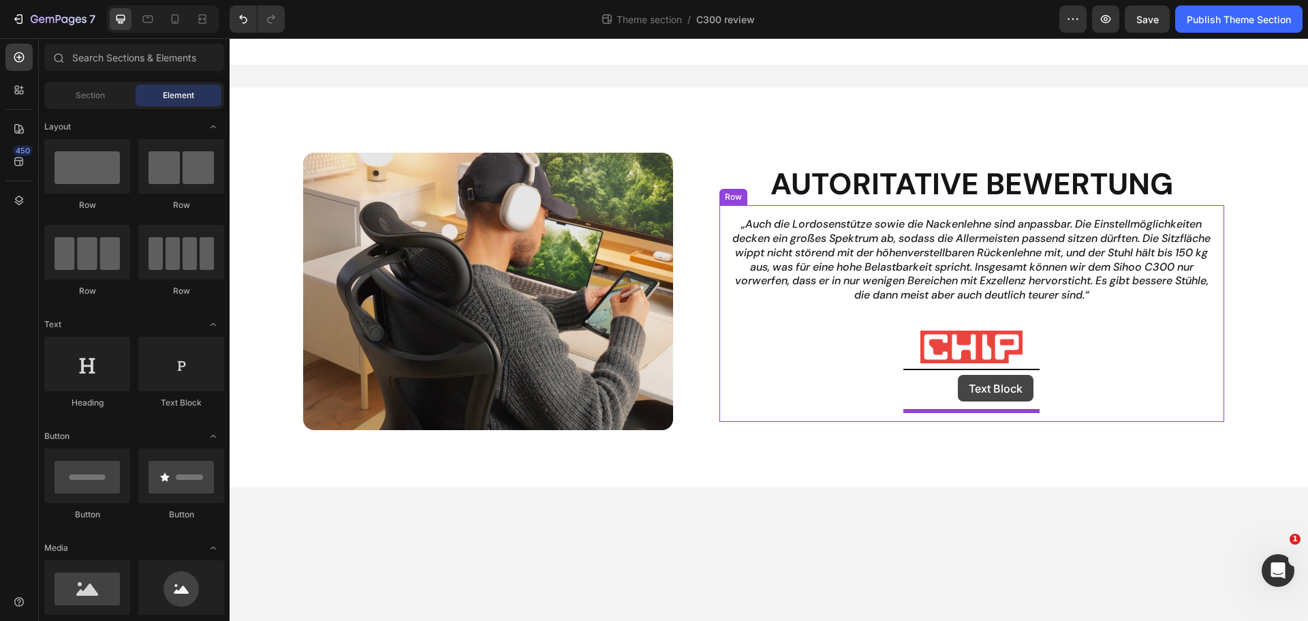
drag, startPoint x: 404, startPoint y: 410, endPoint x: 958, endPoint y: 375, distance: 555.0
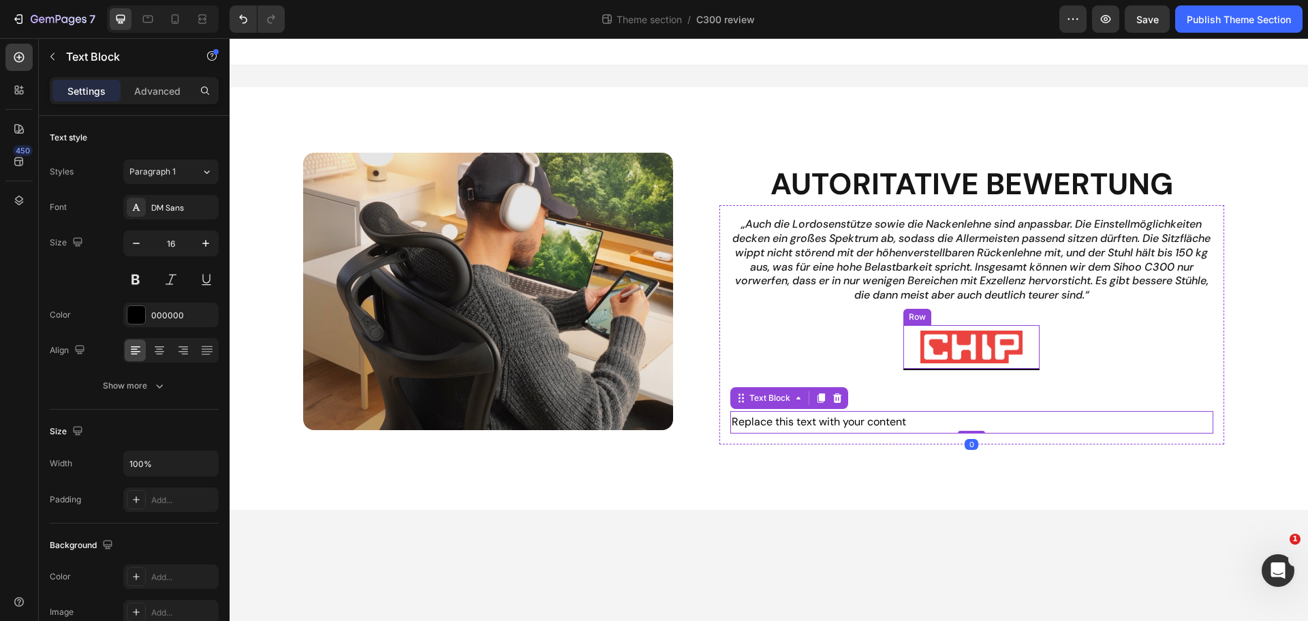
click at [969, 365] on div "Image Row" at bounding box center [971, 347] width 136 height 45
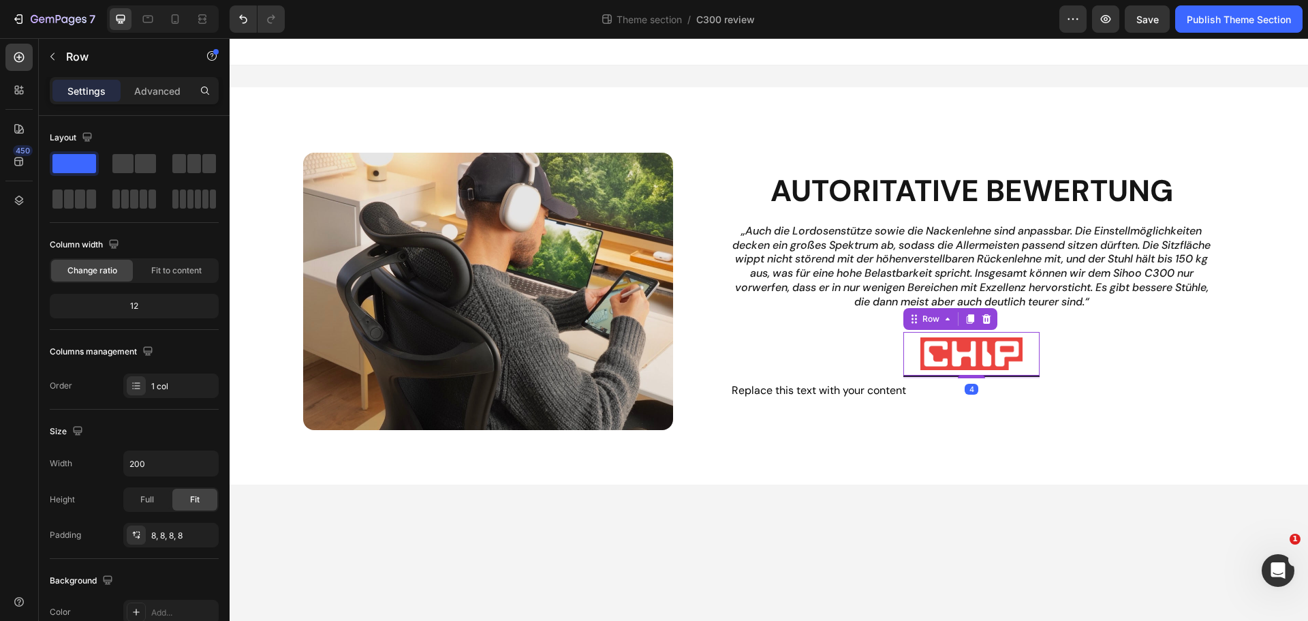
drag, startPoint x: 972, startPoint y: 407, endPoint x: 972, endPoint y: 369, distance: 38.2
click at [972, 369] on div "Image Row 4" at bounding box center [971, 354] width 136 height 45
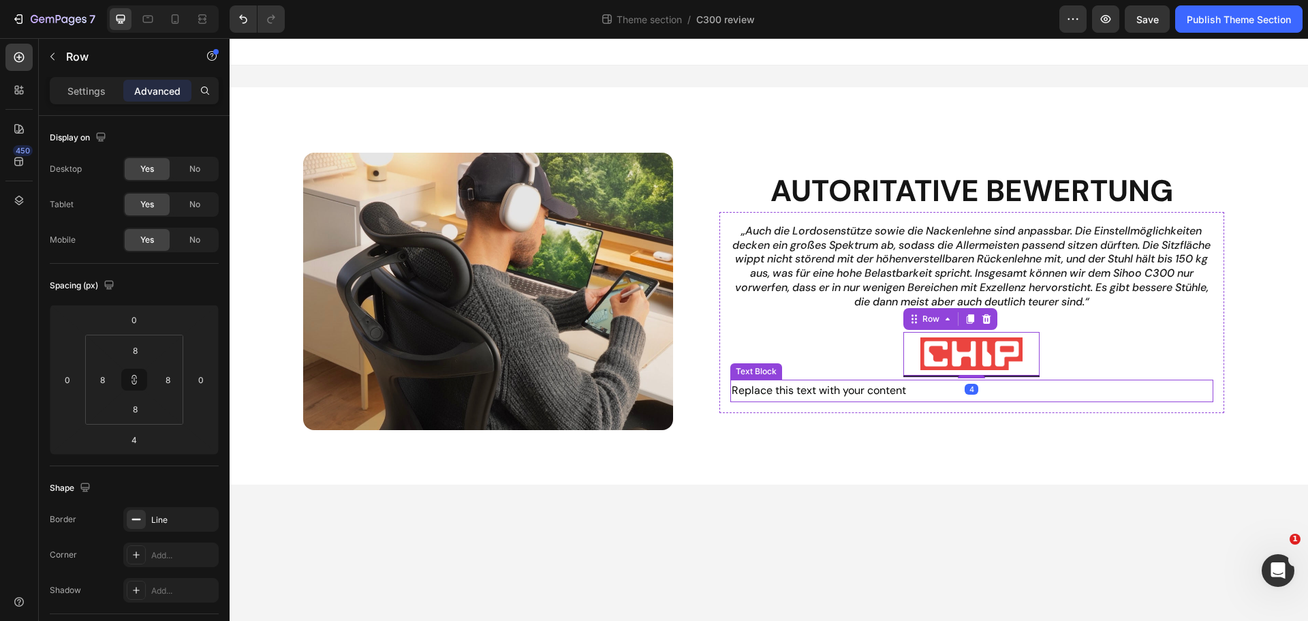
click at [875, 385] on div "Replace this text with your content" at bounding box center [971, 390] width 483 height 22
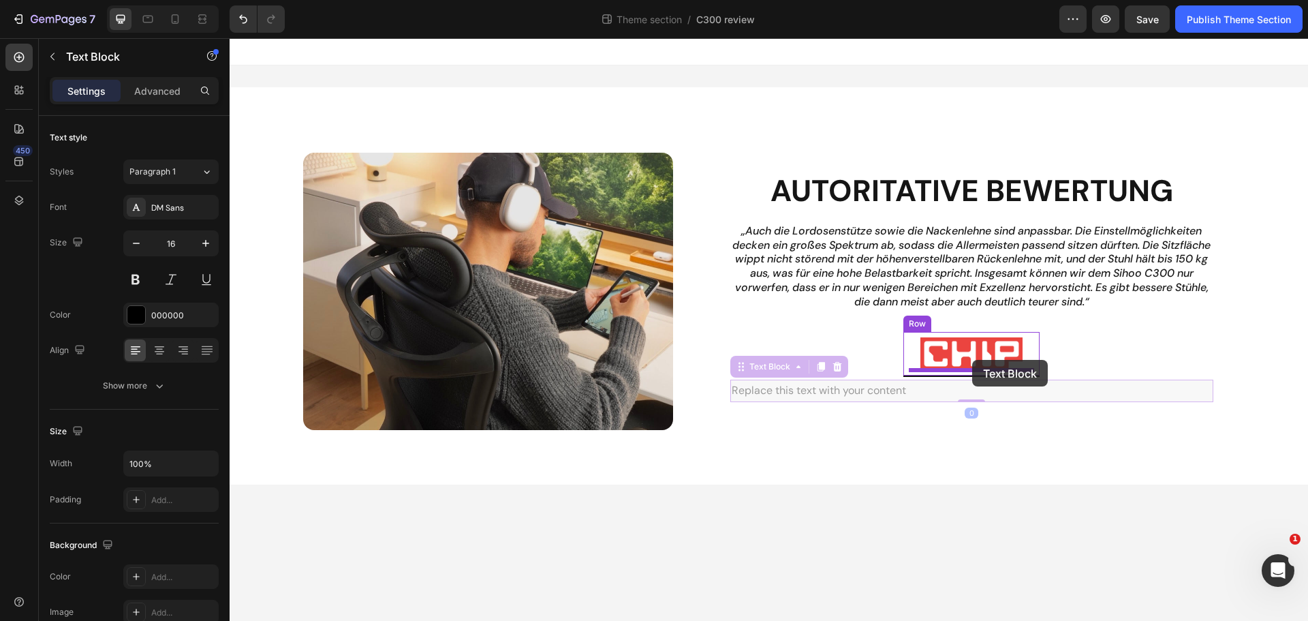
drag, startPoint x: 742, startPoint y: 370, endPoint x: 972, endPoint y: 360, distance: 230.5
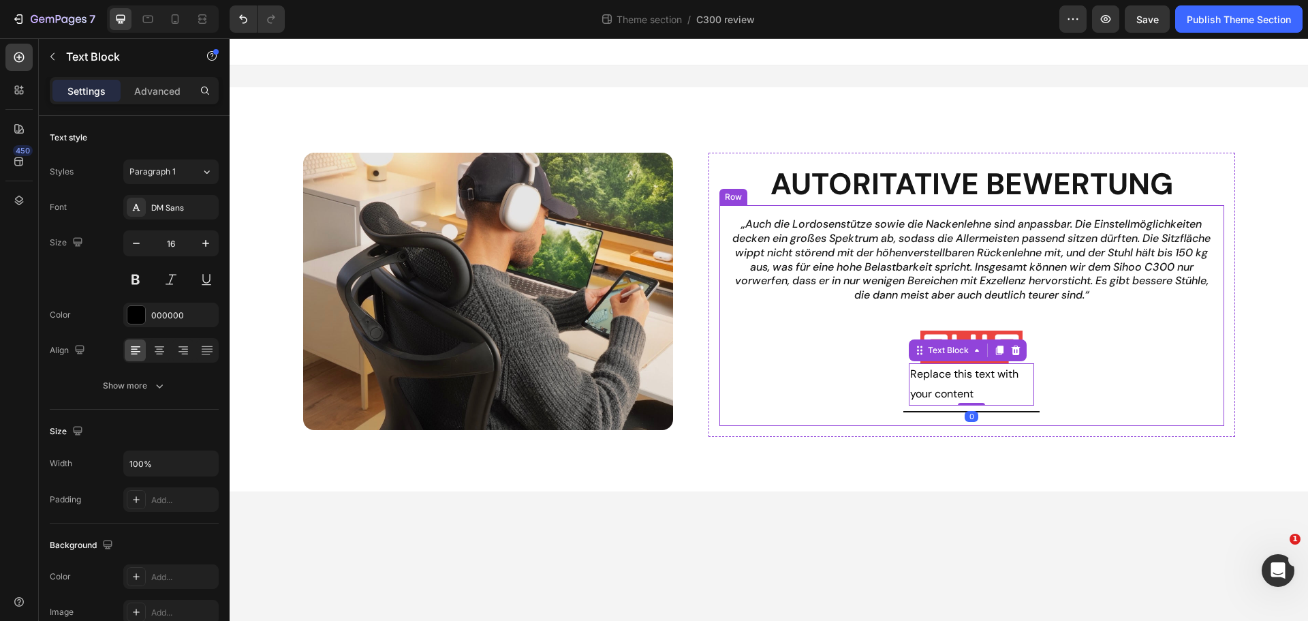
click at [1069, 374] on div "„Auch die Lordosenstütze sowie die Nackenlehne sind anpassbar. Die Einstellmögl…" at bounding box center [971, 315] width 483 height 199
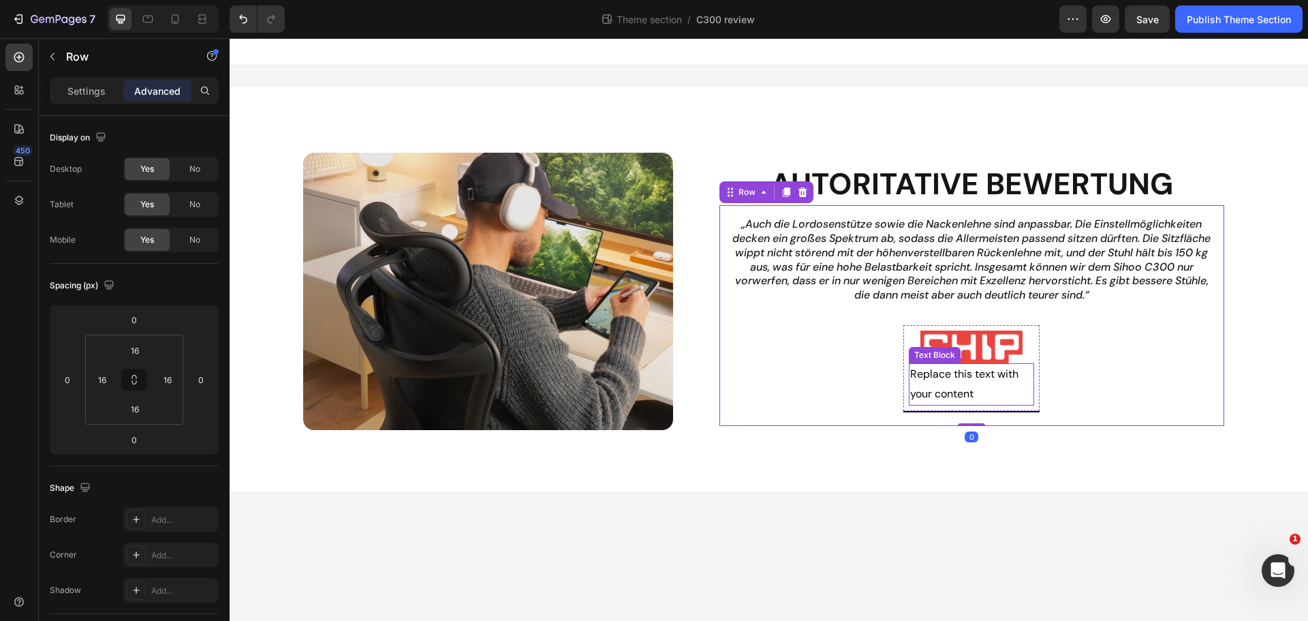
click at [957, 380] on div "Replace this text with your content" at bounding box center [971, 384] width 125 height 42
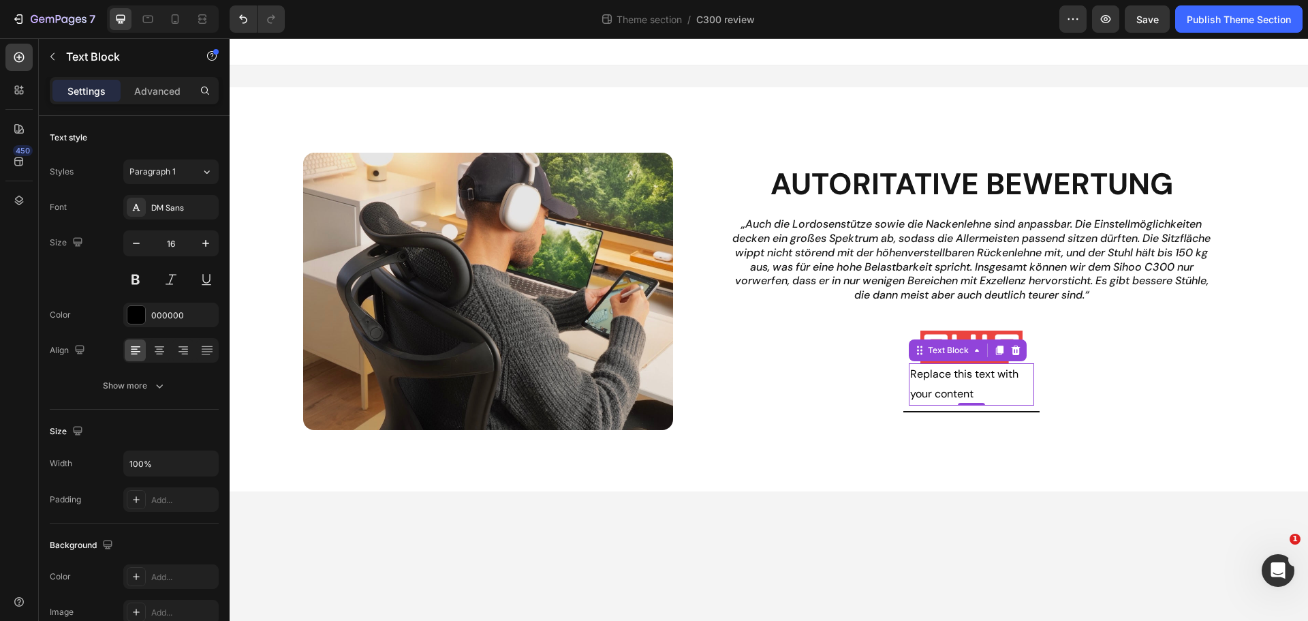
click at [961, 392] on div "Replace this text with your content" at bounding box center [971, 384] width 125 height 42
click at [961, 392] on p "Replace this text with your content" at bounding box center [971, 384] width 123 height 40
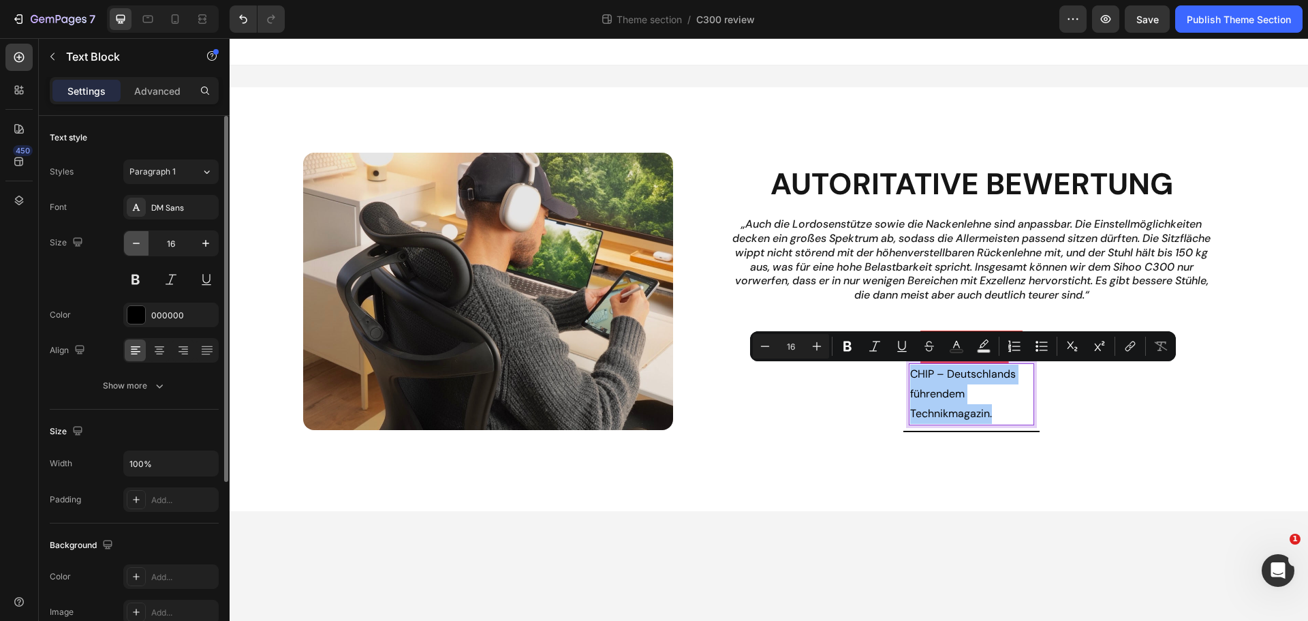
click at [145, 243] on button "button" at bounding box center [136, 243] width 25 height 25
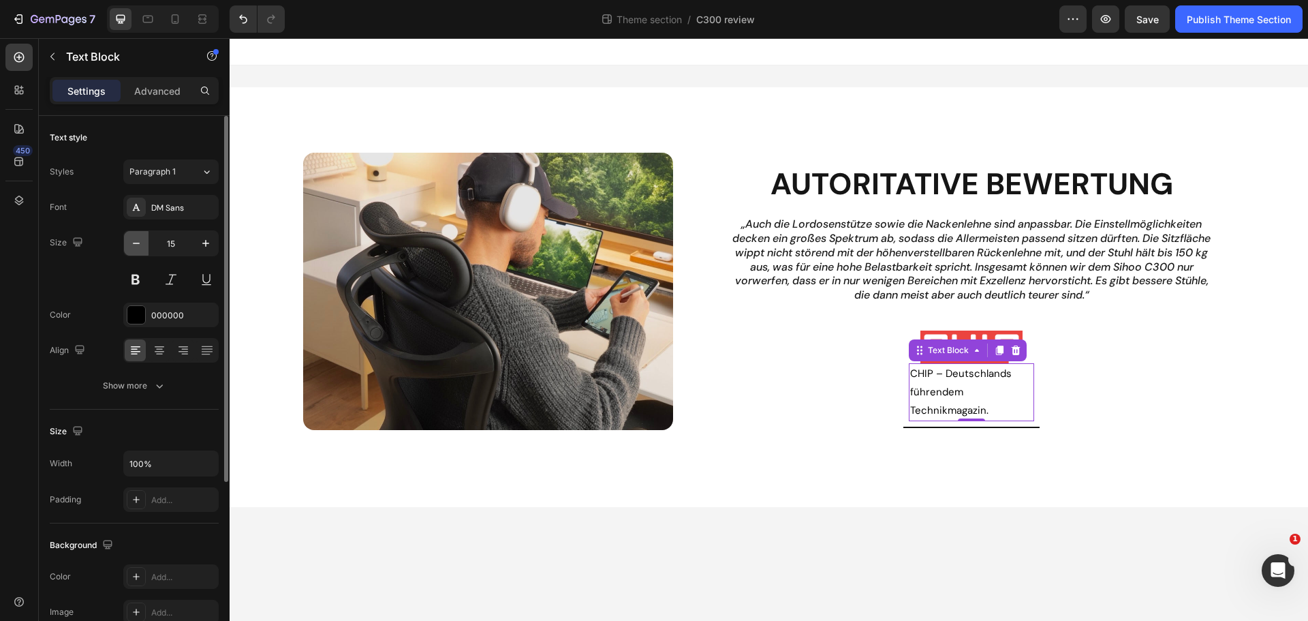
click at [144, 243] on button "button" at bounding box center [136, 243] width 25 height 25
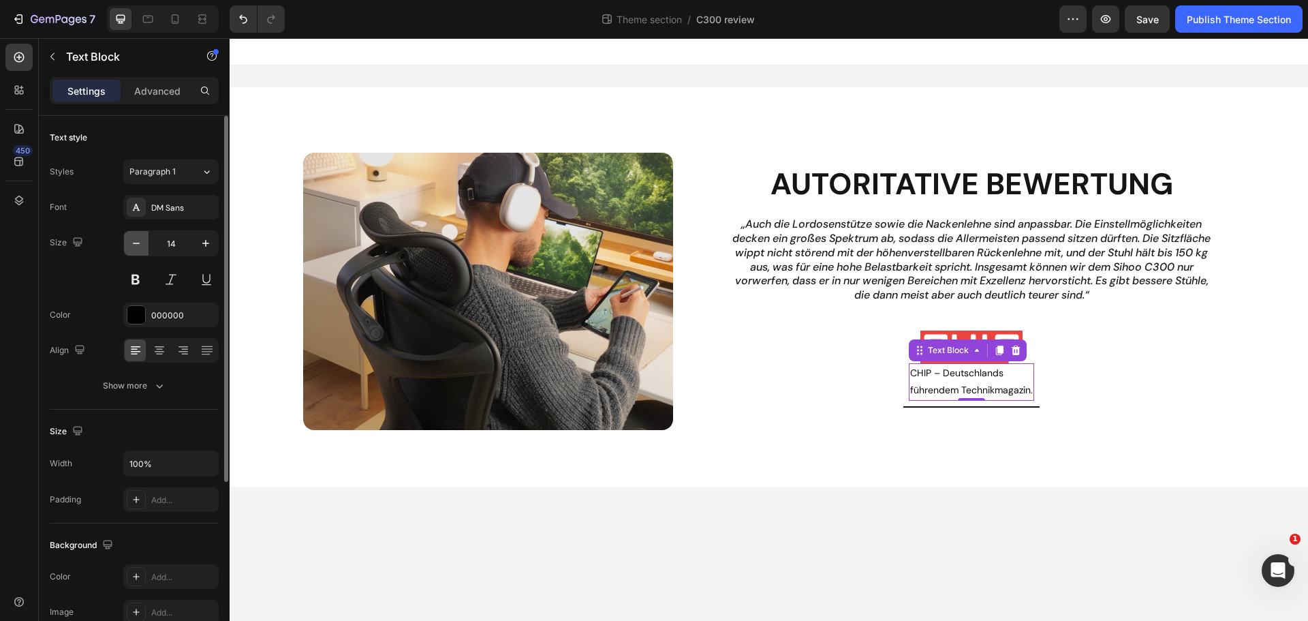
click at [144, 243] on button "button" at bounding box center [136, 243] width 25 height 25
type input "13"
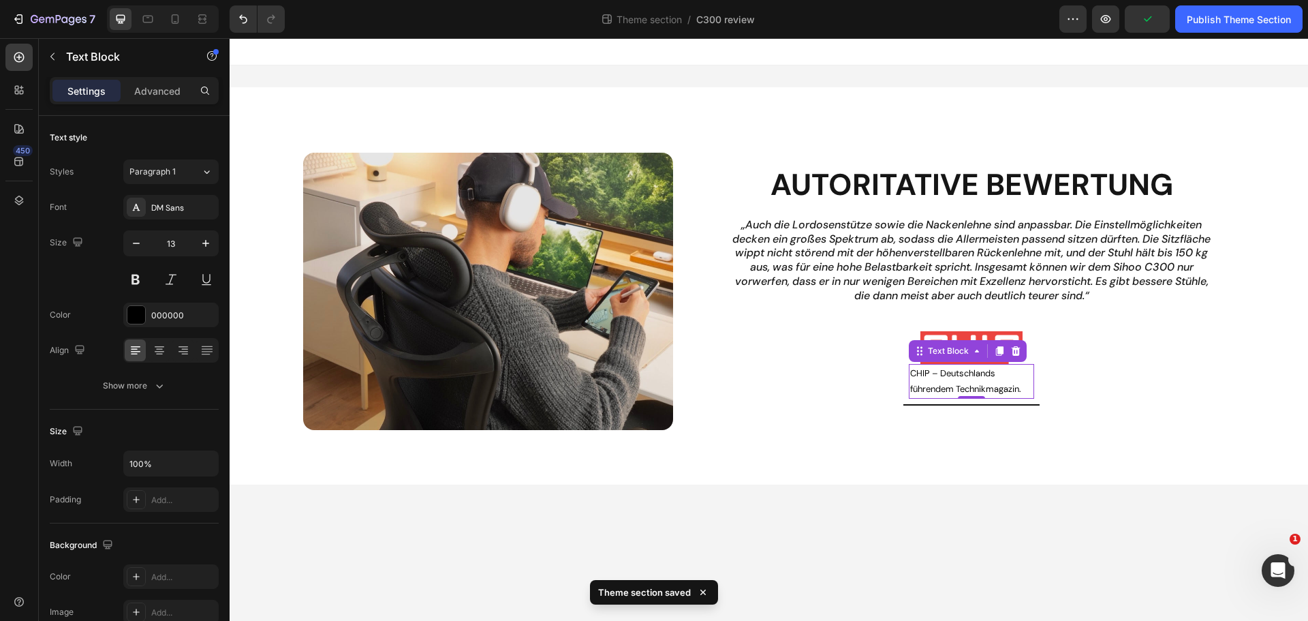
click at [948, 380] on p "CHIP – Deutschlands führendem Technikmagazin." at bounding box center [971, 381] width 123 height 32
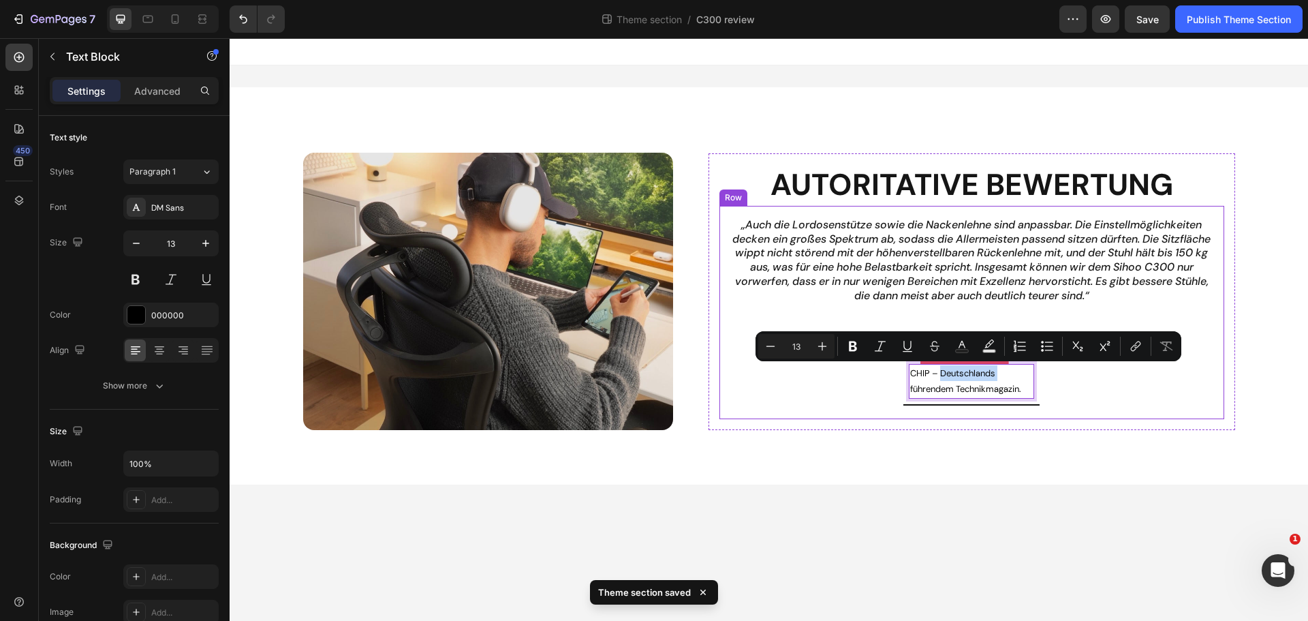
click at [1071, 388] on div "„Auch die Lordosenstütze sowie die Nackenlehne sind anpassbar. Die Einstellmögl…" at bounding box center [971, 312] width 483 height 191
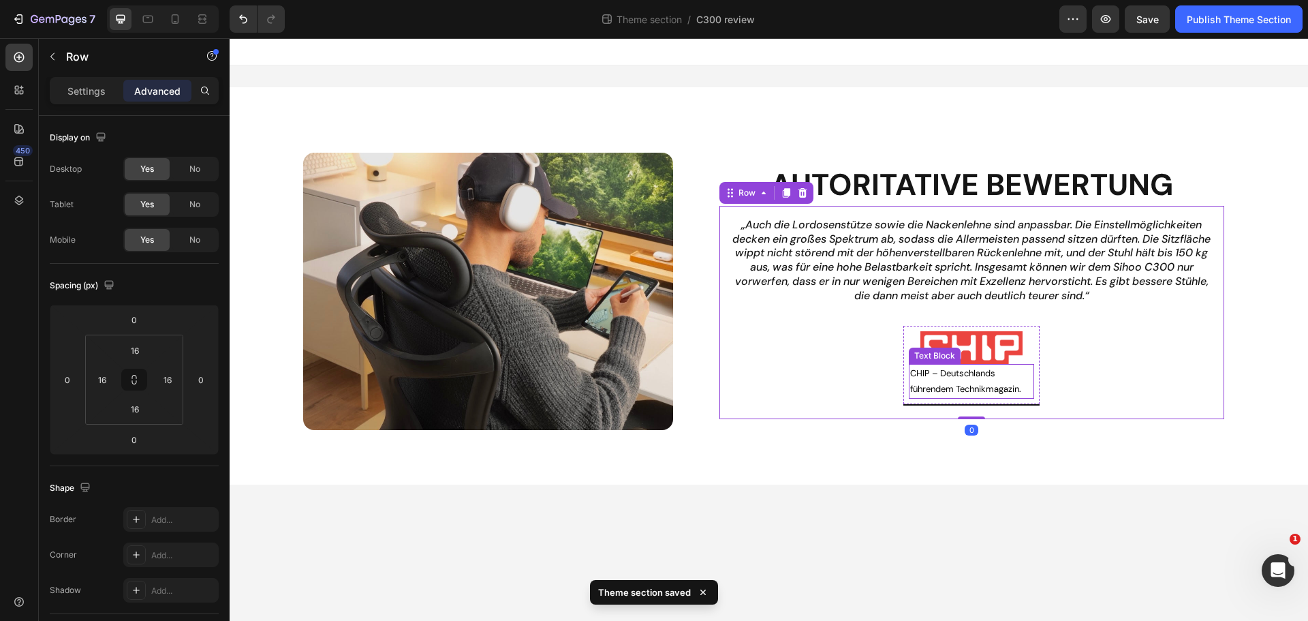
click at [1029, 386] on p "CHIP – Deutschlands führendem Technikmagazin." at bounding box center [971, 381] width 123 height 32
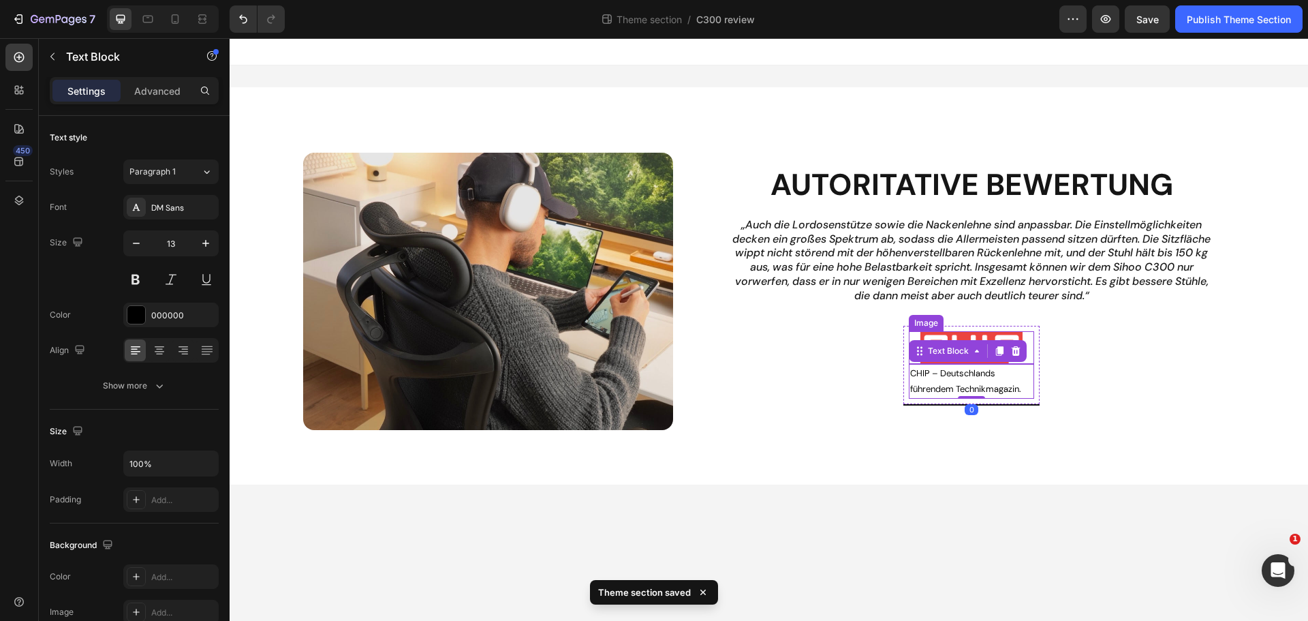
click at [1029, 337] on div at bounding box center [971, 347] width 125 height 33
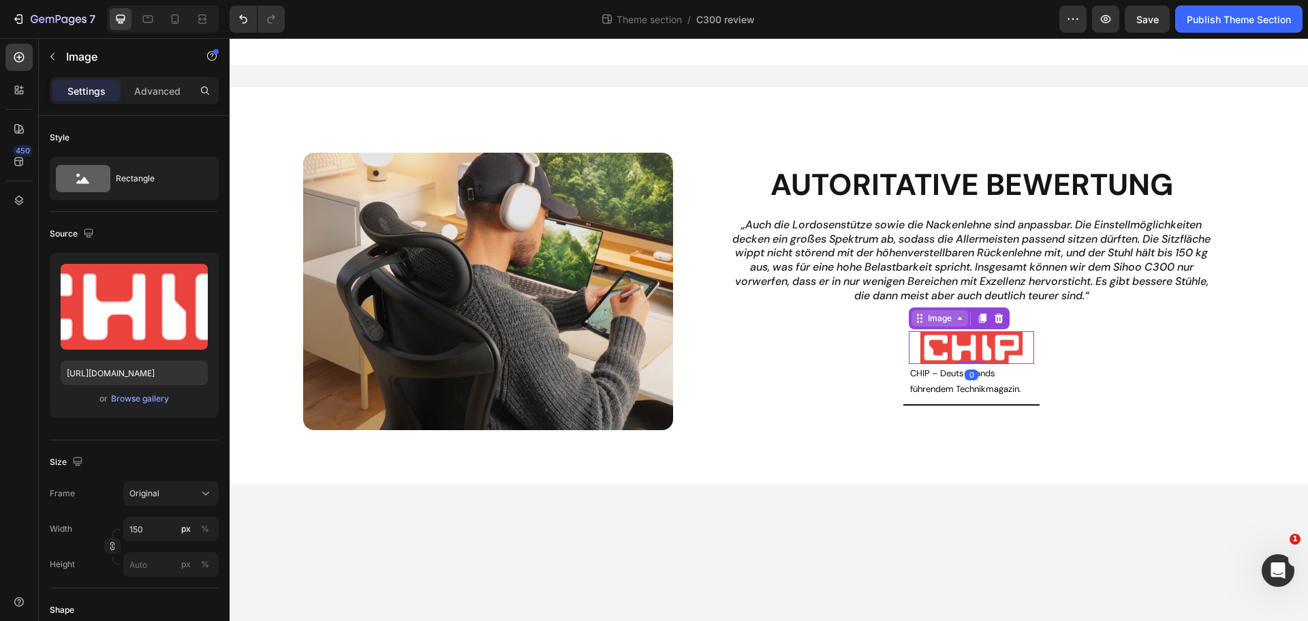
click at [934, 324] on div "Image" at bounding box center [940, 318] width 57 height 16
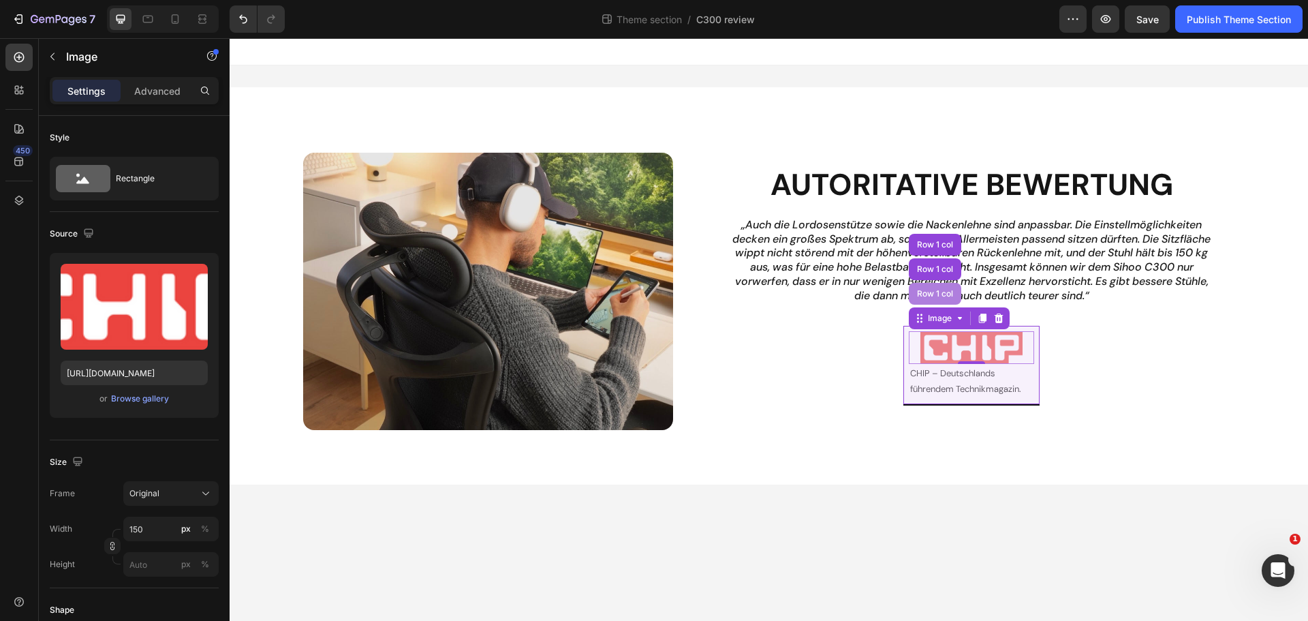
click at [931, 297] on div "Row 1 col" at bounding box center [935, 294] width 42 height 8
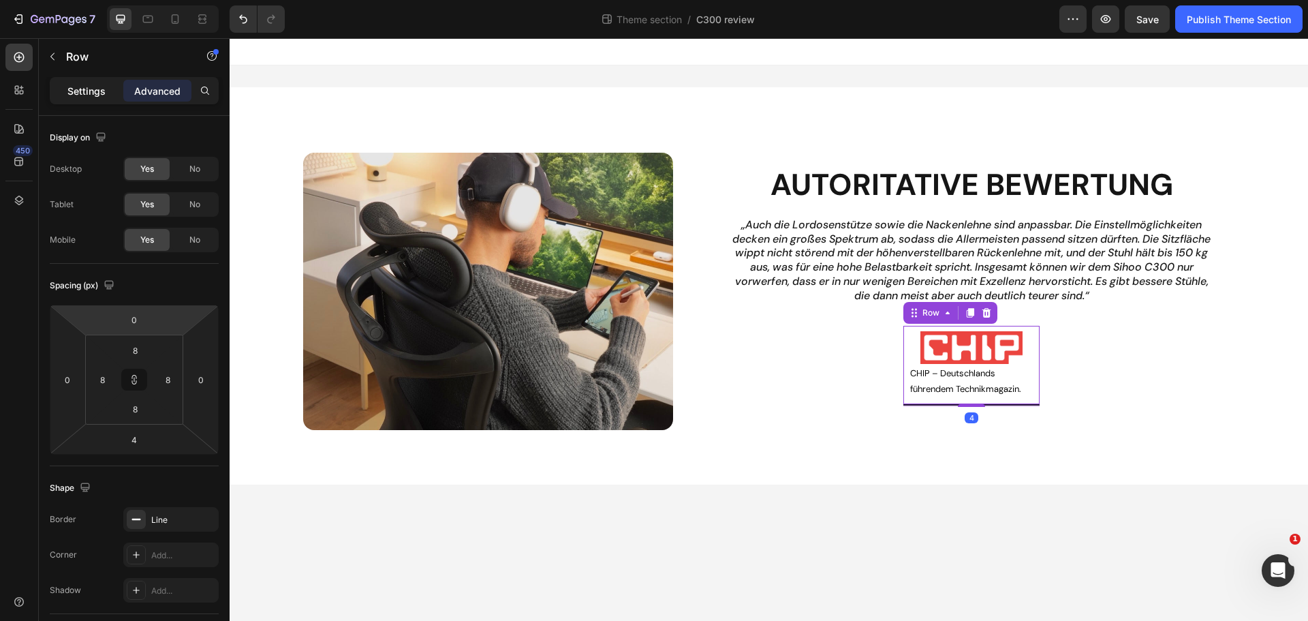
click at [95, 99] on div "Settings" at bounding box center [86, 91] width 68 height 22
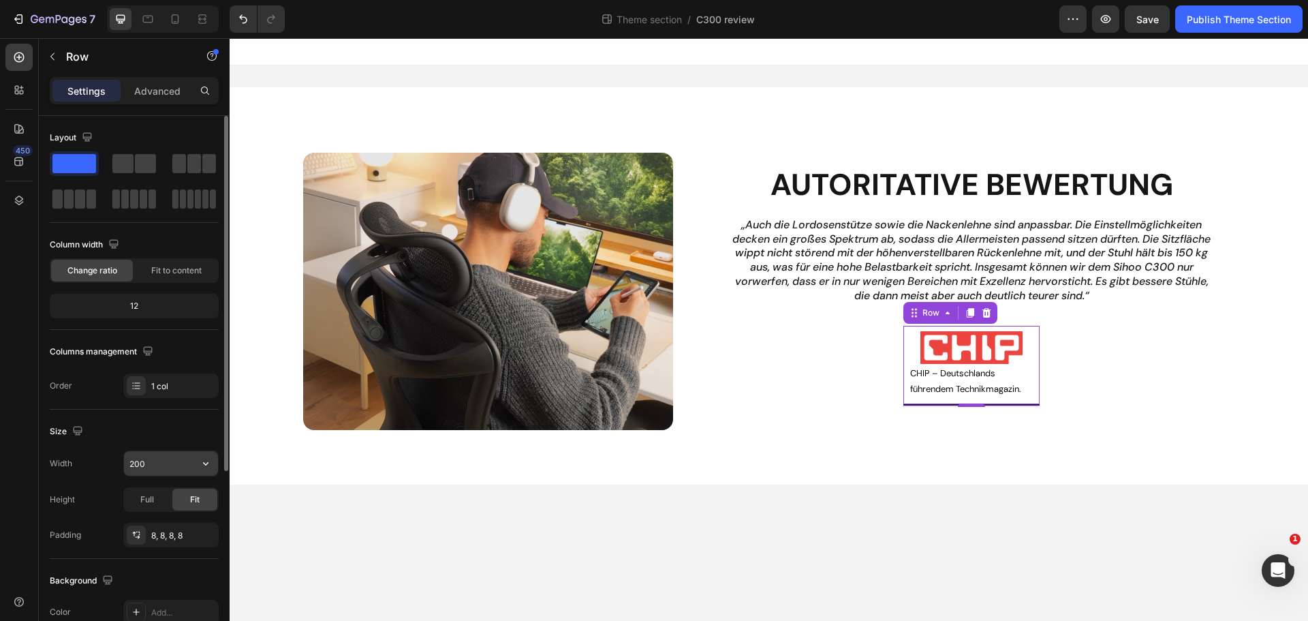
click at [146, 465] on input "200" at bounding box center [171, 463] width 94 height 25
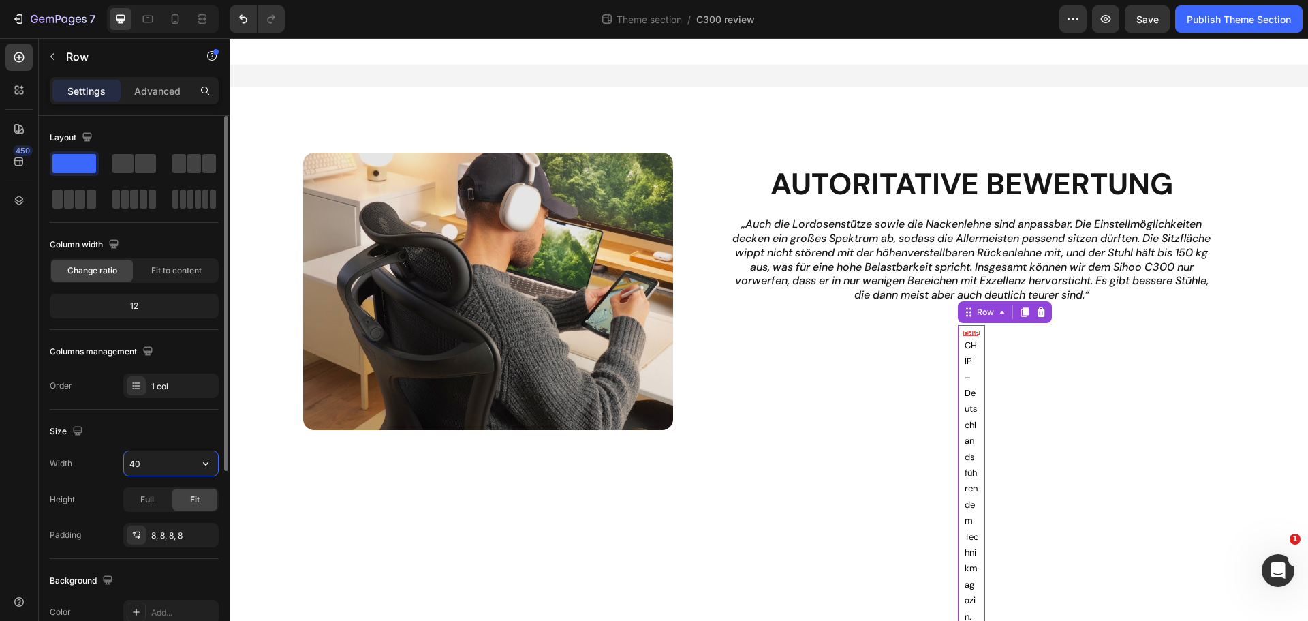
type input "400"
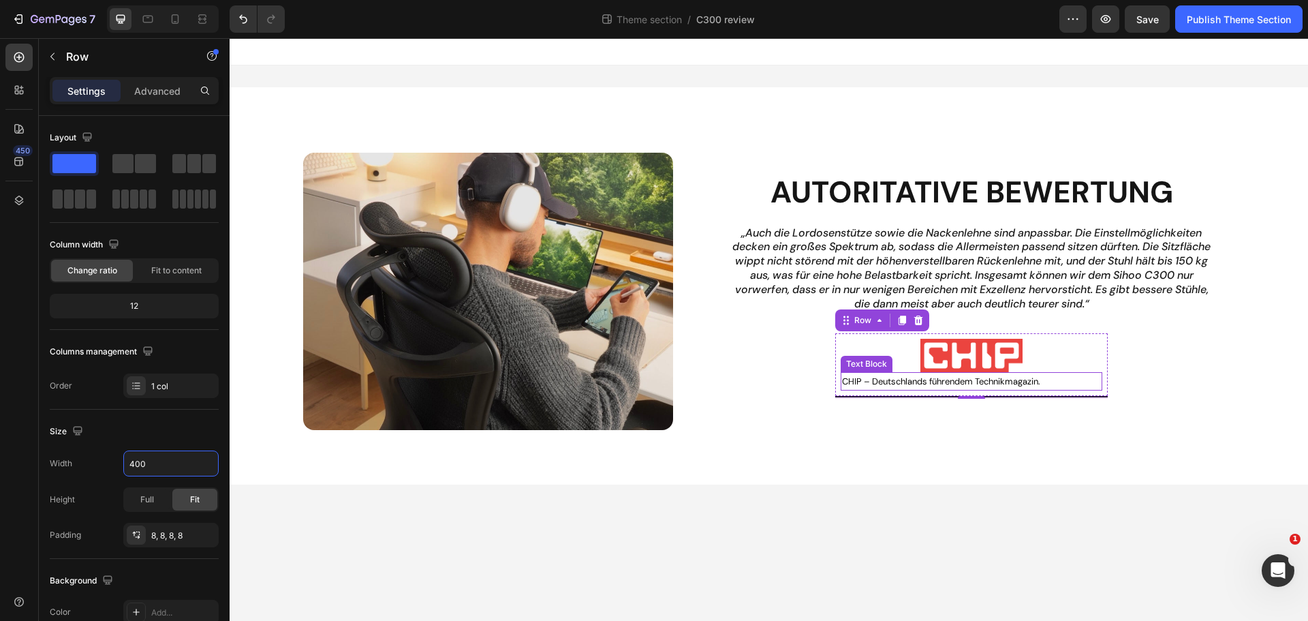
click at [972, 381] on p "CHIP – Deutschlands führendem Technikmagazin." at bounding box center [971, 381] width 259 height 16
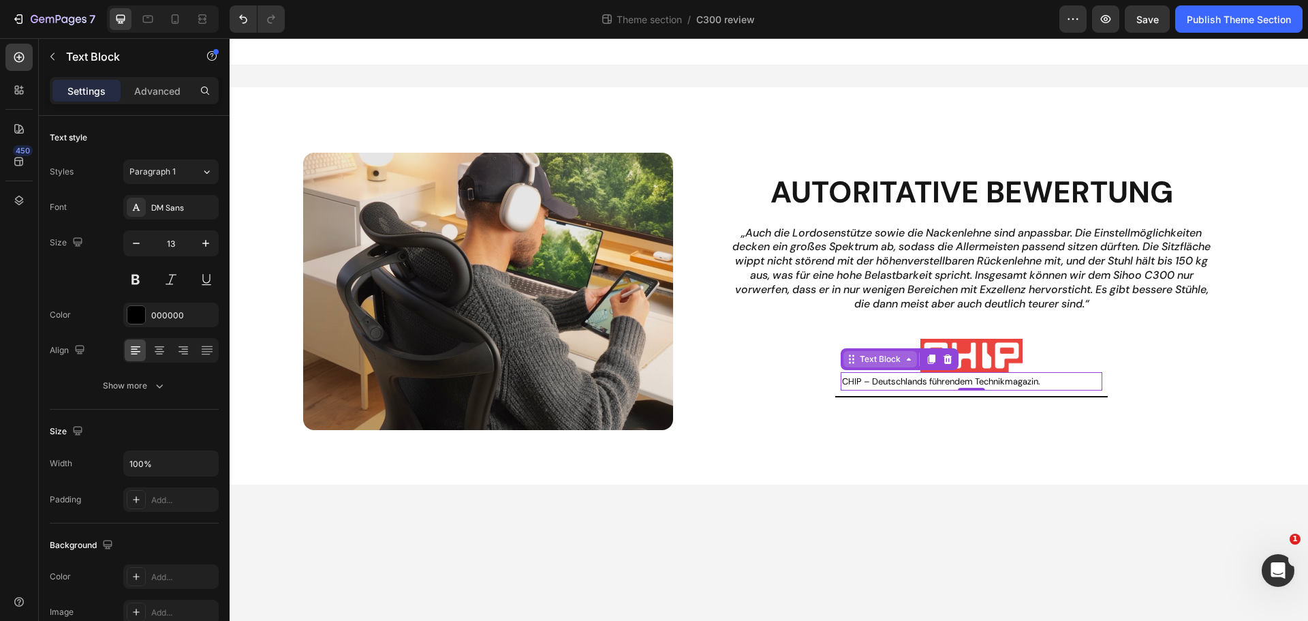
click at [887, 361] on div "Text Block" at bounding box center [880, 359] width 46 height 12
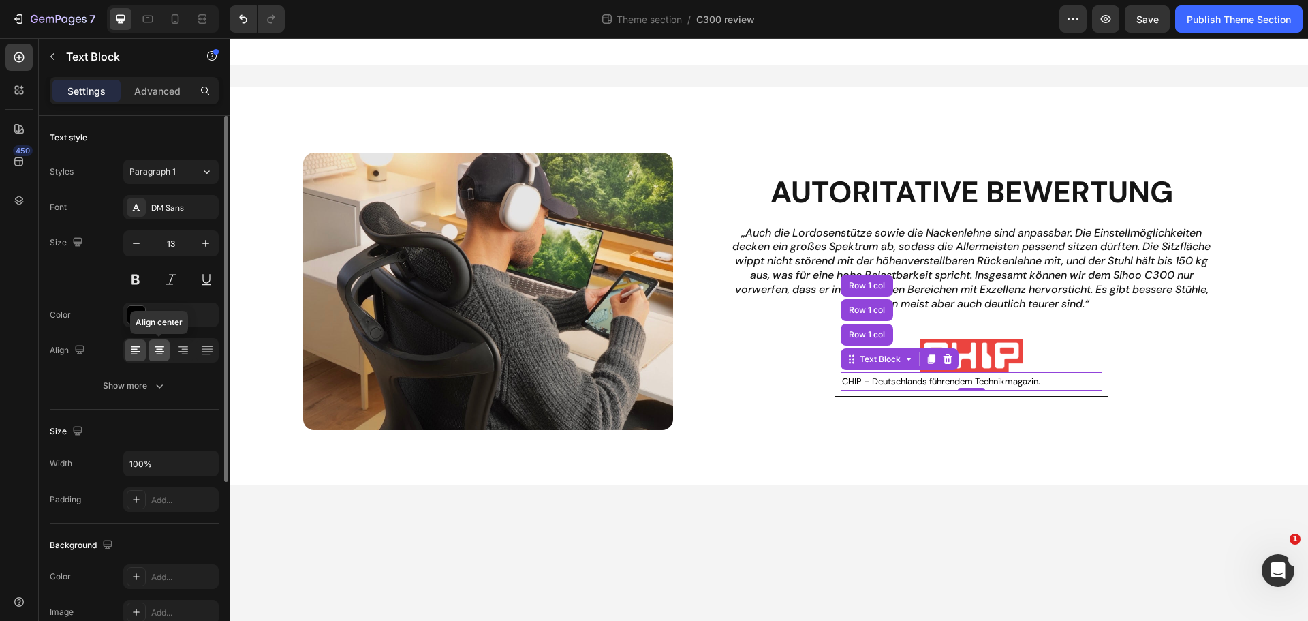
click at [163, 350] on icon at bounding box center [160, 350] width 14 height 14
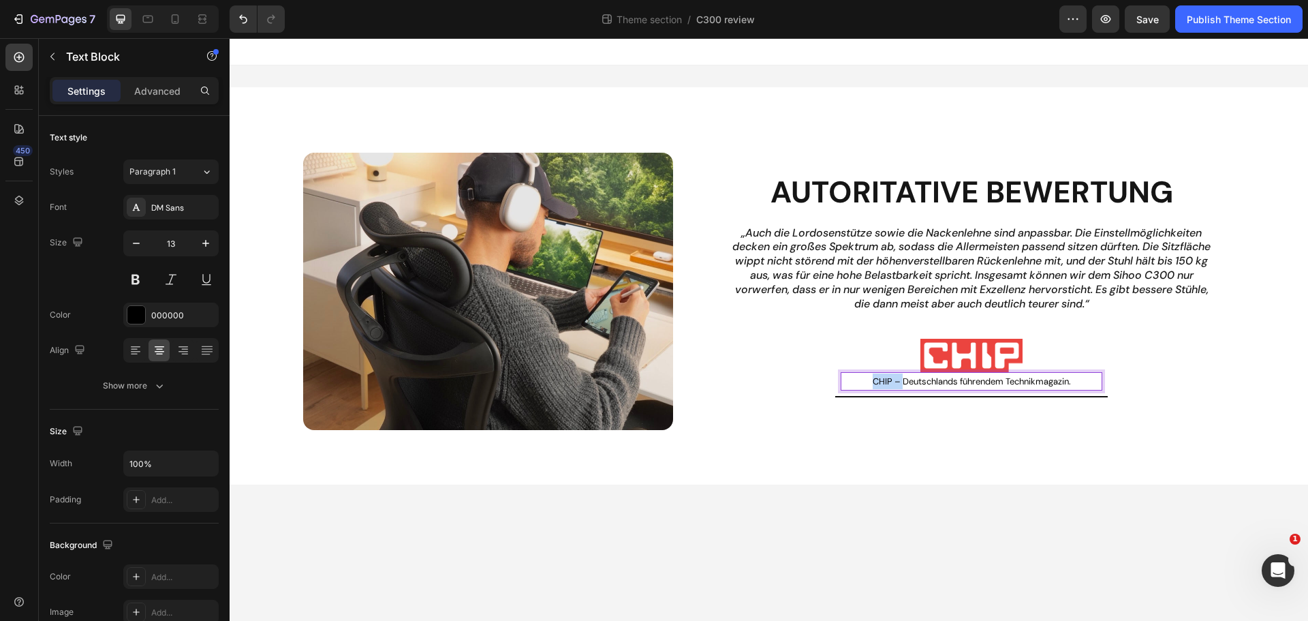
drag, startPoint x: 903, startPoint y: 380, endPoint x: 855, endPoint y: 373, distance: 48.2
click at [855, 373] on p "CHIP – Deutschlands führendem Technikmagazin." at bounding box center [971, 381] width 259 height 16
click at [1074, 417] on div "Autoritative Bewertung Heading „Auch die Lordosenstütze sowie die Nackenlehne s…" at bounding box center [972, 291] width 527 height 261
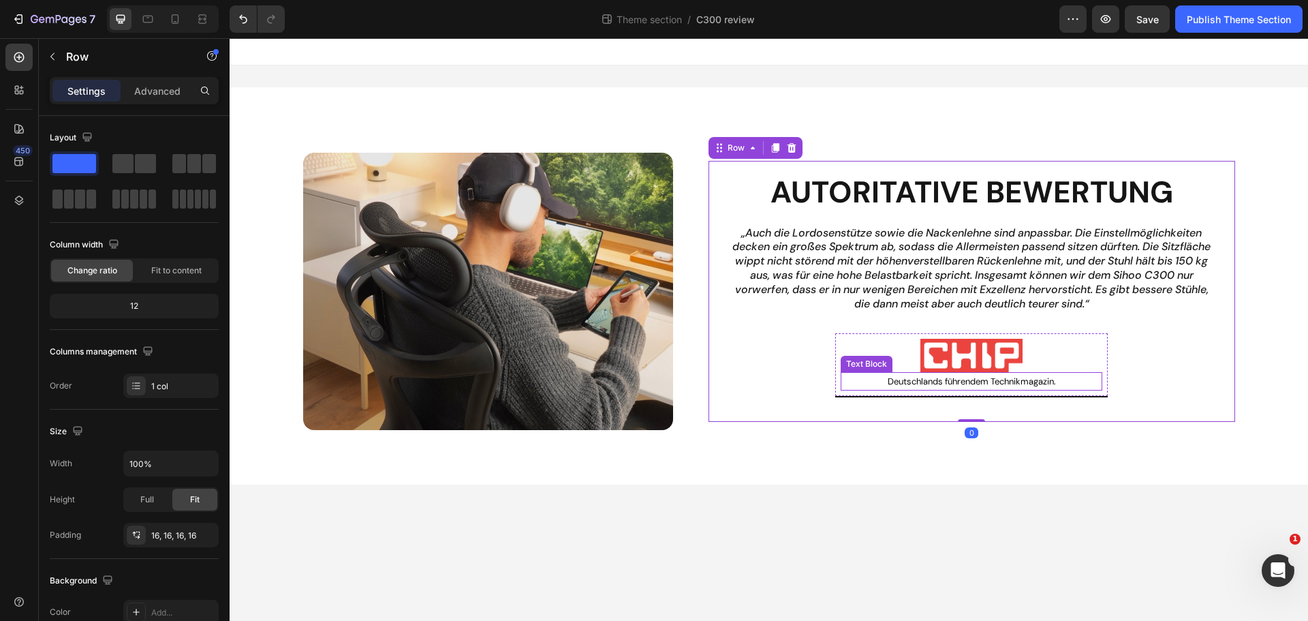
click at [1057, 379] on p "Deutschlands führendem Technikmagazin." at bounding box center [971, 381] width 259 height 16
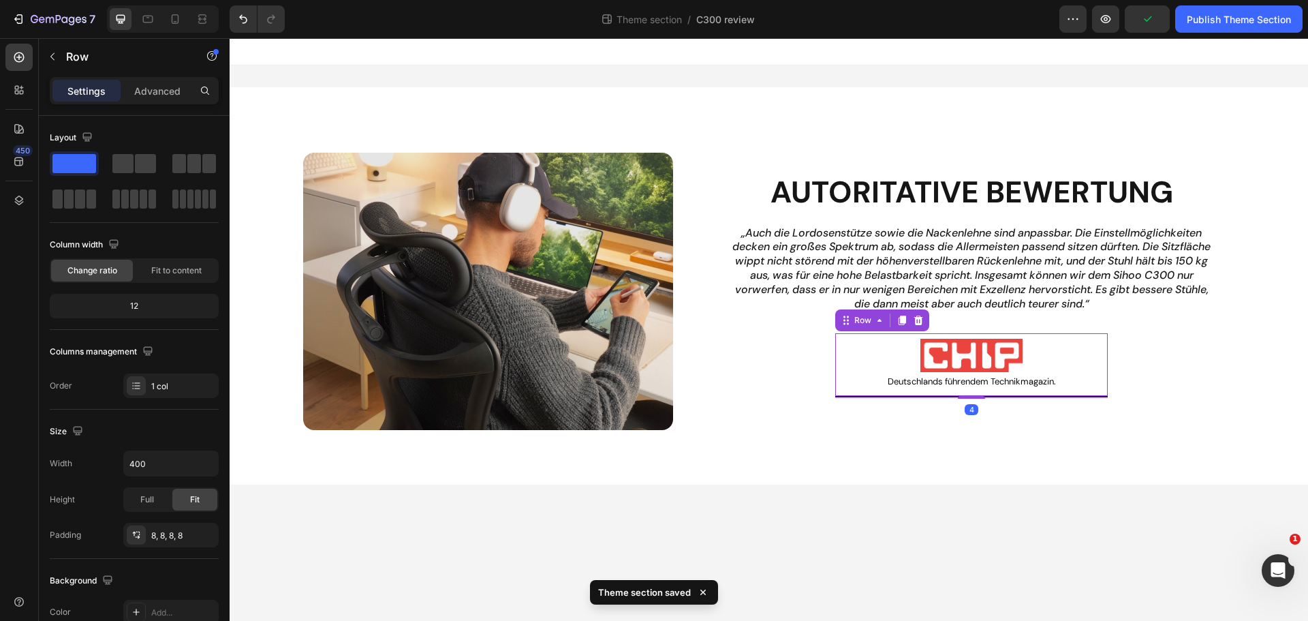
click at [923, 393] on div "Image Deutschlands führendem Technikmagazin. Text Block Row 4" at bounding box center [971, 365] width 273 height 64
click at [923, 394] on div "Image Deutschlands führendem Technikmagazin. Text Block Row 4" at bounding box center [971, 365] width 273 height 64
click at [929, 396] on div "4" at bounding box center [971, 397] width 273 height 3
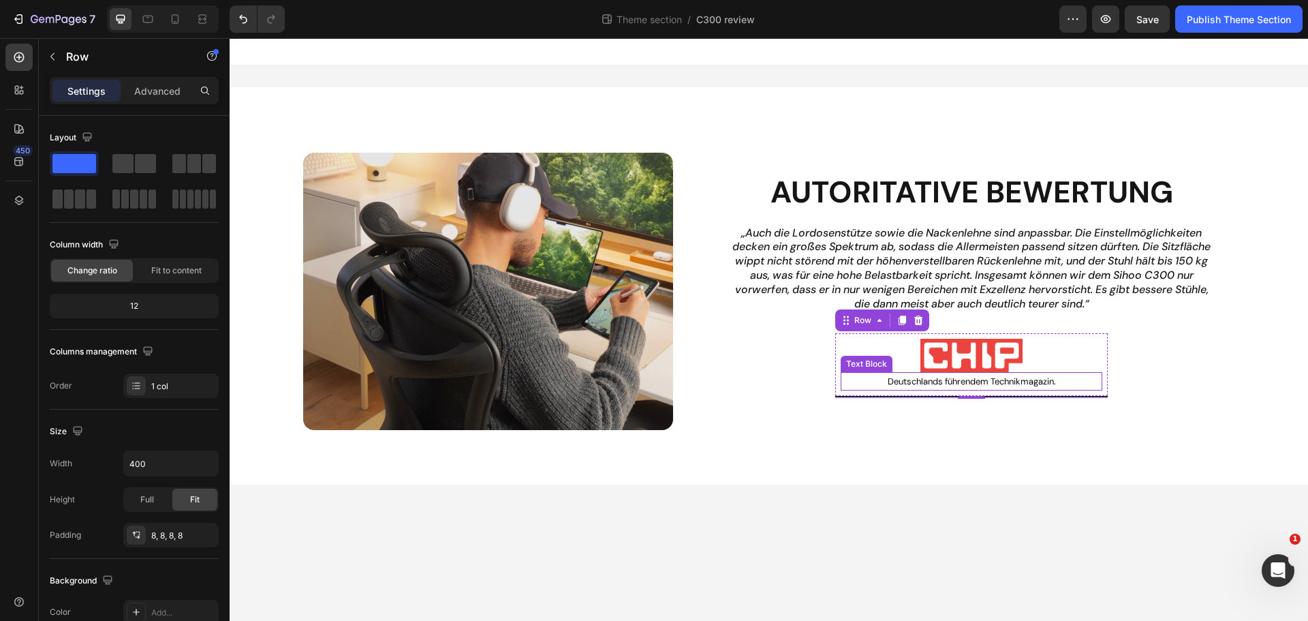
click at [945, 388] on p "Deutschlands führendem Technikmagazin." at bounding box center [971, 381] width 259 height 16
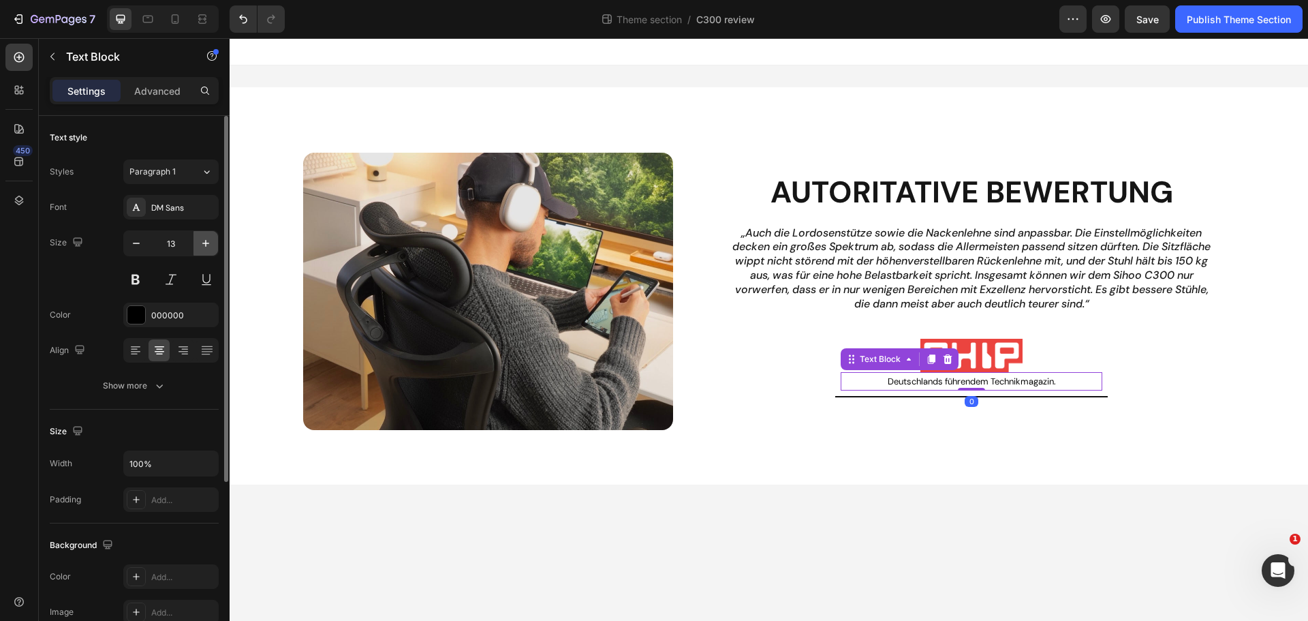
click at [201, 248] on icon "button" at bounding box center [206, 243] width 14 height 14
type input "14"
click at [132, 321] on div at bounding box center [136, 315] width 18 height 18
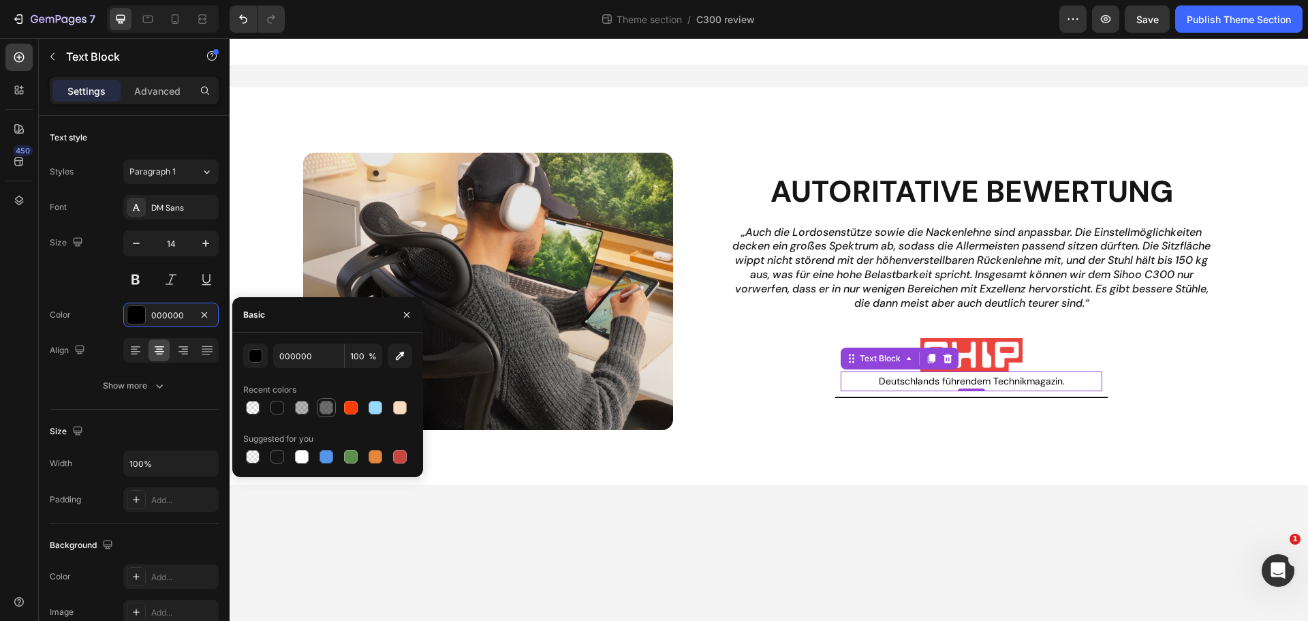
click at [323, 412] on div at bounding box center [327, 408] width 14 height 14
type input "121212"
type input "60"
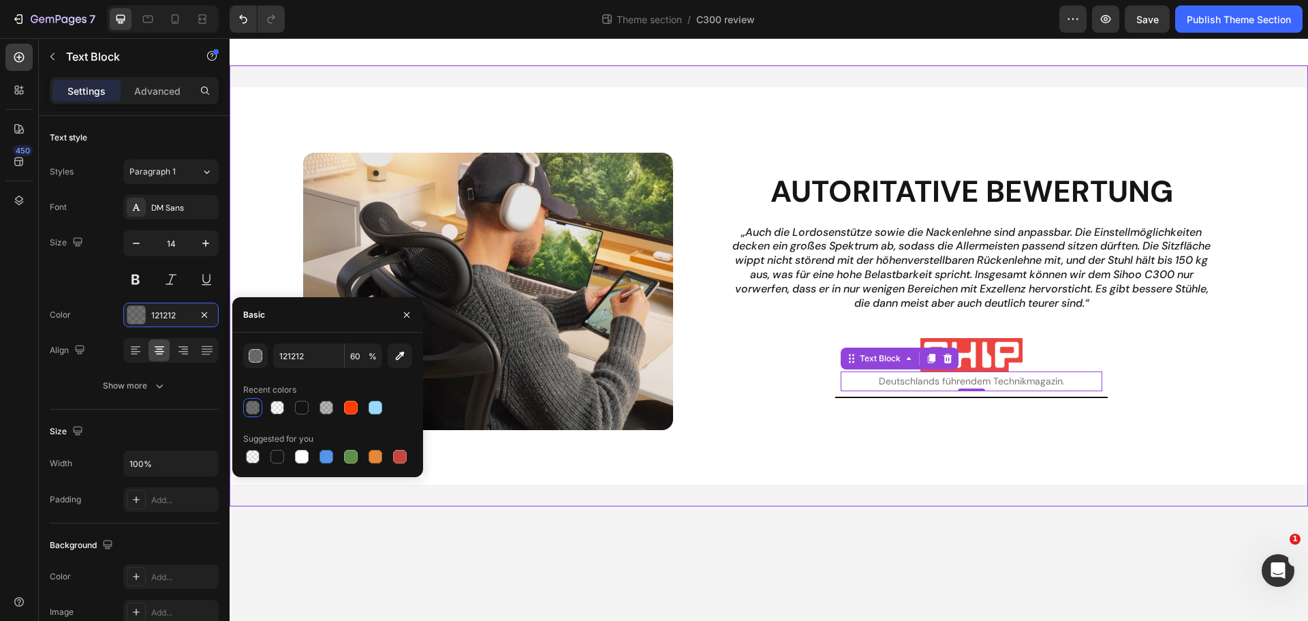
click at [909, 488] on div "Autoritative Bewertung Heading „Auch die Lordosenstütze sowie die Nackenlehne s…" at bounding box center [769, 285] width 1078 height 441
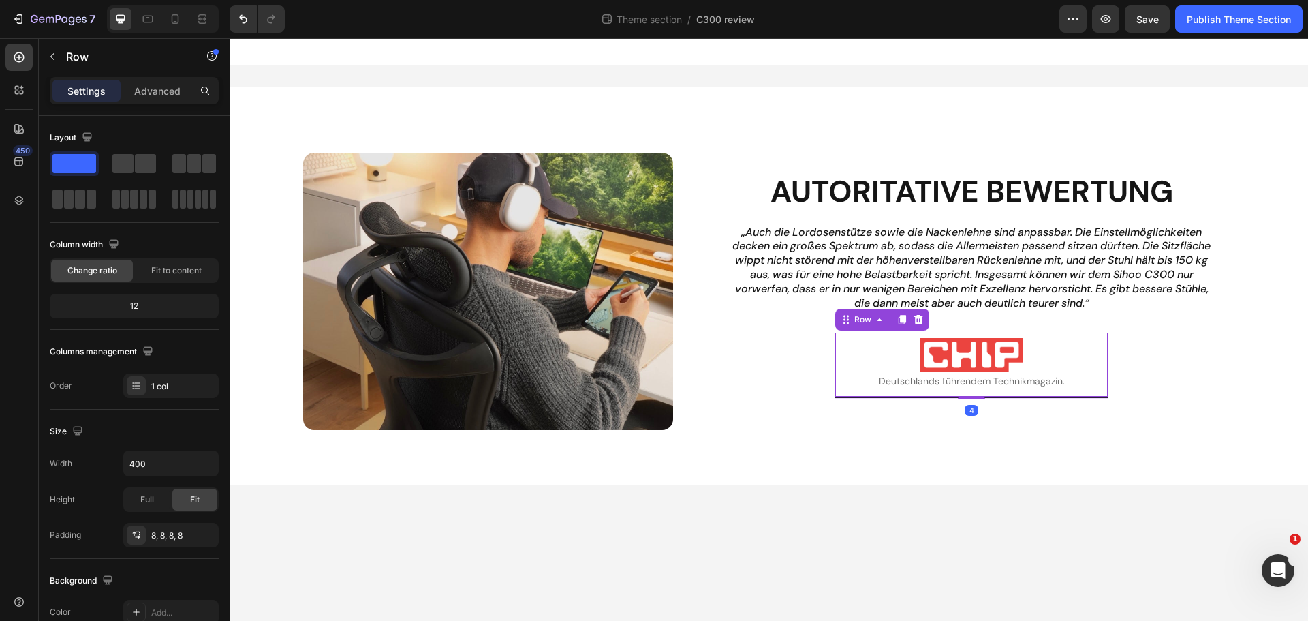
click at [966, 393] on div "Image Deutschlands führendem Technikmagazin. Text Block Row 4" at bounding box center [971, 364] width 273 height 65
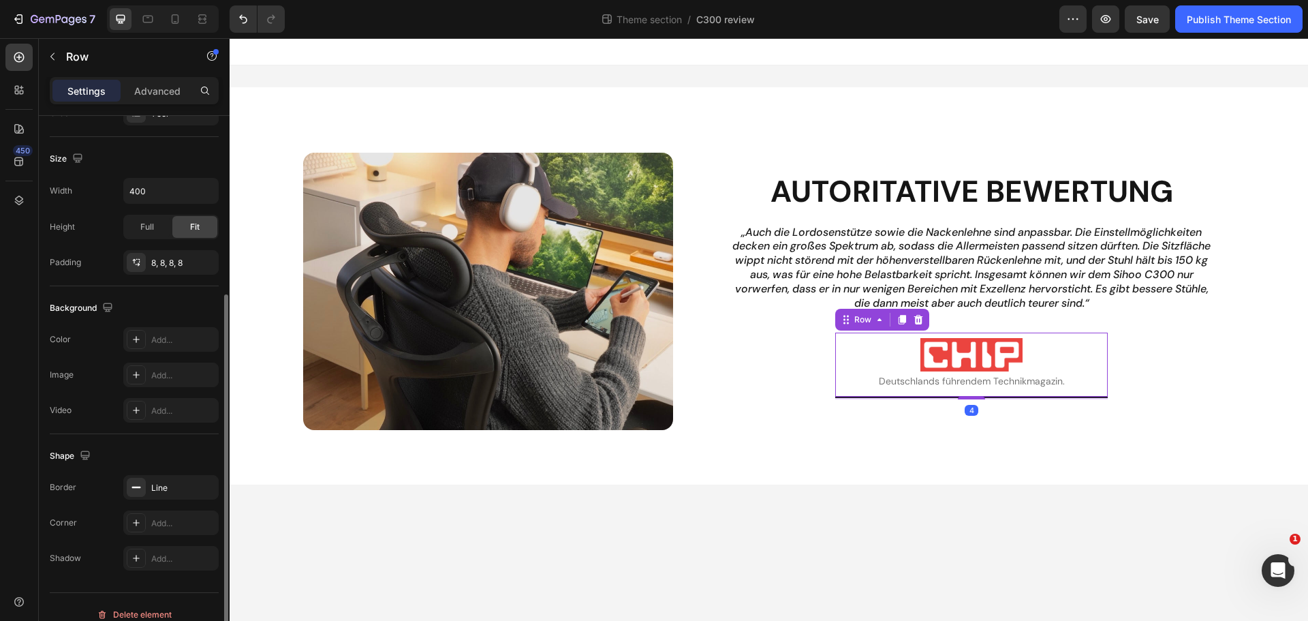
scroll to position [288, 0]
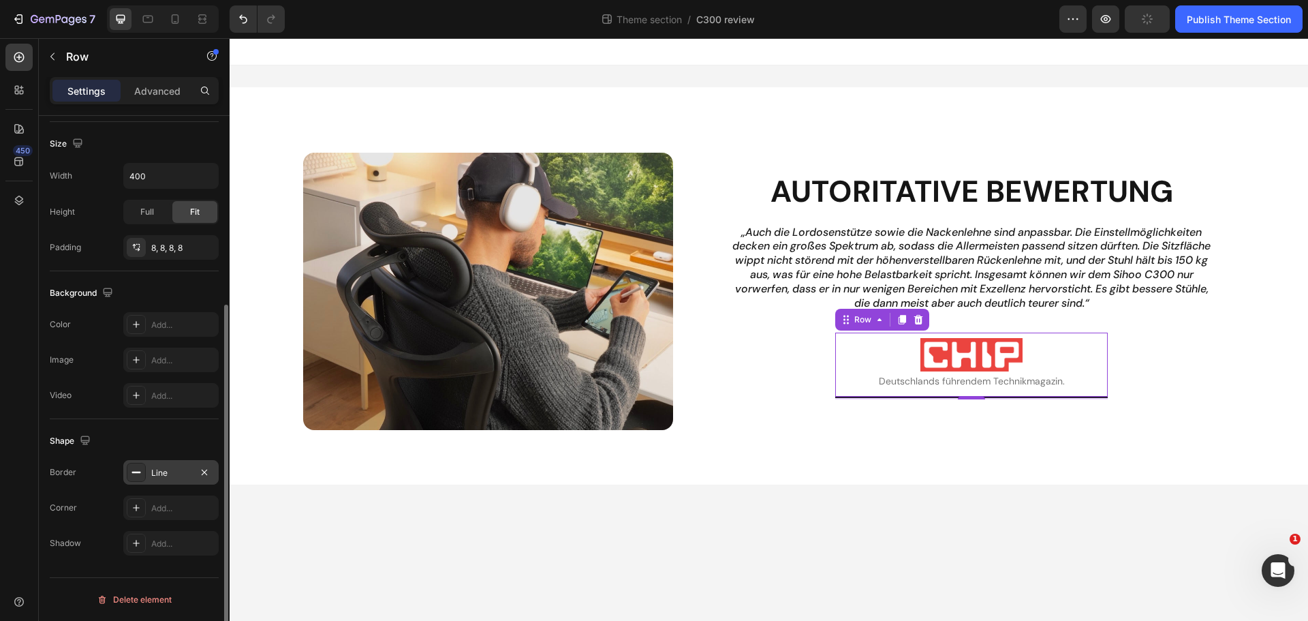
click at [166, 477] on div "Line" at bounding box center [171, 473] width 40 height 12
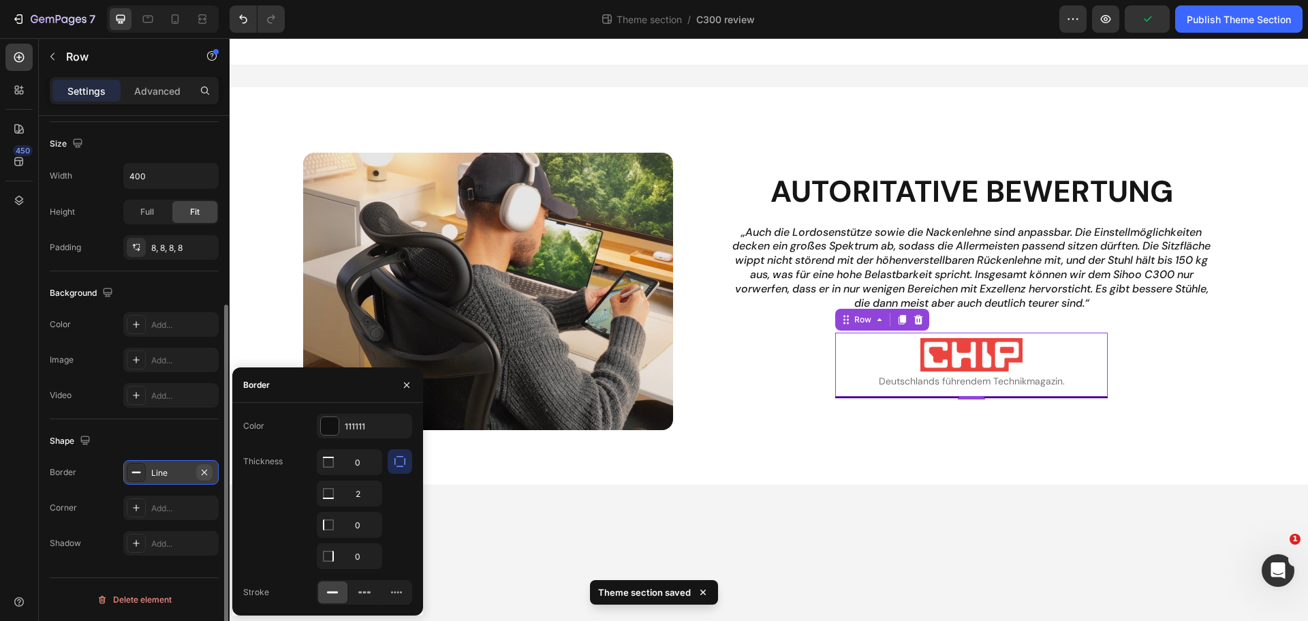
click at [206, 474] on icon "button" at bounding box center [204, 471] width 5 height 5
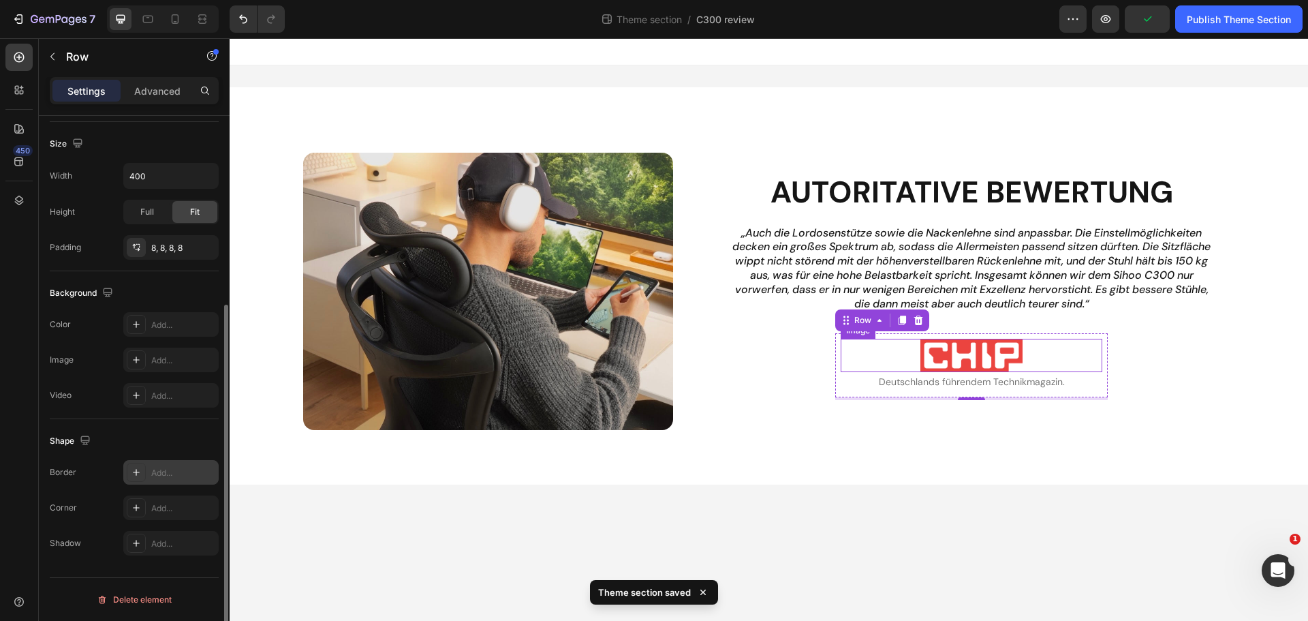
click at [948, 352] on img at bounding box center [971, 355] width 102 height 33
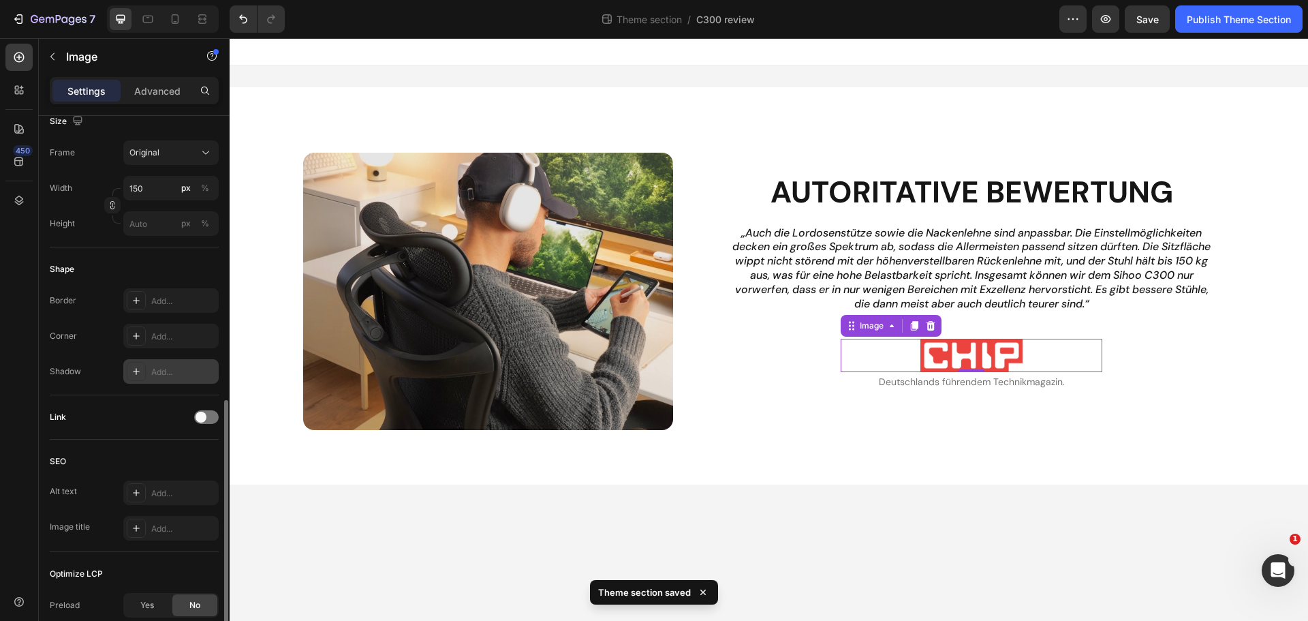
scroll to position [409, 0]
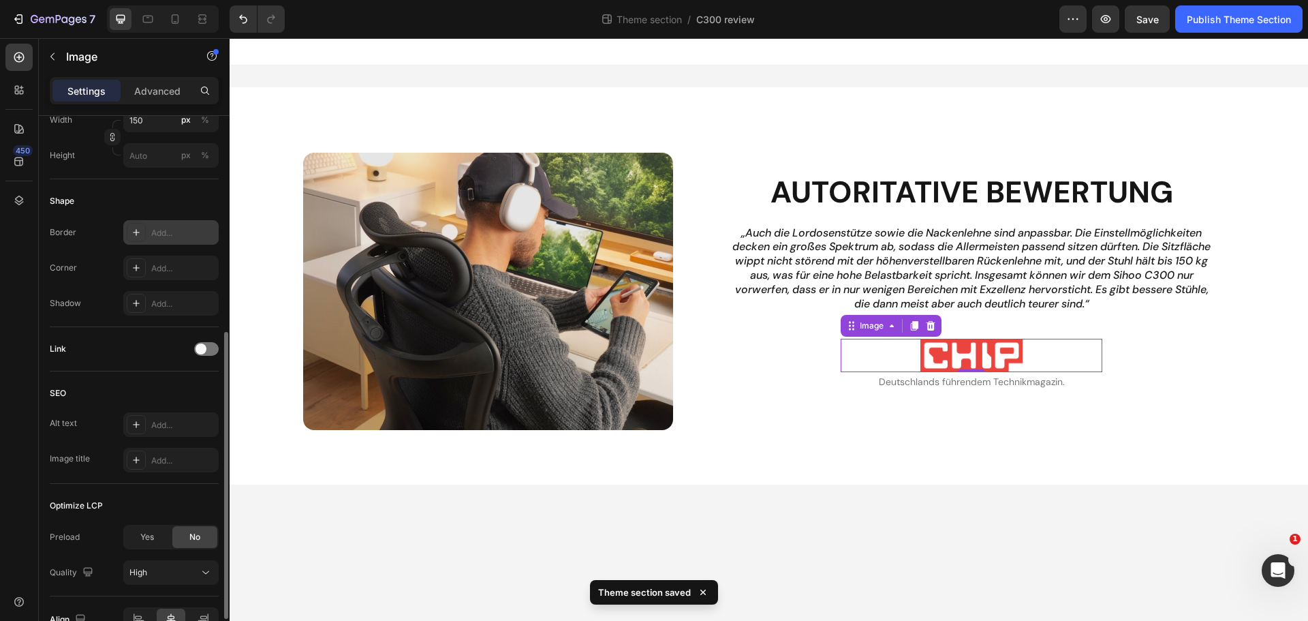
click at [131, 231] on icon at bounding box center [136, 232] width 11 height 11
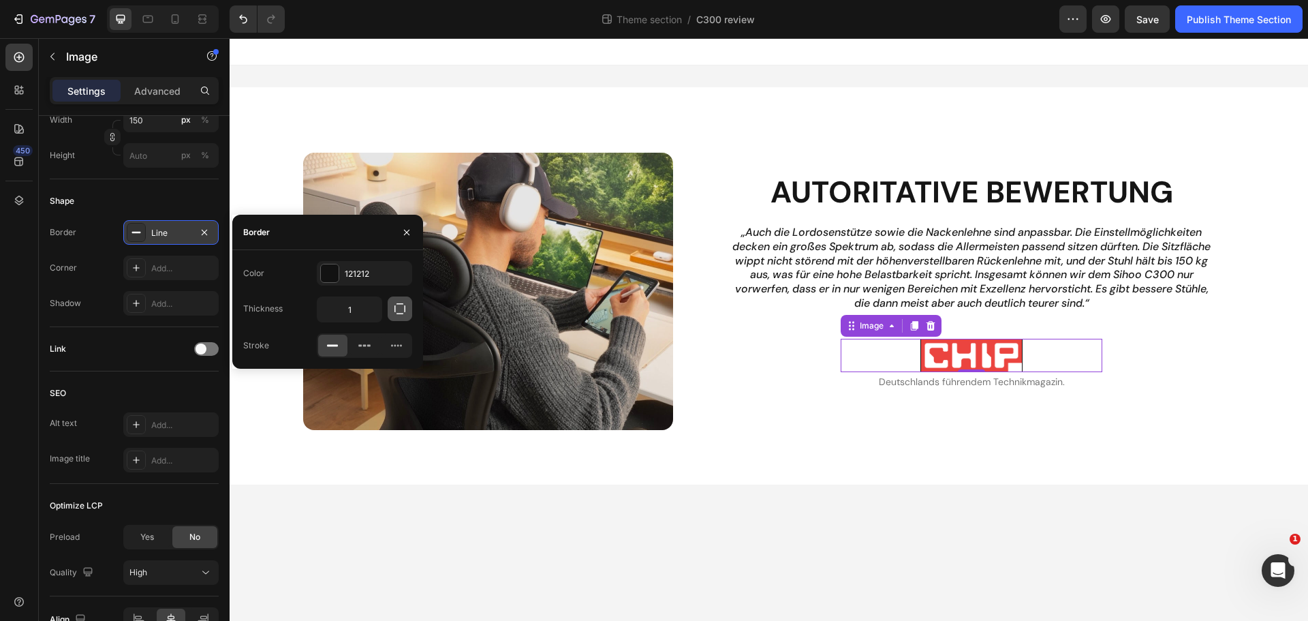
click at [399, 315] on button "button" at bounding box center [400, 308] width 25 height 25
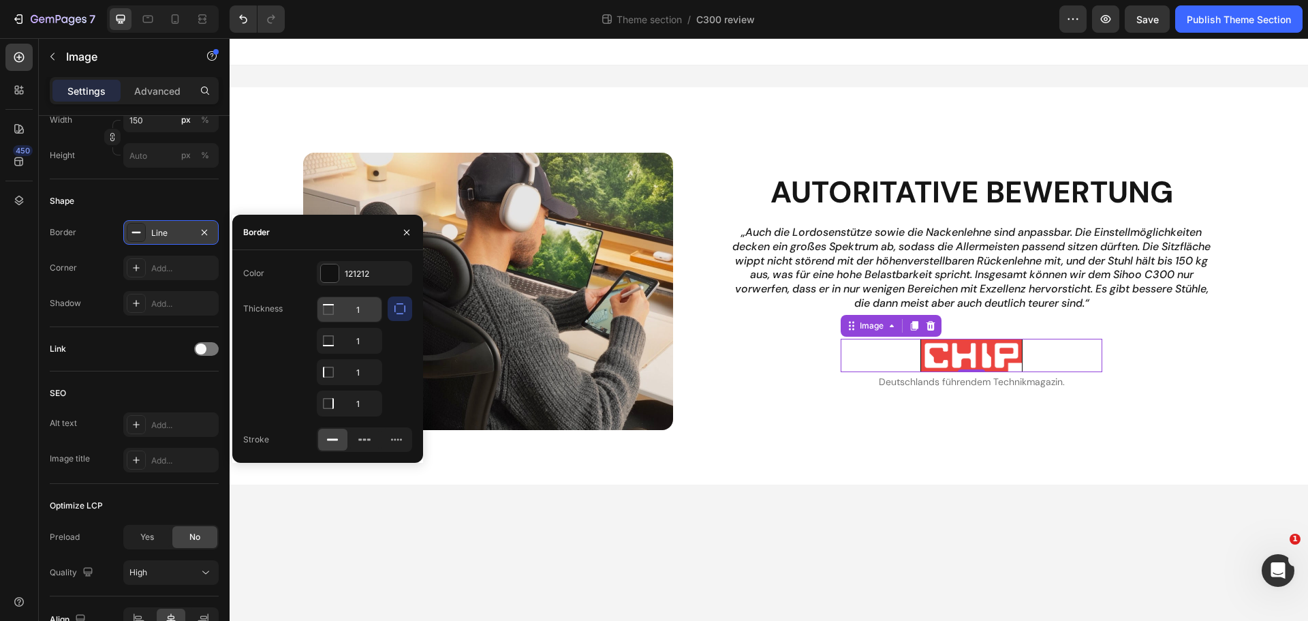
click at [355, 312] on input "1" at bounding box center [349, 309] width 64 height 25
type input "0"
click at [357, 345] on input "1" at bounding box center [349, 340] width 64 height 25
type input "0"
click at [360, 322] on input "1" at bounding box center [349, 309] width 64 height 25
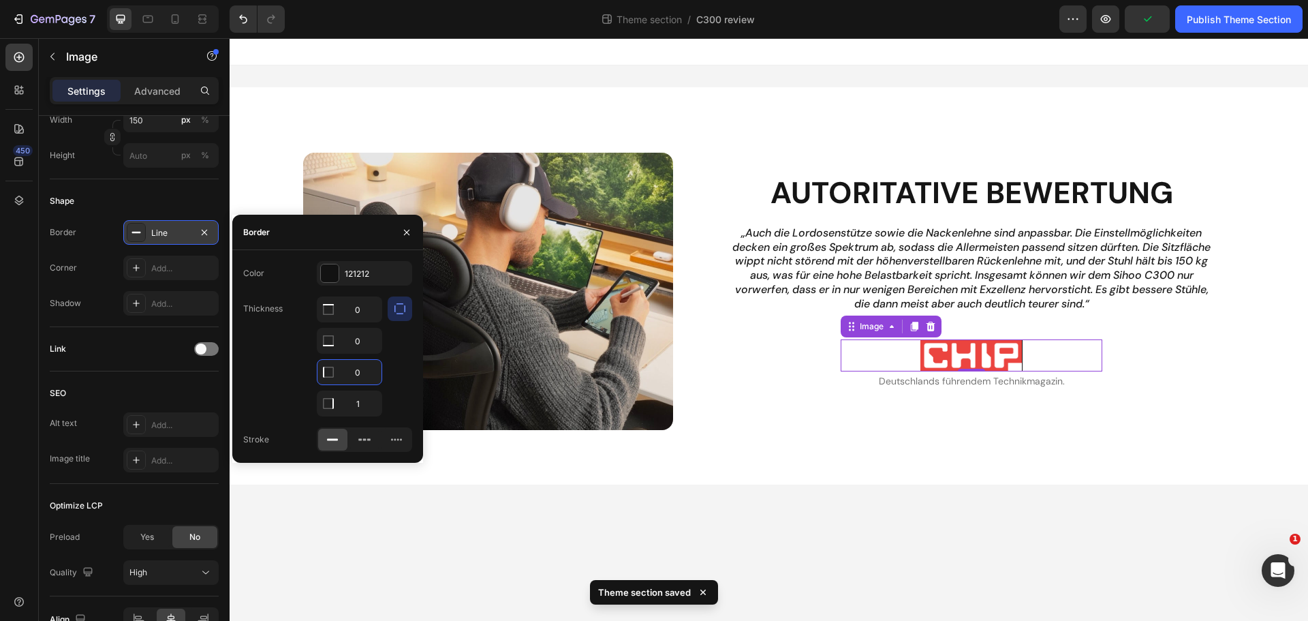
type input "0"
click at [395, 395] on div at bounding box center [400, 356] width 25 height 120
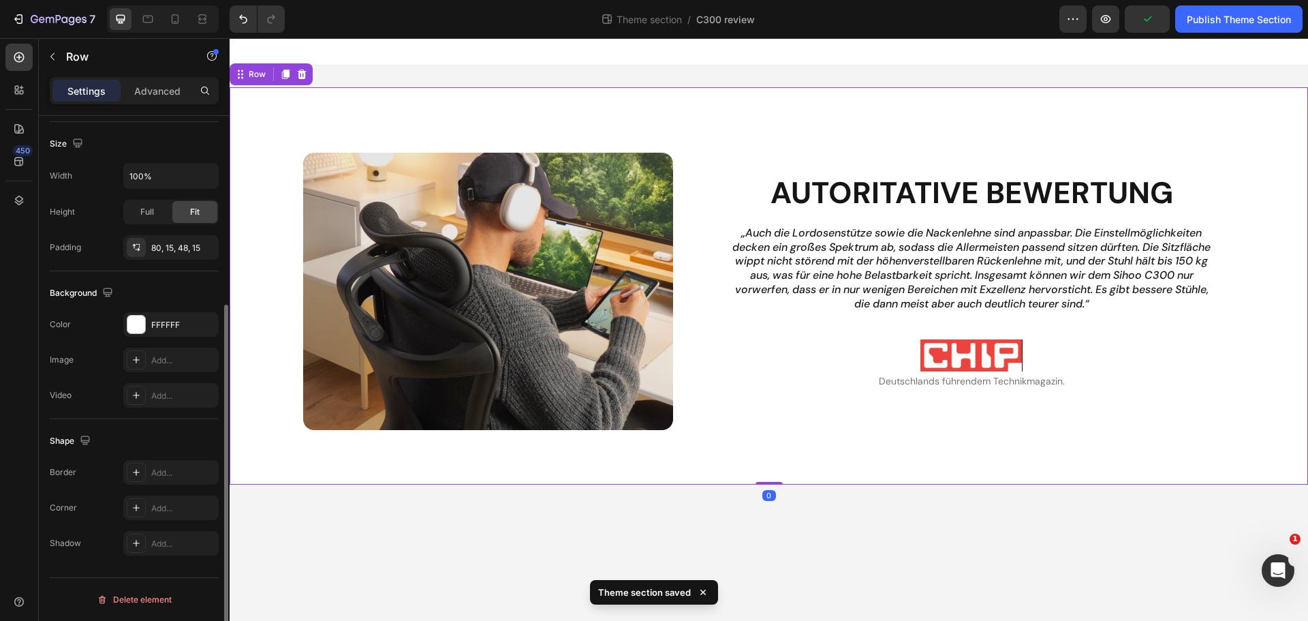
click at [1025, 455] on div "Autoritative Bewertung Heading „Auch die Lordosenstütze sowie die Nackenlehne s…" at bounding box center [769, 285] width 1078 height 397
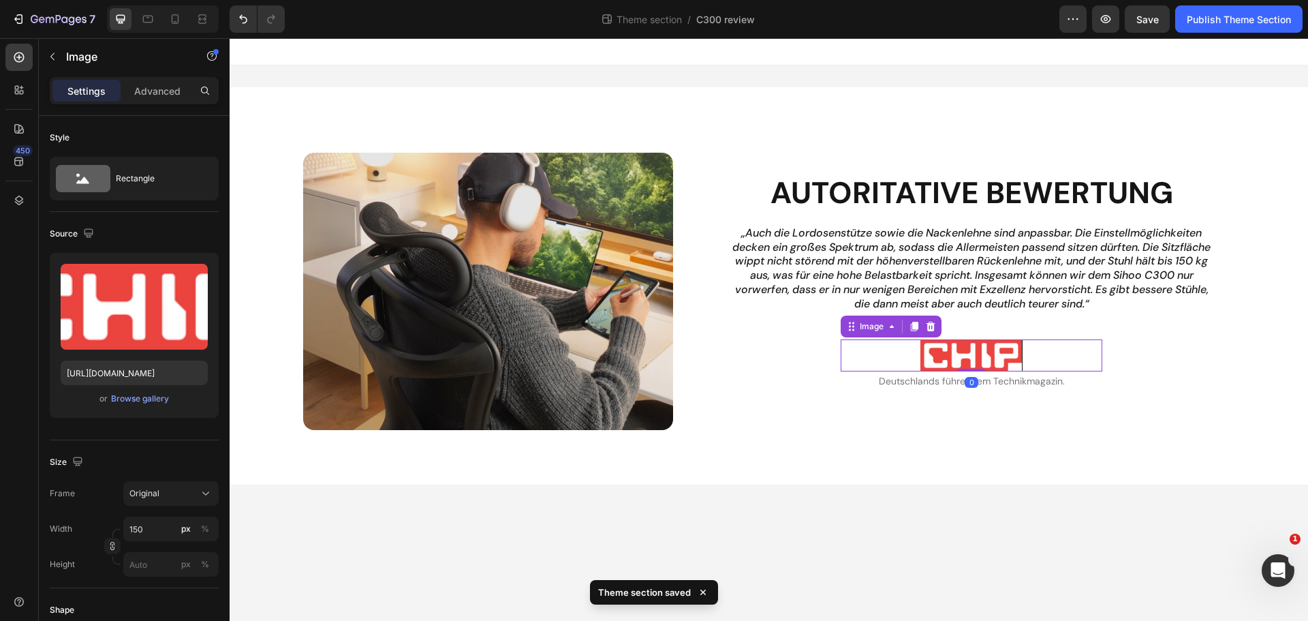
click at [1009, 364] on img at bounding box center [971, 355] width 102 height 33
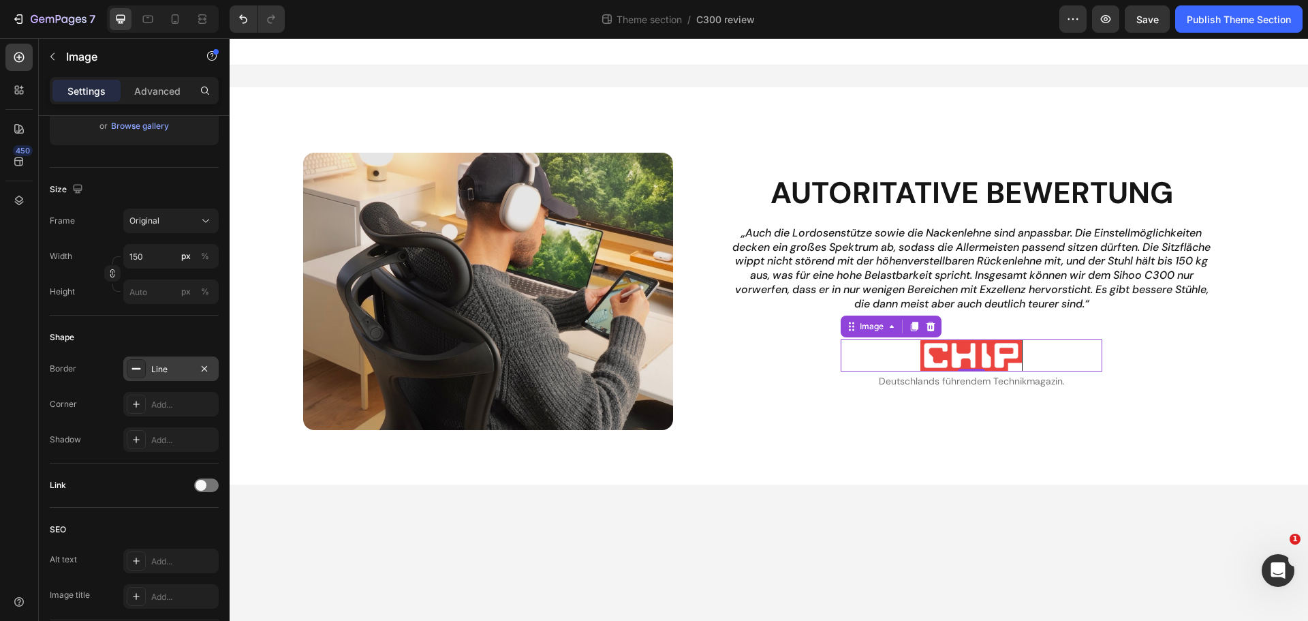
click at [161, 380] on div "Line" at bounding box center [170, 368] width 95 height 25
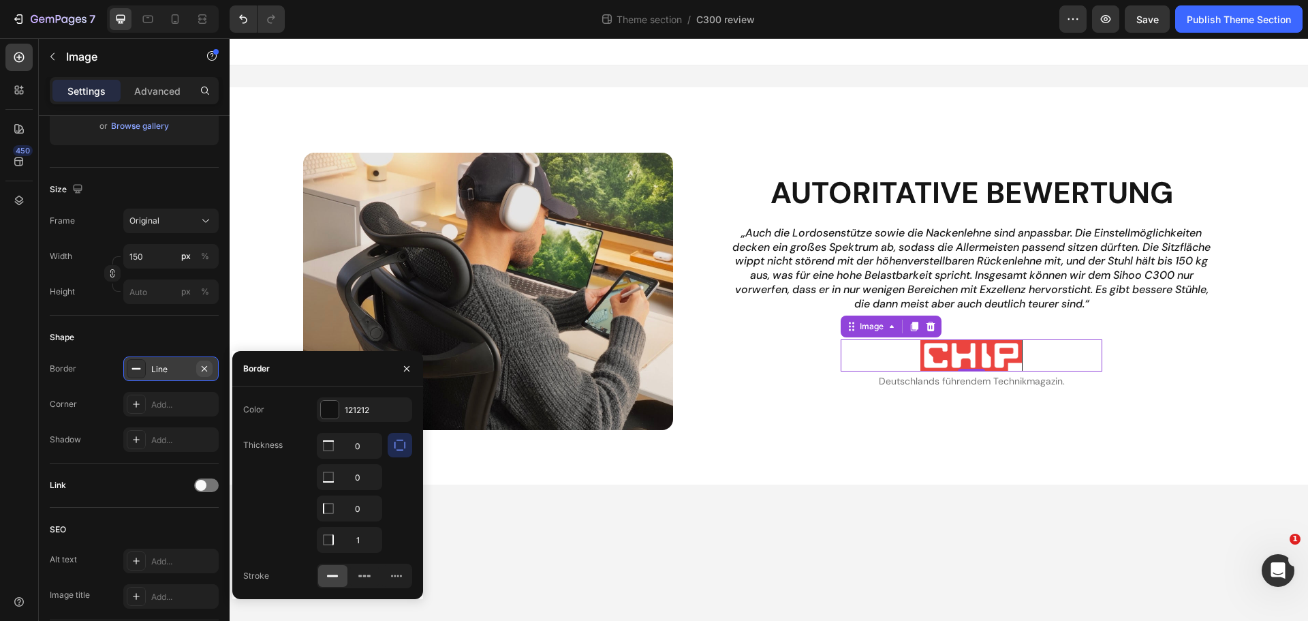
click at [209, 369] on icon "button" at bounding box center [204, 368] width 11 height 11
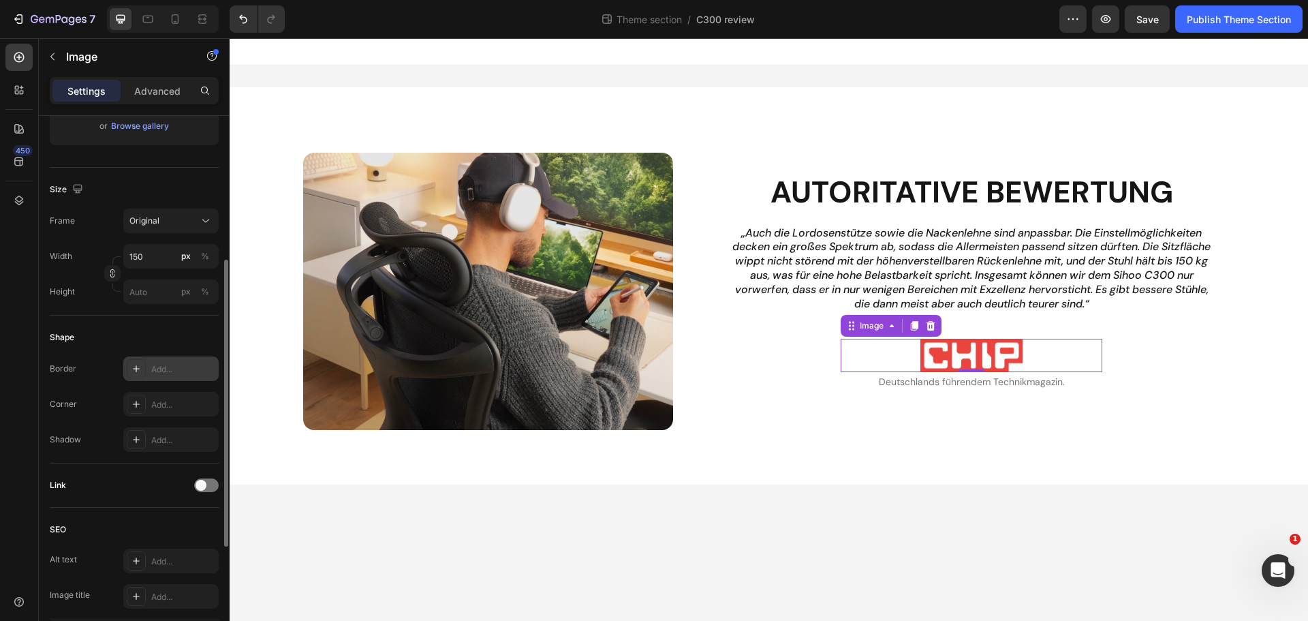
scroll to position [68, 0]
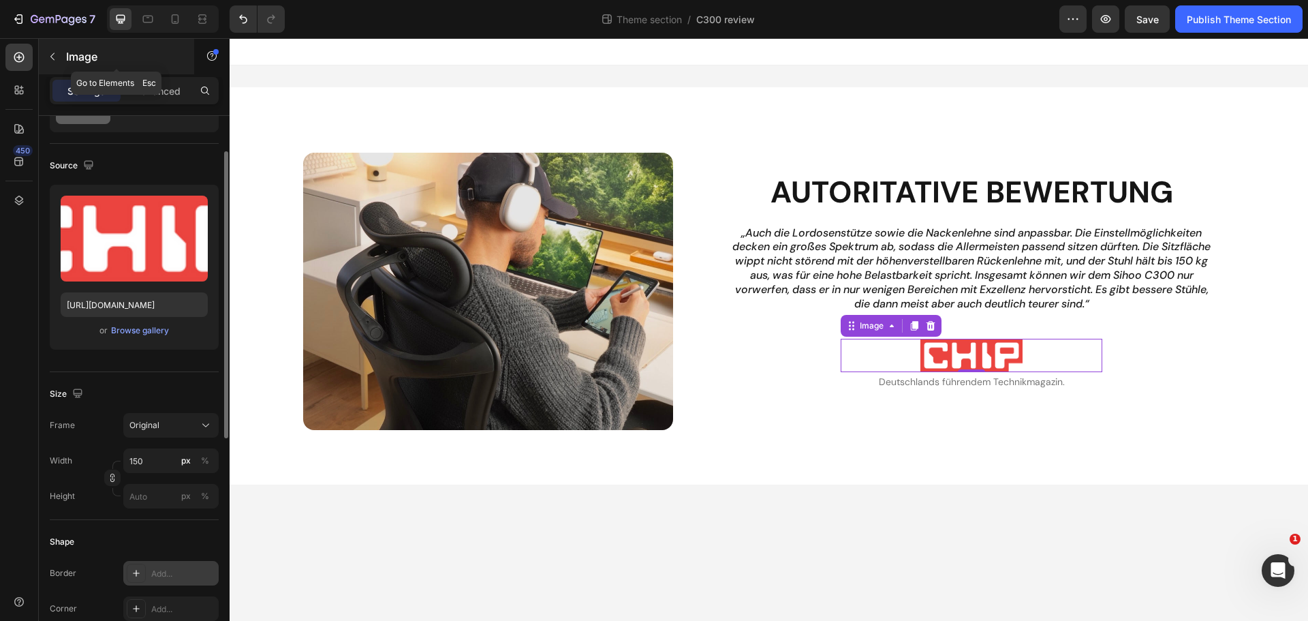
click at [87, 57] on p "Image" at bounding box center [124, 56] width 116 height 16
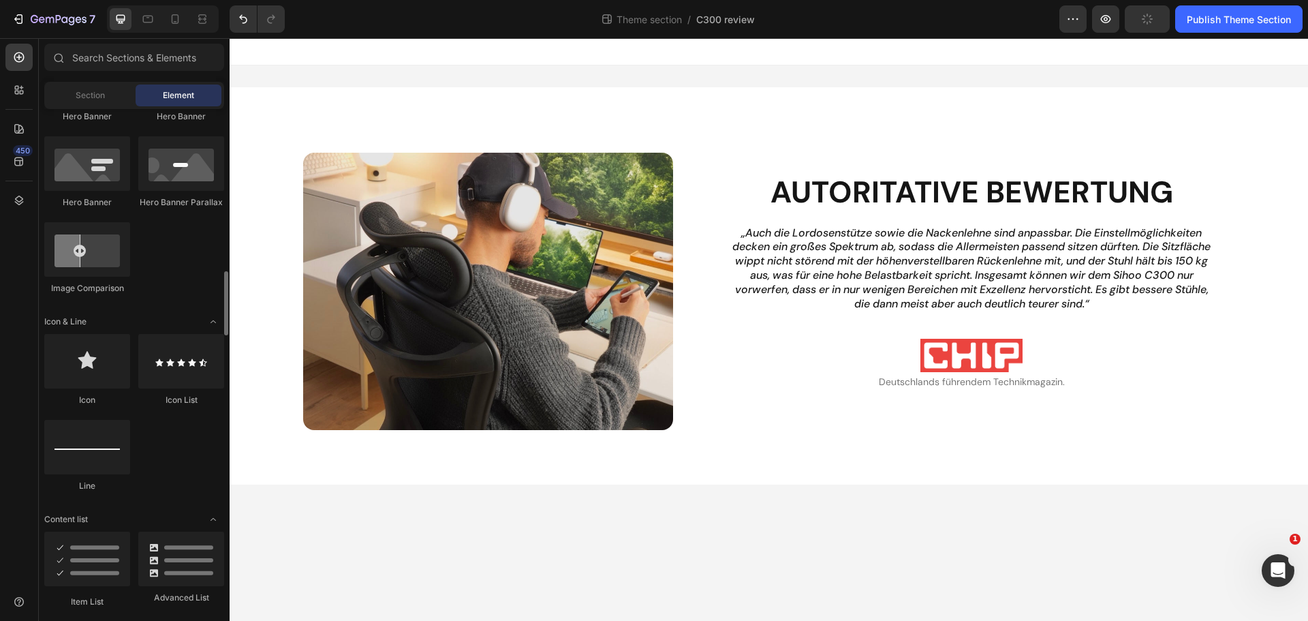
scroll to position [749, 0]
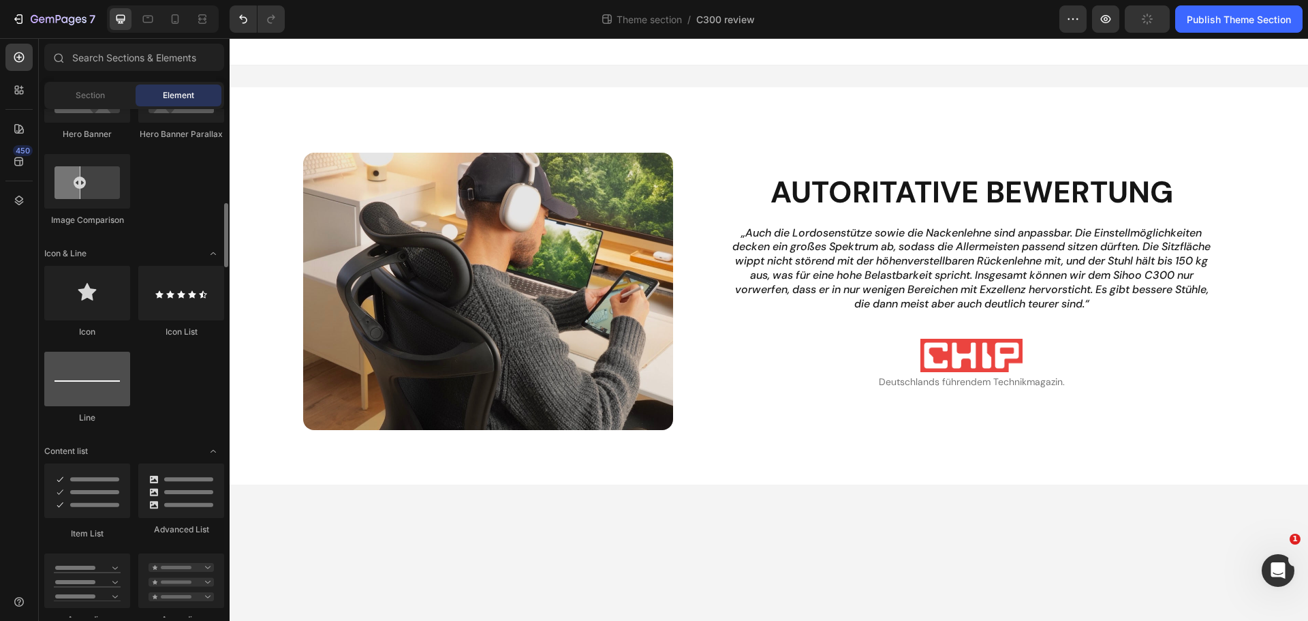
click at [104, 385] on div at bounding box center [87, 379] width 86 height 55
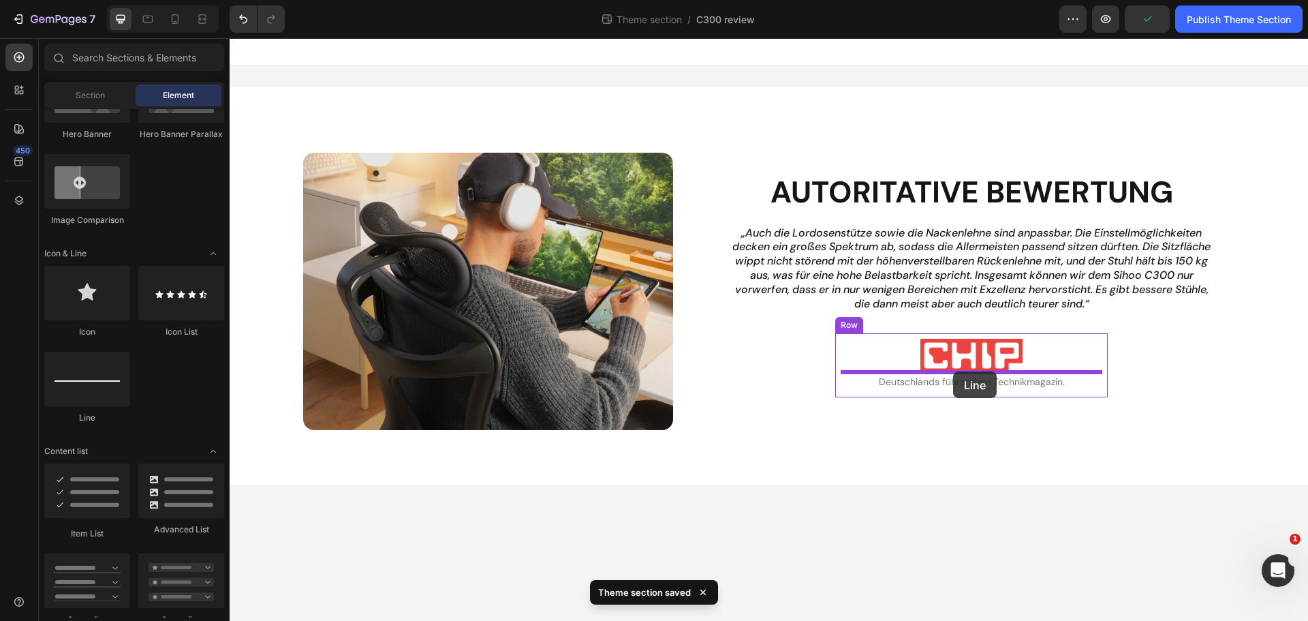
drag, startPoint x: 328, startPoint y: 424, endPoint x: 953, endPoint y: 373, distance: 627.6
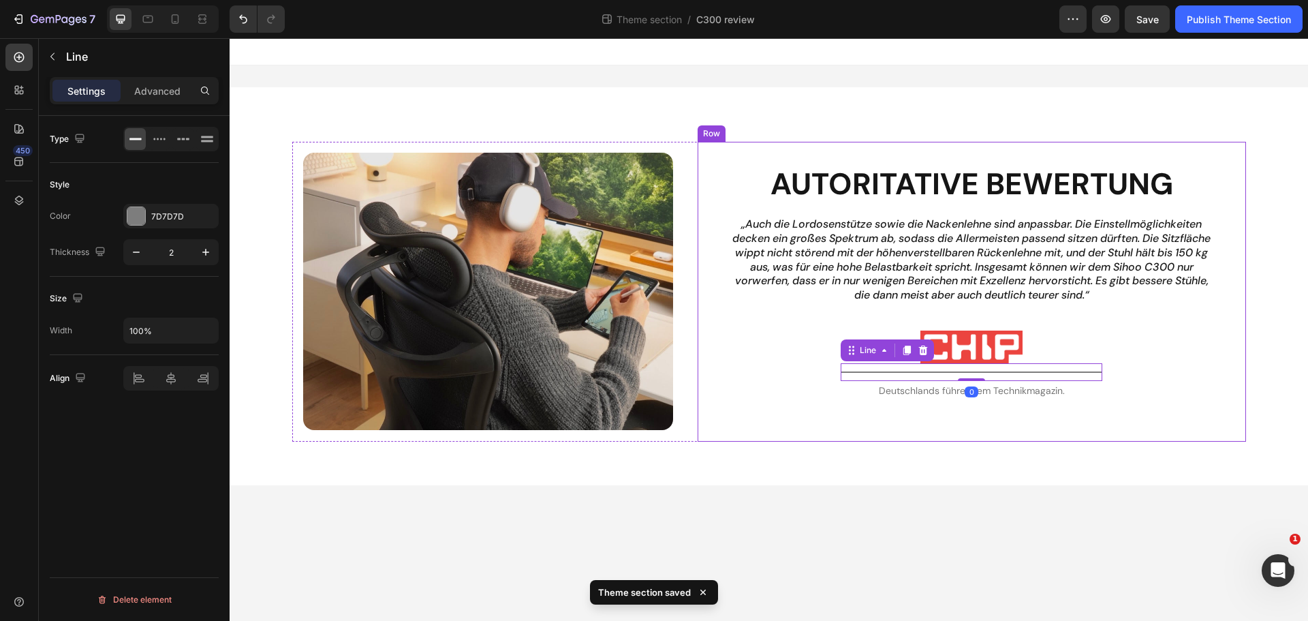
click at [1113, 433] on div "Autoritative Bewertung Heading „Auch die Lordosenstütze sowie die Nackenlehne s…" at bounding box center [972, 292] width 548 height 300
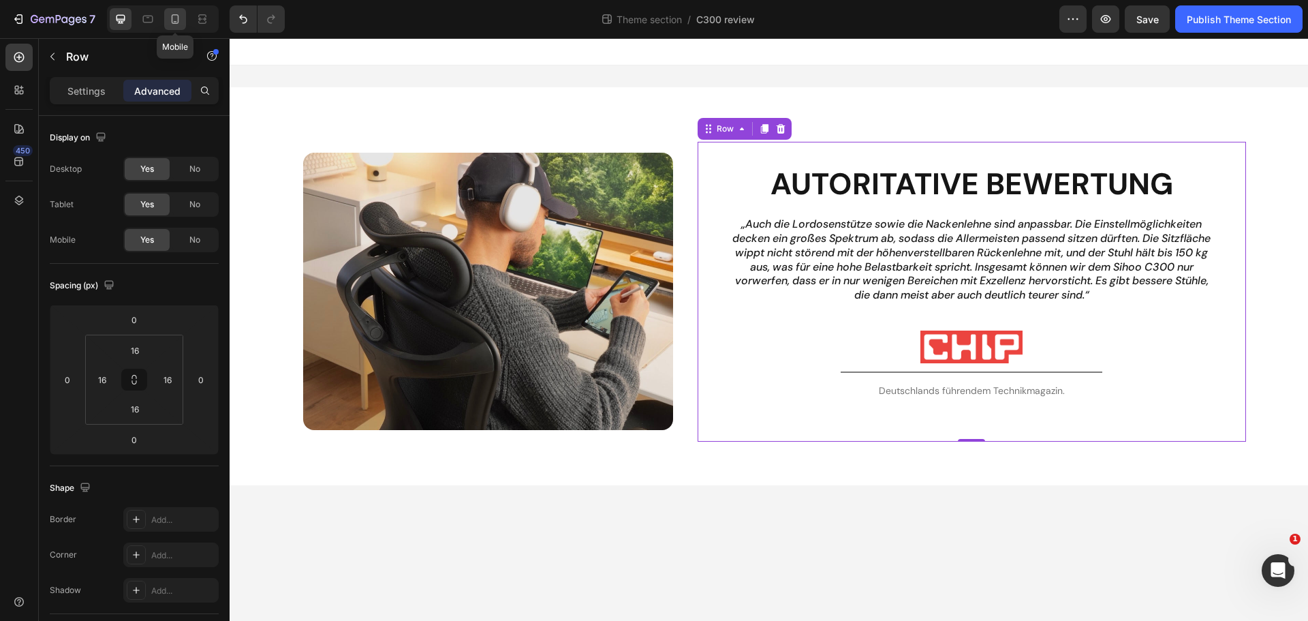
click at [182, 20] on icon at bounding box center [175, 19] width 14 height 14
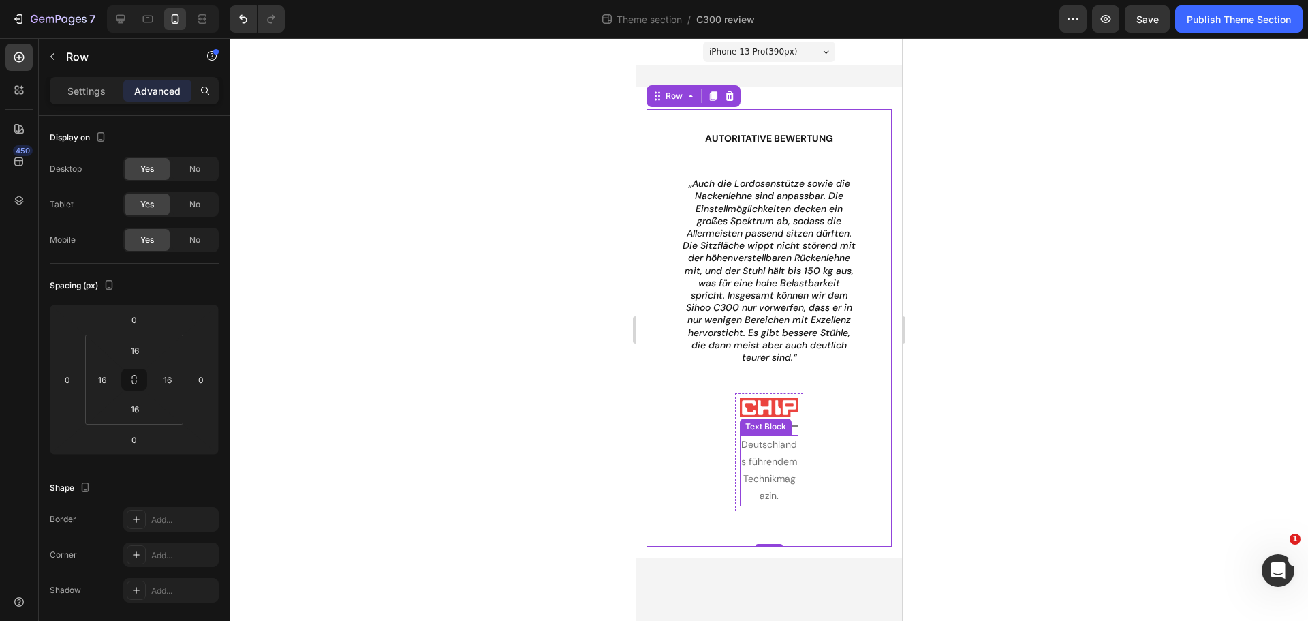
click at [776, 455] on p "Deutschlands führendem Technikmagazin." at bounding box center [769, 470] width 56 height 69
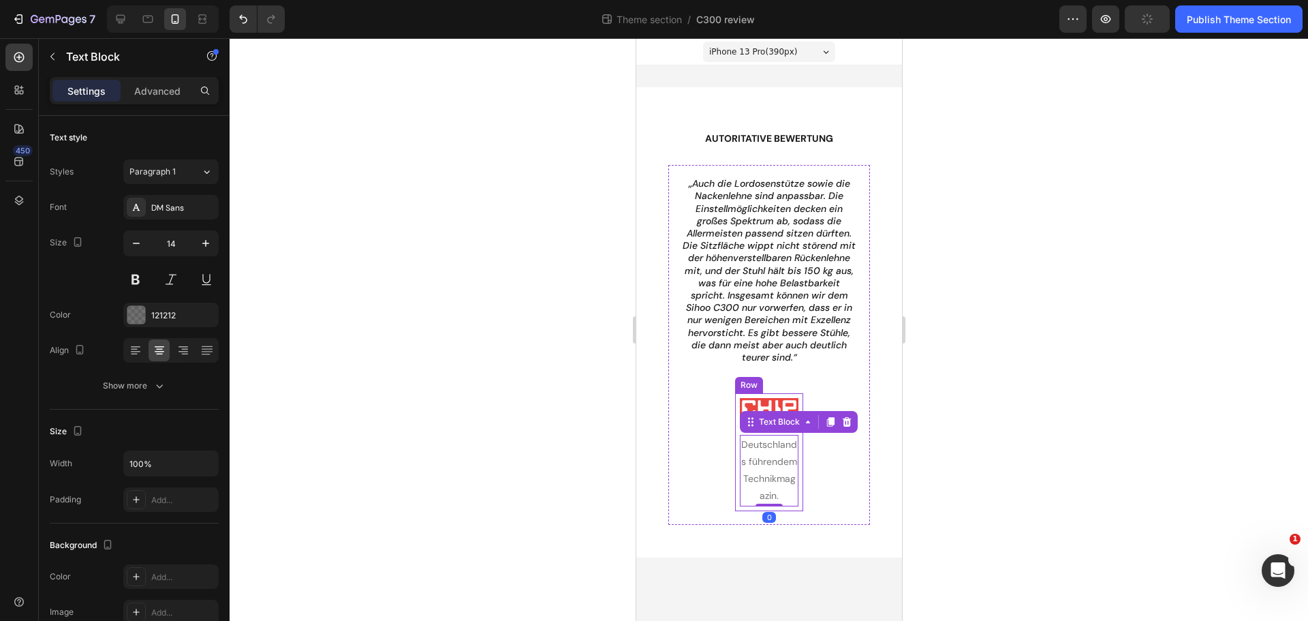
click at [736, 410] on div "Image Title Line Deutschlands führendem Technikmagazin. Text Block 0 Row" at bounding box center [768, 451] width 68 height 117
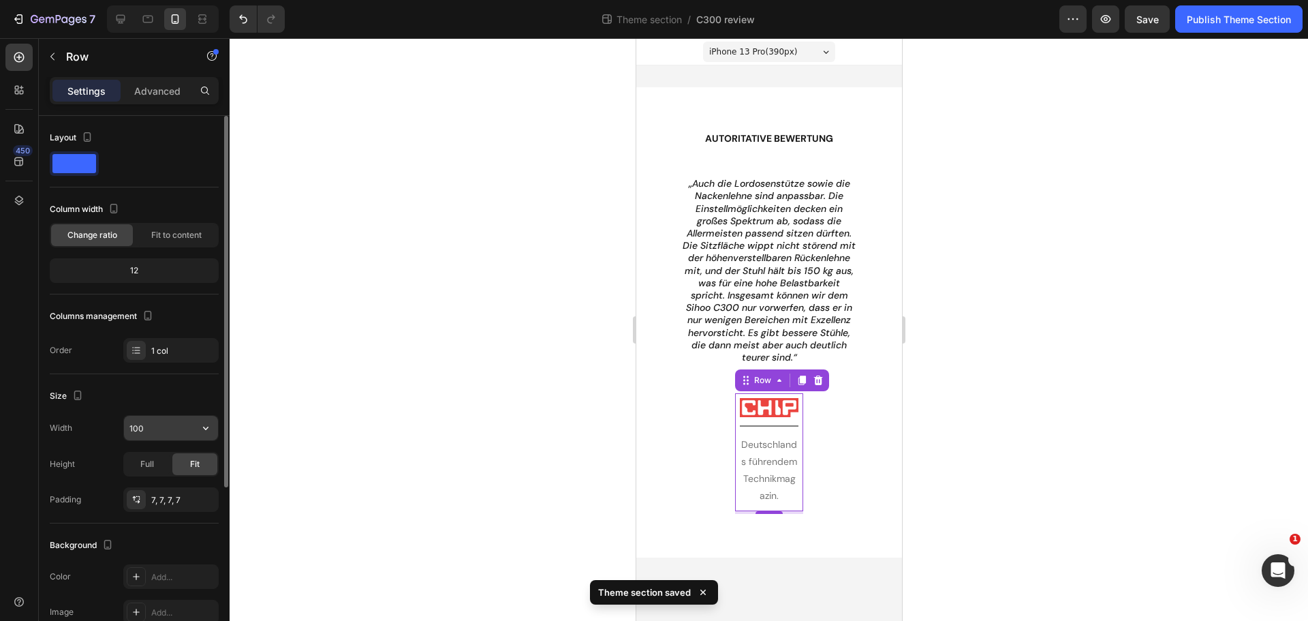
click at [143, 435] on input "100" at bounding box center [171, 428] width 94 height 25
click at [202, 426] on icon "button" at bounding box center [206, 428] width 14 height 14
click at [178, 422] on input "100" at bounding box center [171, 428] width 94 height 25
click at [125, 424] on input "100" at bounding box center [171, 428] width 94 height 25
click at [206, 425] on icon "button" at bounding box center [206, 428] width 14 height 14
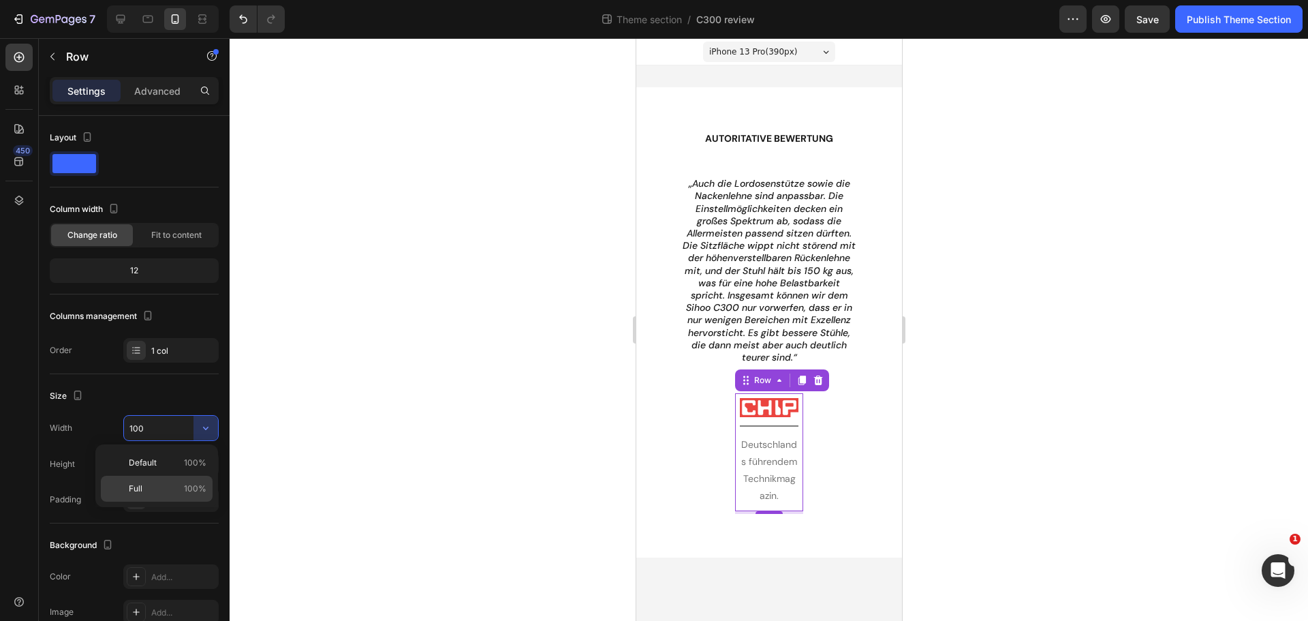
click at [175, 480] on div "Full 100%" at bounding box center [157, 489] width 112 height 26
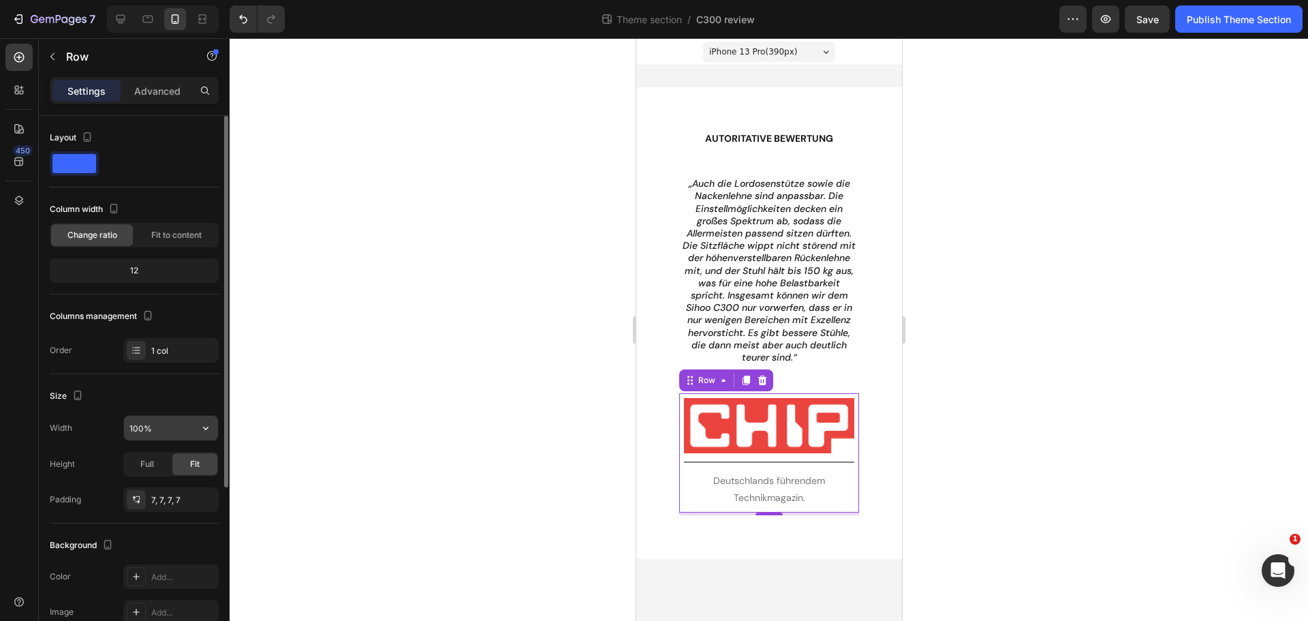
click at [166, 429] on input "100%" at bounding box center [171, 428] width 94 height 25
click at [174, 428] on input "300%" at bounding box center [171, 428] width 94 height 25
click at [164, 400] on div "Size" at bounding box center [134, 396] width 169 height 22
click at [159, 424] on input "300" at bounding box center [171, 428] width 94 height 25
click at [170, 429] on input "300" at bounding box center [171, 428] width 94 height 25
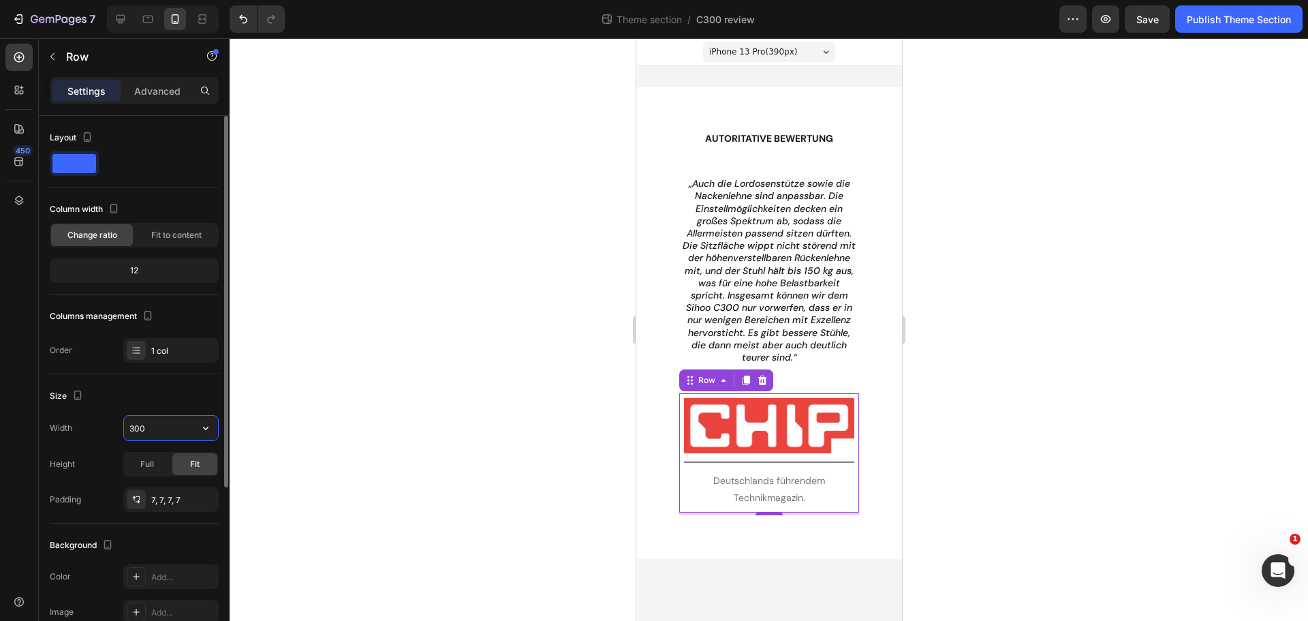
click at [130, 424] on input "300" at bounding box center [171, 428] width 94 height 25
type input "200"
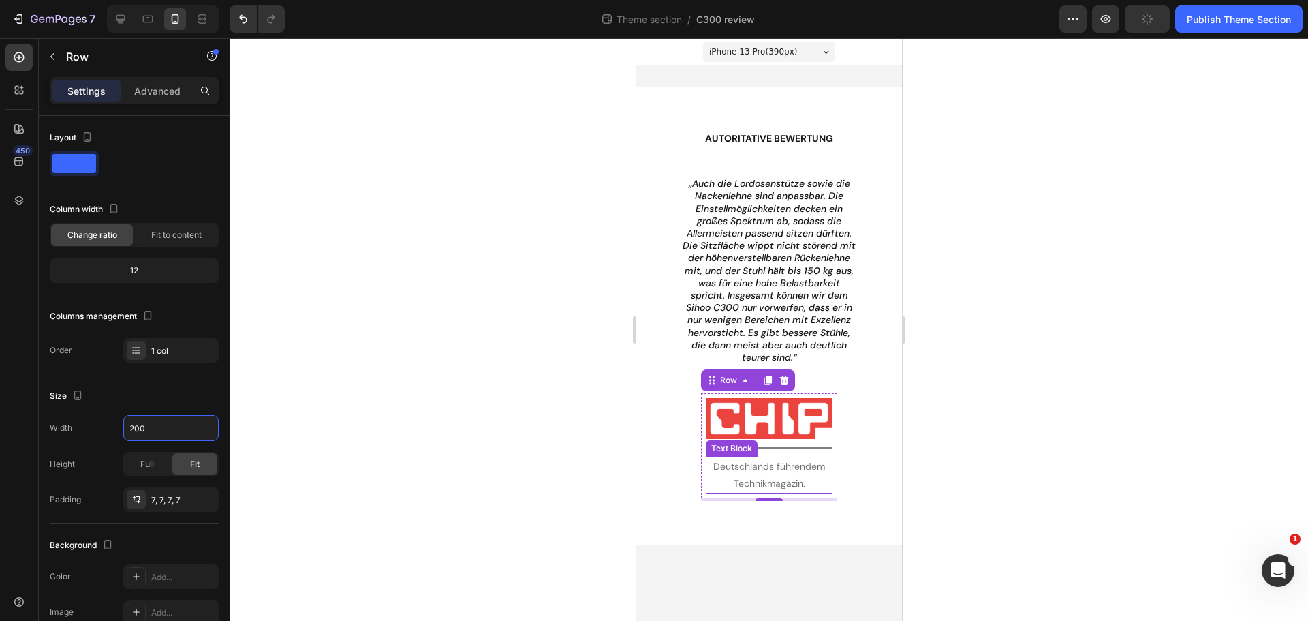
click at [769, 470] on p "Deutschlands führendem Technikmagazin." at bounding box center [769, 475] width 124 height 34
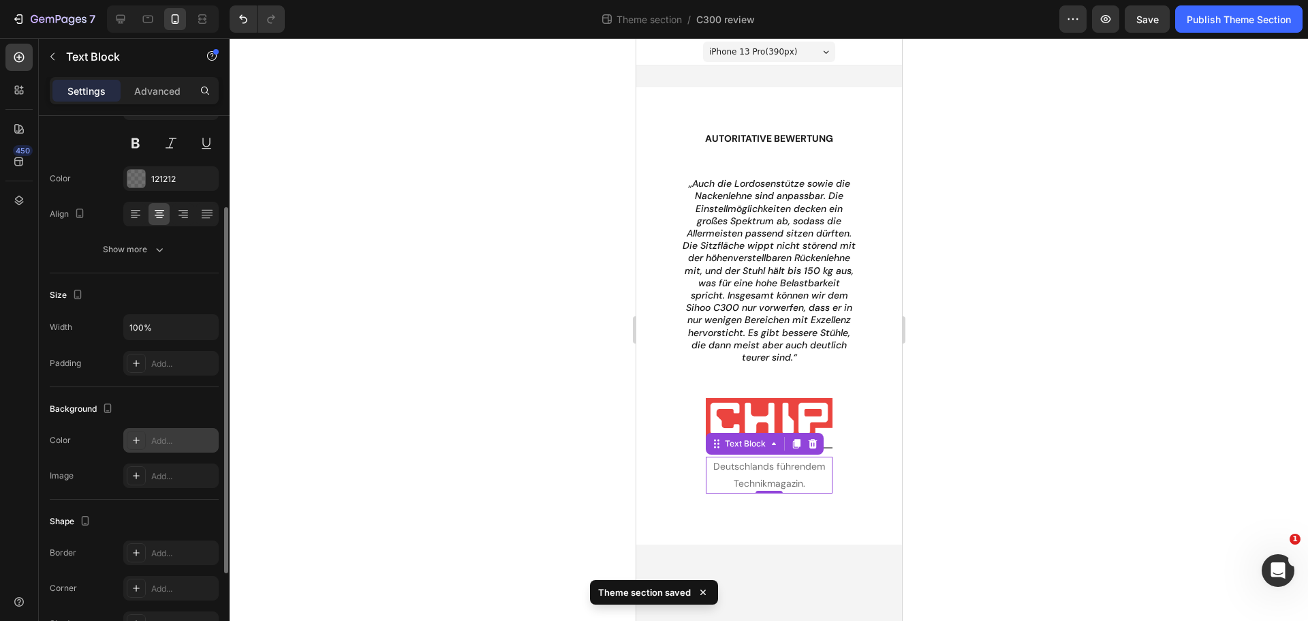
scroll to position [68, 0]
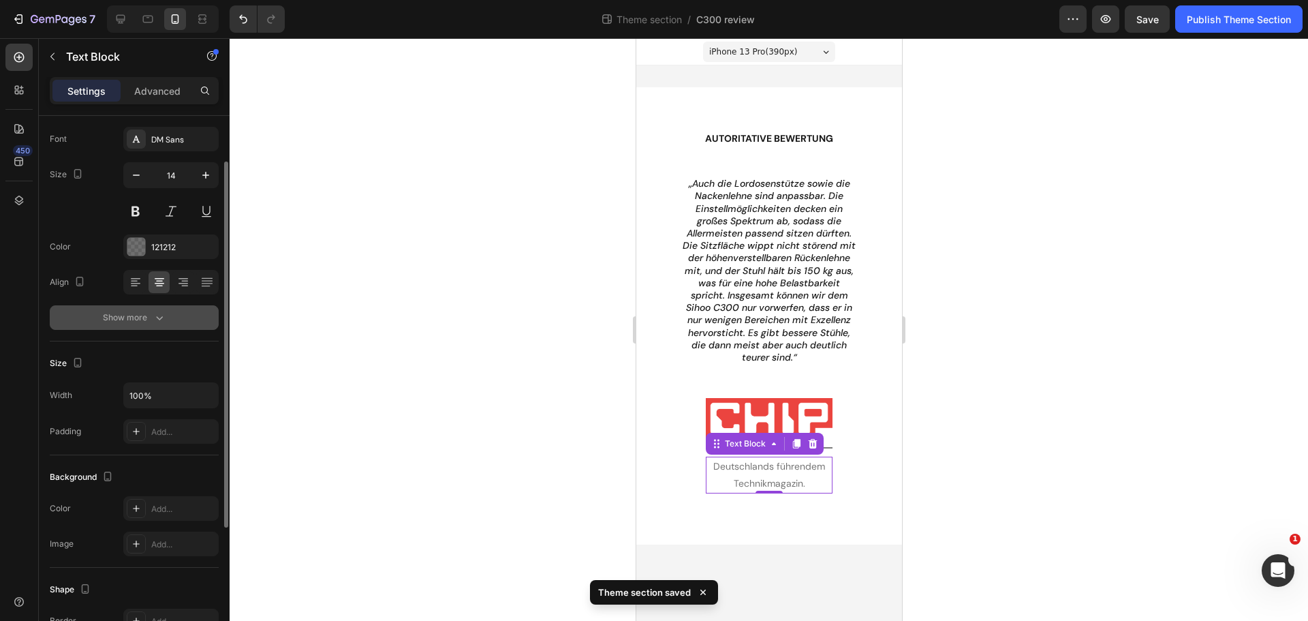
click at [150, 318] on div "Show more" at bounding box center [134, 318] width 63 height 14
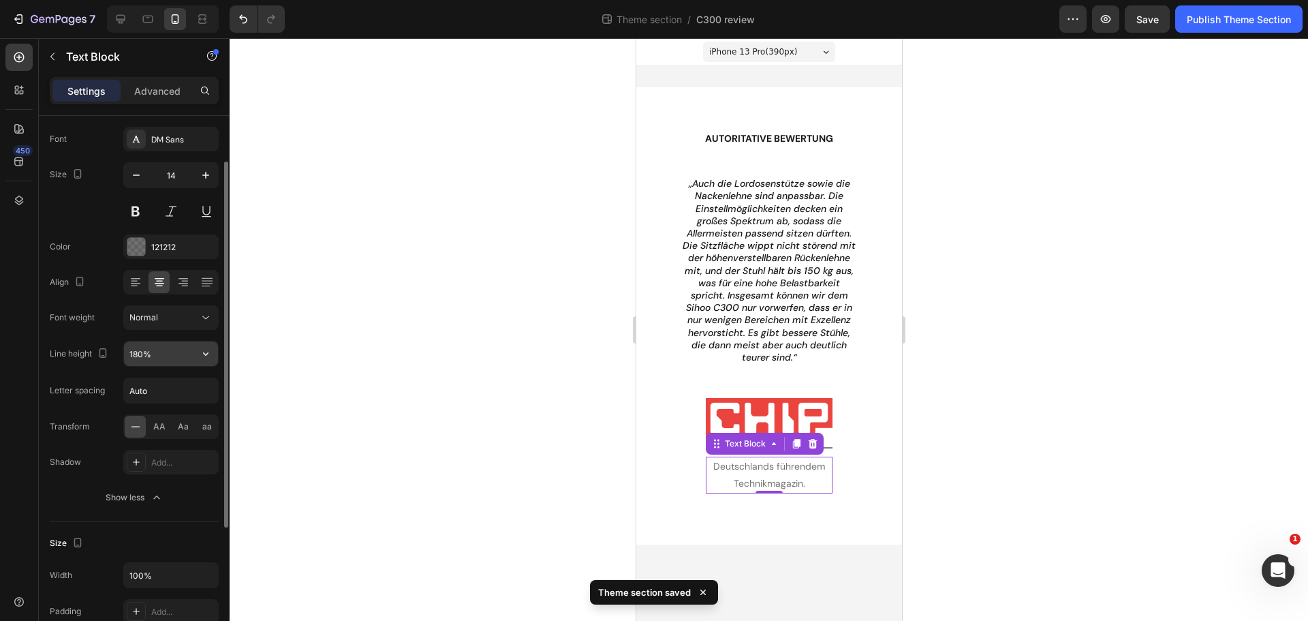
click at [164, 356] on input "180%" at bounding box center [171, 353] width 94 height 25
click at [213, 359] on button "button" at bounding box center [205, 353] width 25 height 25
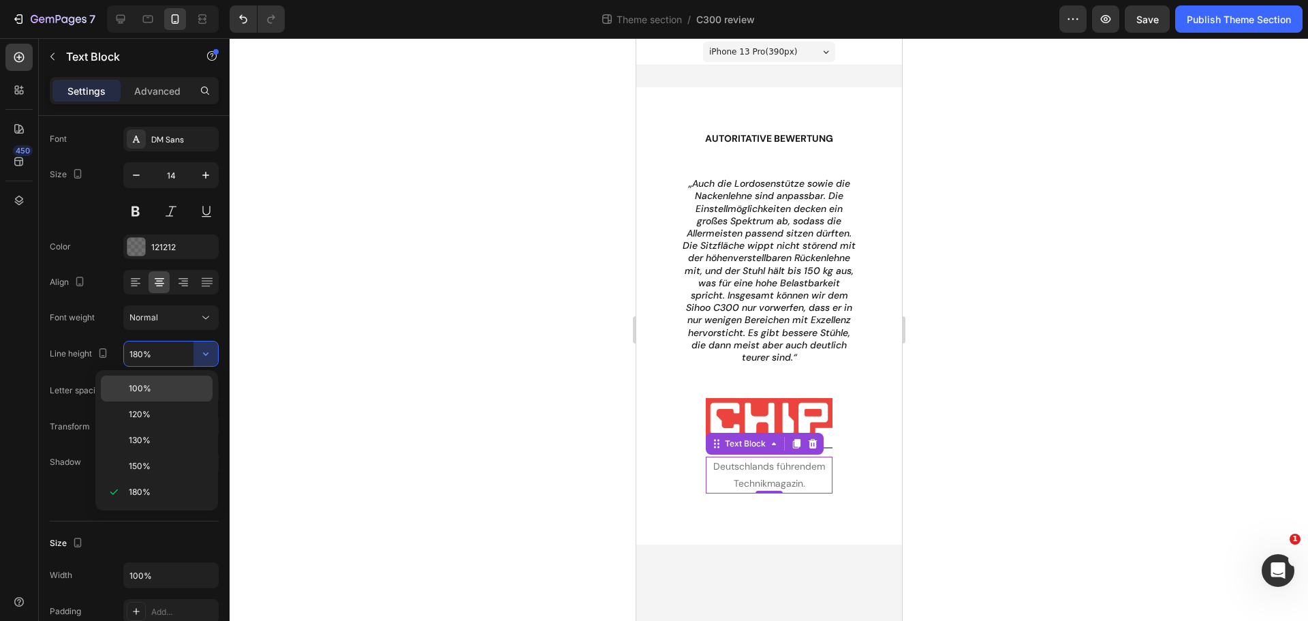
click at [155, 388] on p "100%" at bounding box center [168, 388] width 78 height 12
type input "100%"
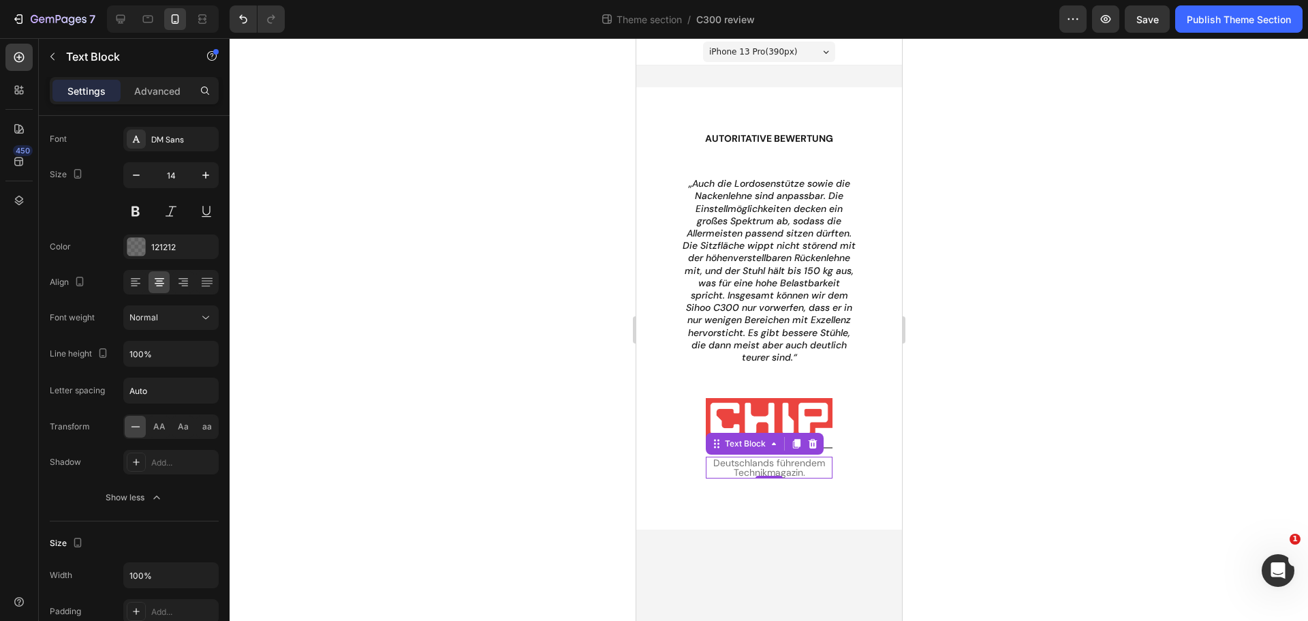
click at [982, 432] on div at bounding box center [769, 329] width 1078 height 583
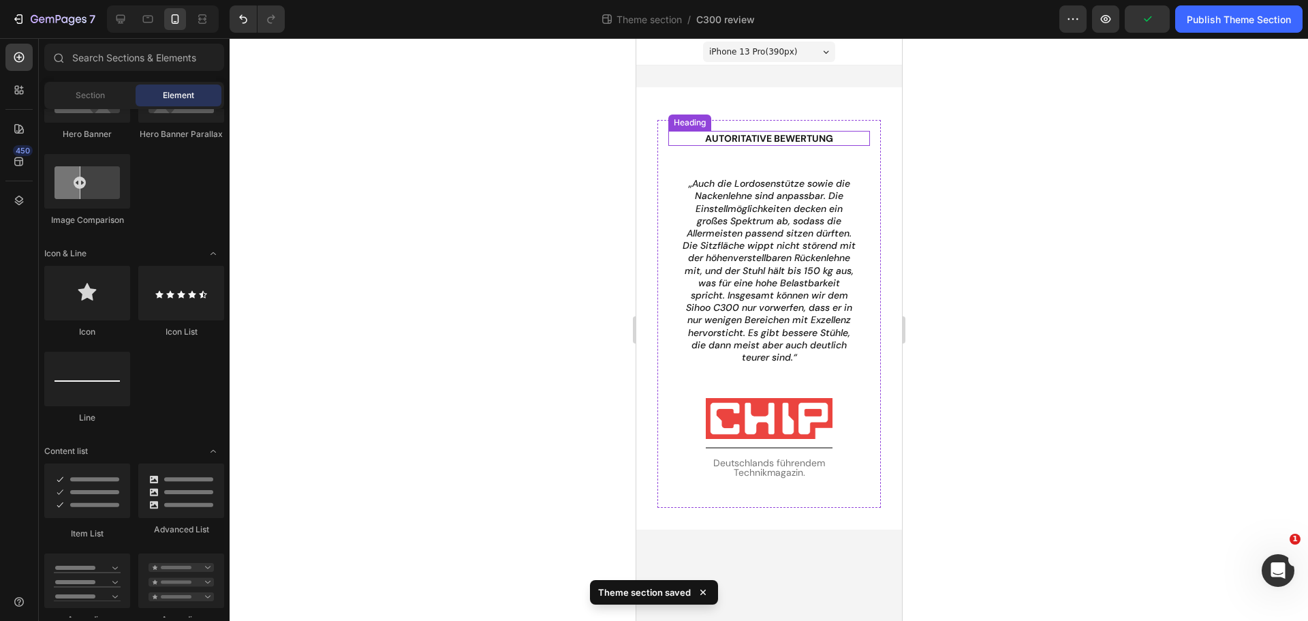
click at [731, 141] on p "Autoritative Bewertung" at bounding box center [768, 138] width 199 height 12
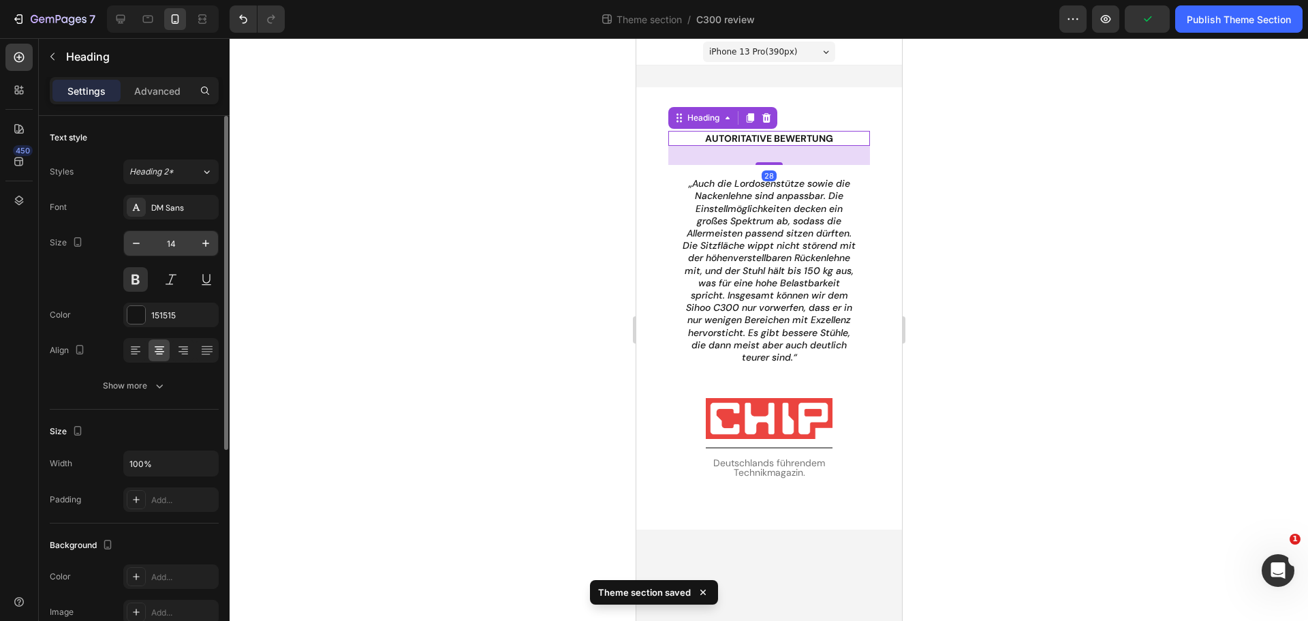
click at [176, 245] on input "14" at bounding box center [171, 243] width 45 height 25
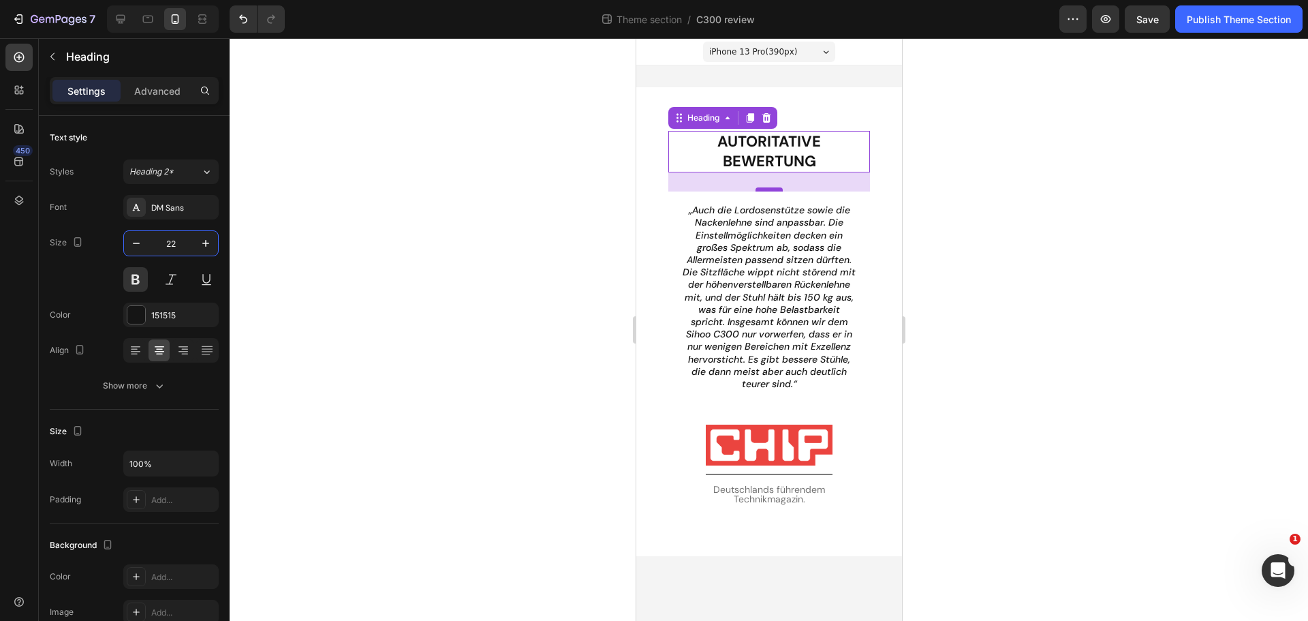
type input "22"
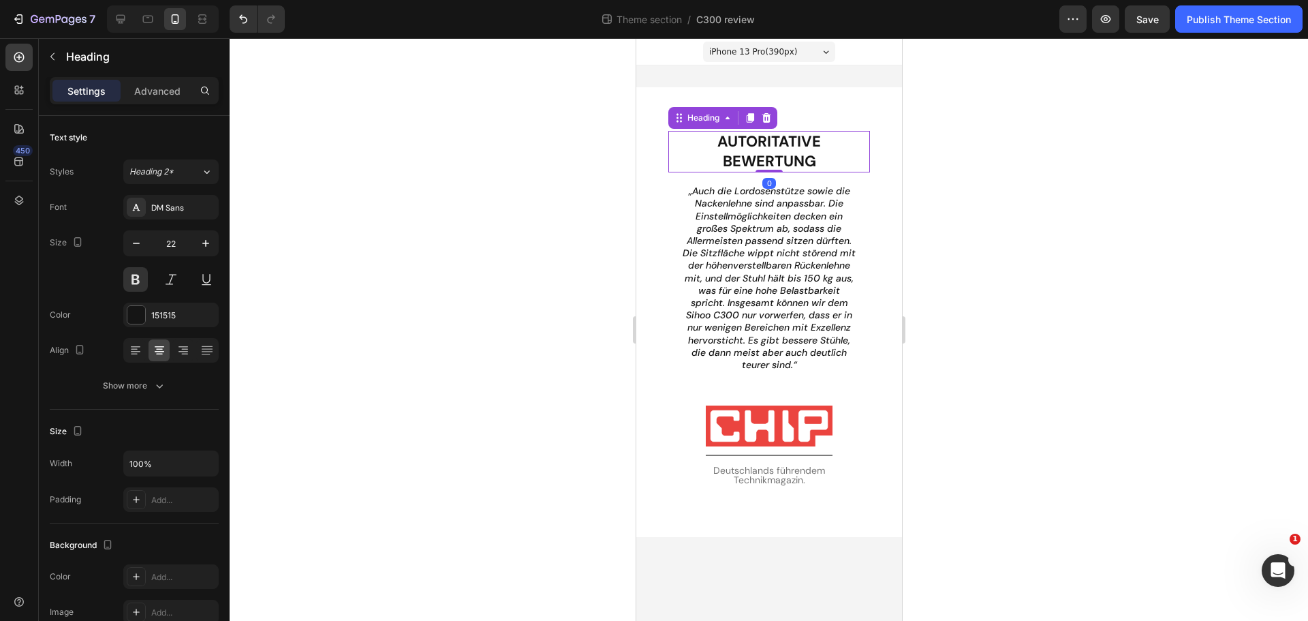
drag, startPoint x: 771, startPoint y: 191, endPoint x: 772, endPoint y: 166, distance: 24.5
click at [772, 166] on div "Autoritative Bewertung Heading 0" at bounding box center [769, 152] width 202 height 42
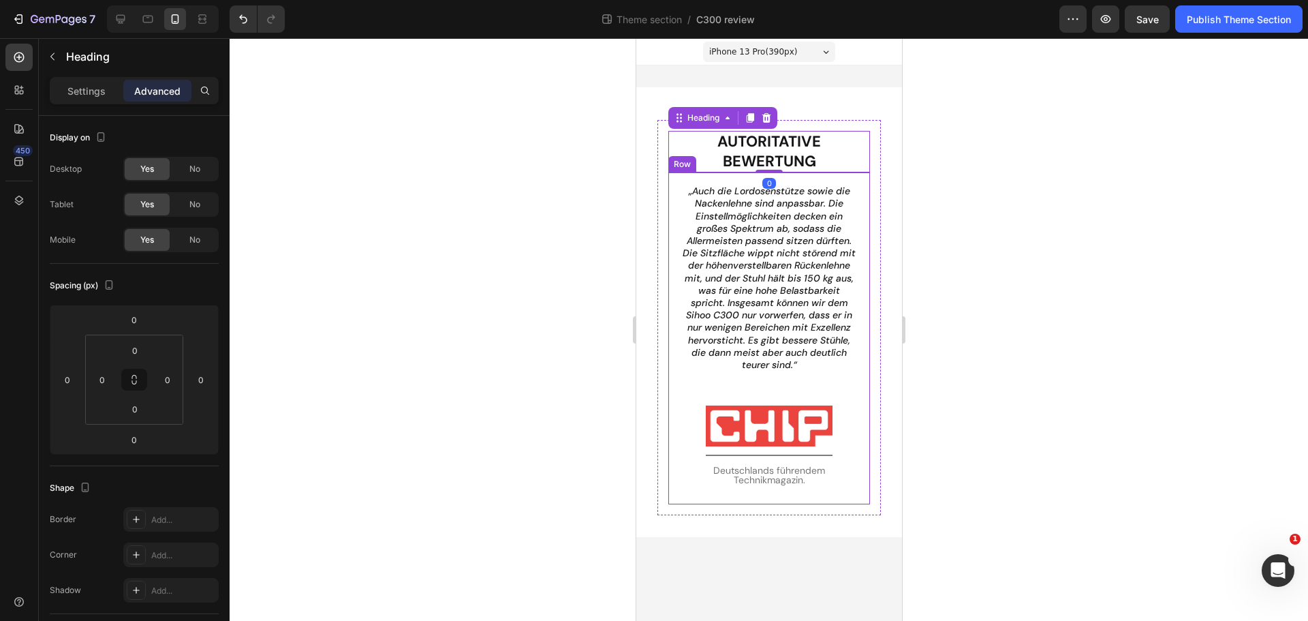
click at [770, 385] on div "„Auch die Lordosenstütze sowie die Nackenlehne sind anpassbar. Die Einstellmögl…" at bounding box center [769, 338] width 180 height 310
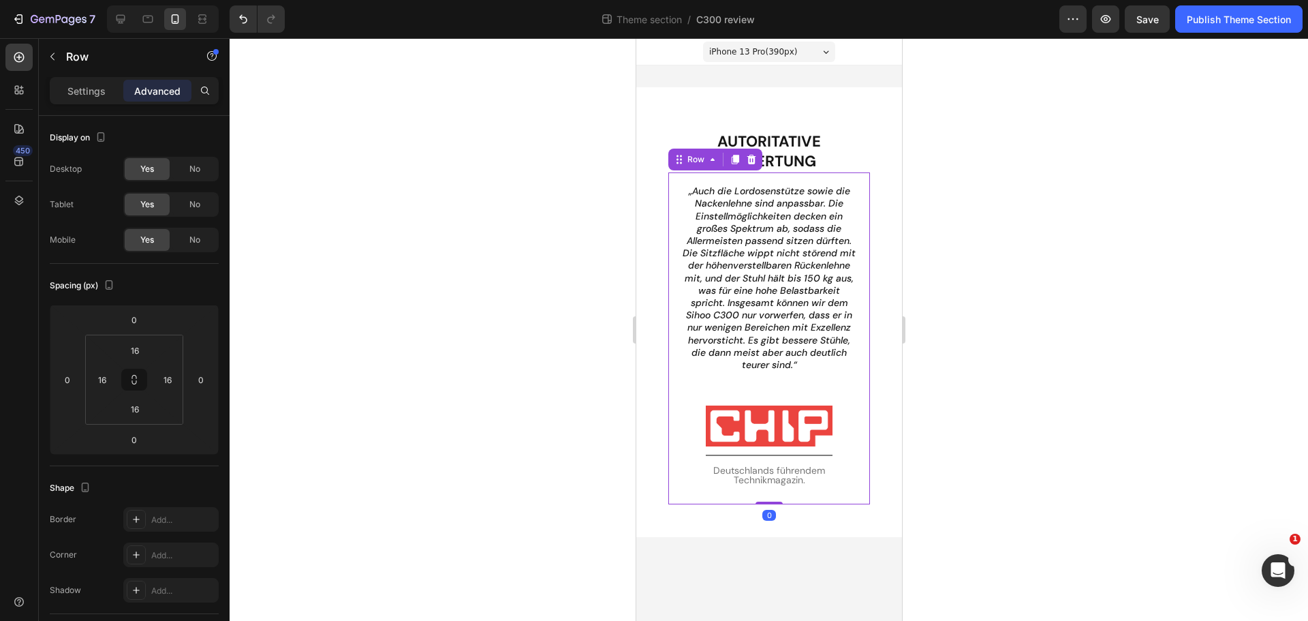
click at [770, 371] on p "„Auch die Lordosenstütze sowie die Nackenlehne sind anpassbar. Die Einstellmögl…" at bounding box center [768, 278] width 177 height 186
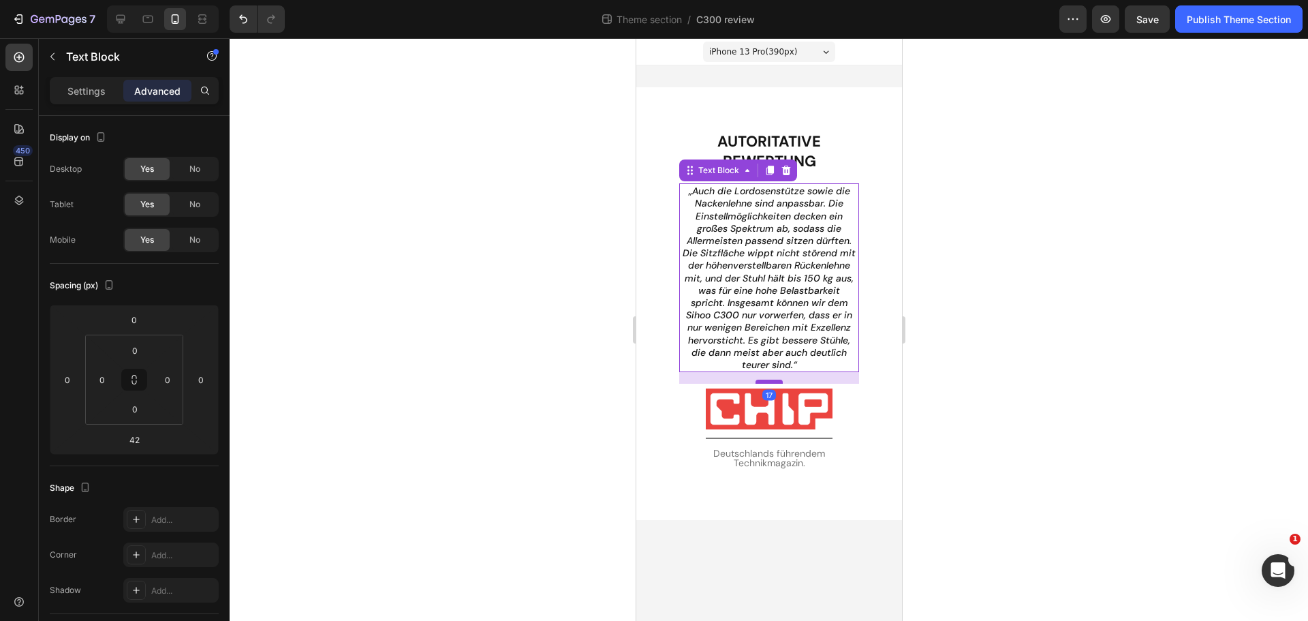
drag, startPoint x: 769, startPoint y: 398, endPoint x: 771, endPoint y: 381, distance: 17.1
click at [771, 381] on div at bounding box center [768, 381] width 27 height 4
type input "17"
click at [1044, 384] on div at bounding box center [769, 329] width 1078 height 583
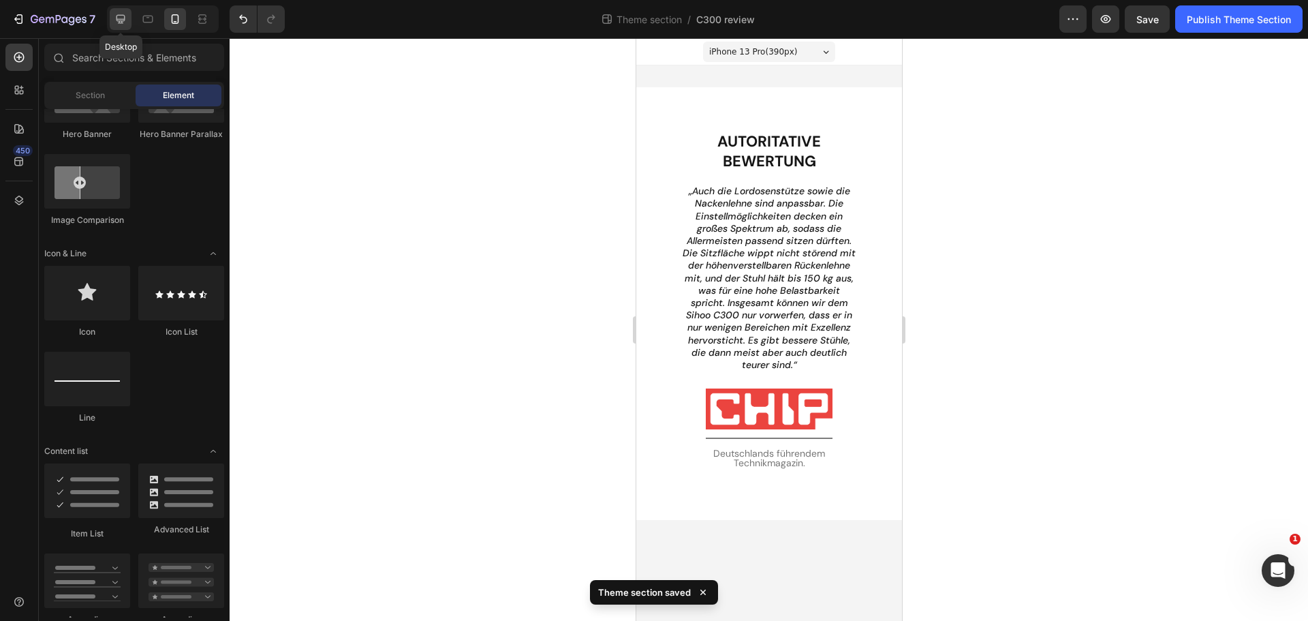
click at [118, 21] on icon at bounding box center [121, 19] width 9 height 9
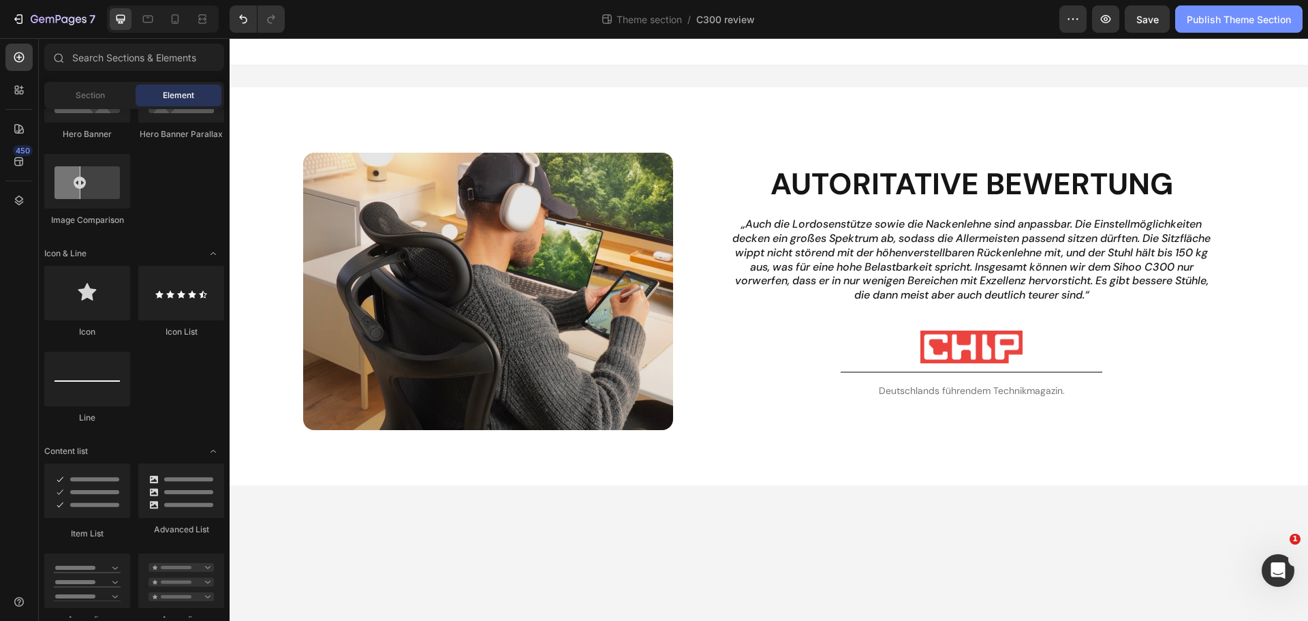
click at [1243, 9] on button "Publish Theme Section" at bounding box center [1238, 18] width 127 height 27
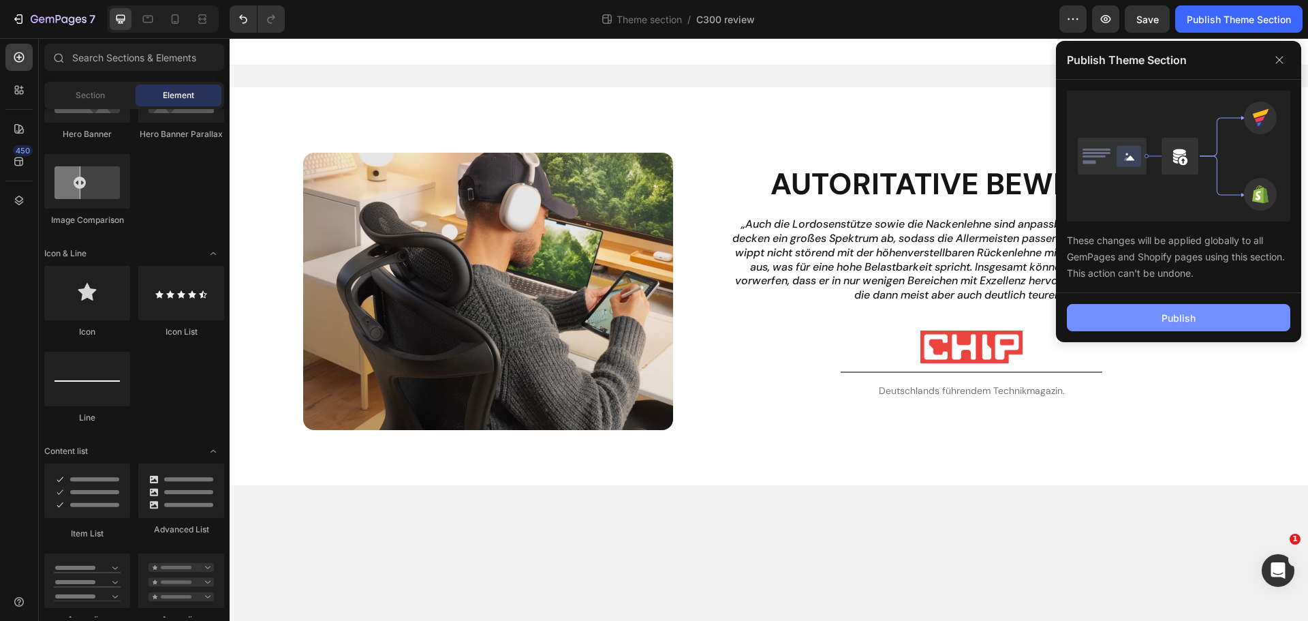
click at [1151, 315] on button "Publish" at bounding box center [1178, 317] width 223 height 27
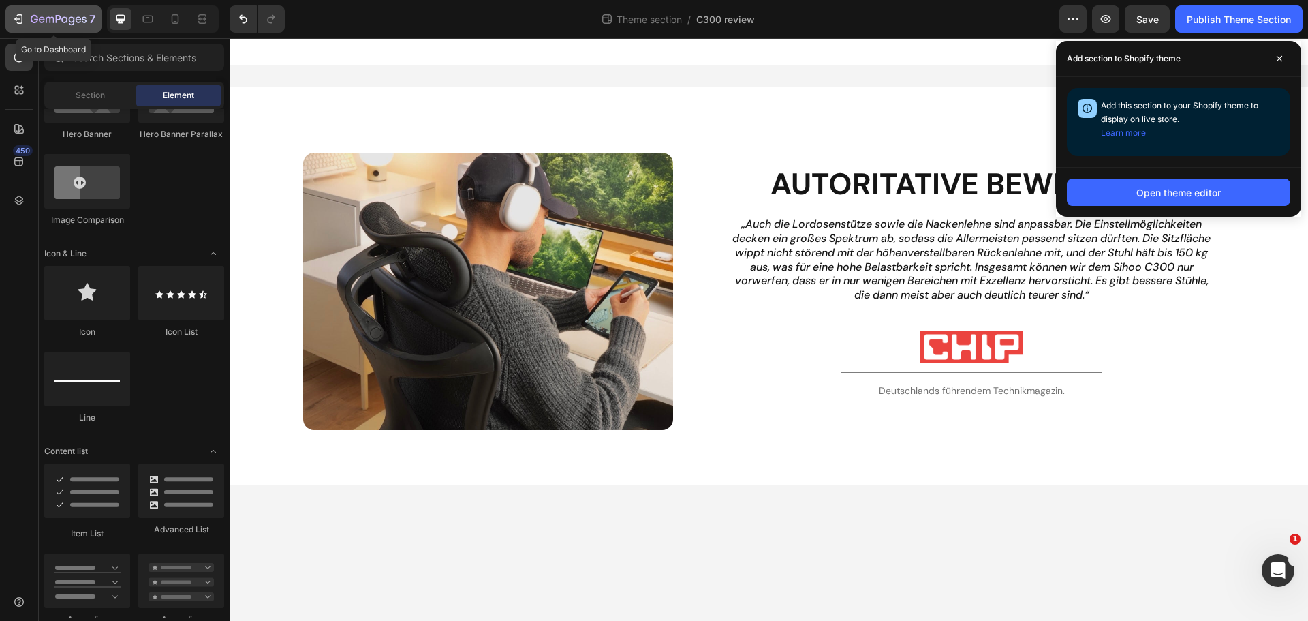
click at [21, 24] on icon "button" at bounding box center [19, 19] width 14 height 14
